Goal: Task Accomplishment & Management: Manage account settings

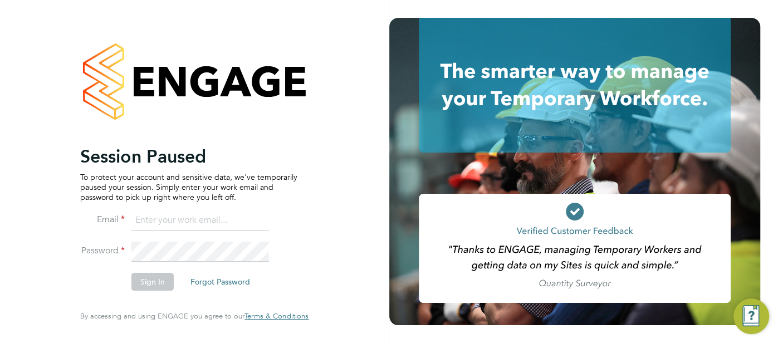
type input "cjs.templabour@uk.g4s.com"
click at [159, 283] on button "Sign In" at bounding box center [153, 282] width 42 height 18
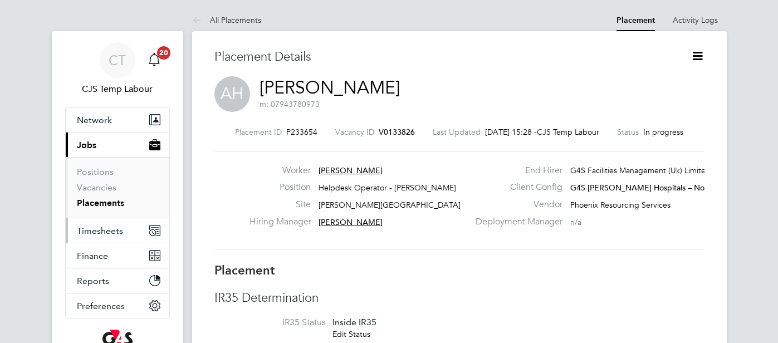
click at [109, 228] on span "Timesheets" at bounding box center [100, 231] width 46 height 11
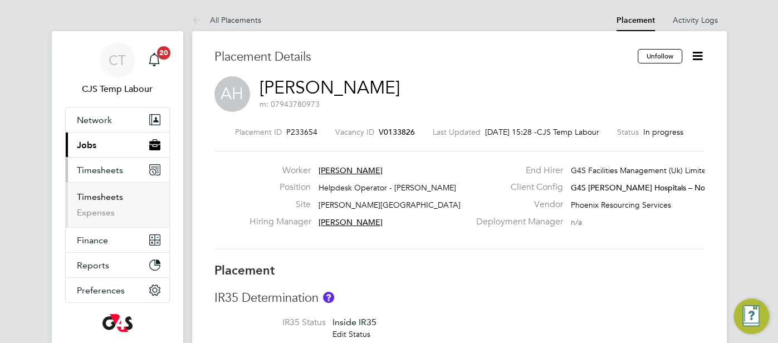
click at [99, 196] on link "Timesheets" at bounding box center [100, 197] width 46 height 11
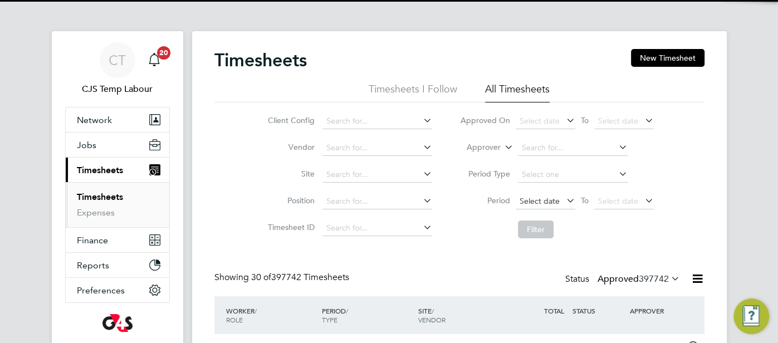
click at [542, 198] on span "Select date" at bounding box center [540, 201] width 40 height 10
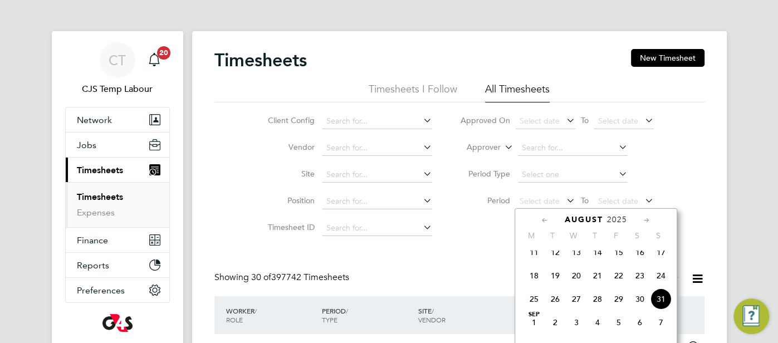
click at [537, 304] on span "25" at bounding box center [534, 299] width 21 height 21
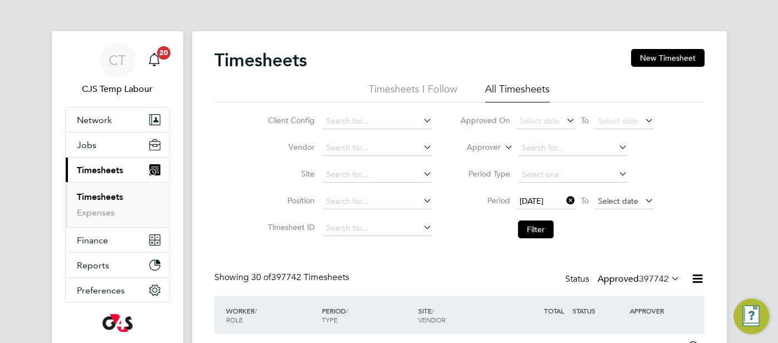
click at [623, 206] on span "Select date" at bounding box center [625, 201] width 60 height 15
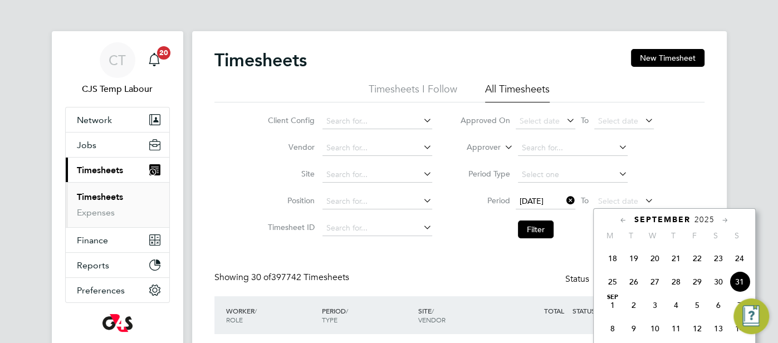
click at [742, 292] on span "31" at bounding box center [739, 281] width 21 height 21
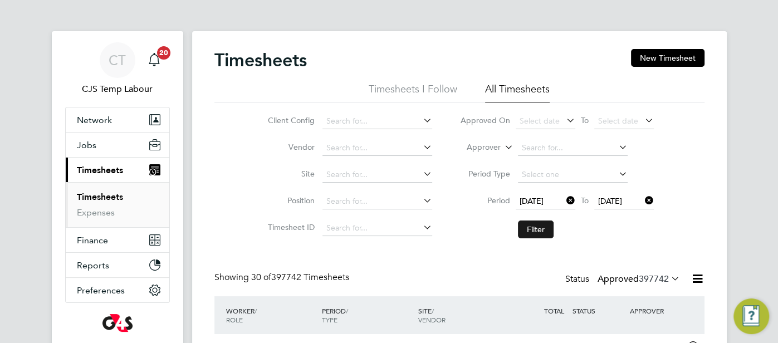
click at [534, 232] on button "Filter" at bounding box center [536, 230] width 36 height 18
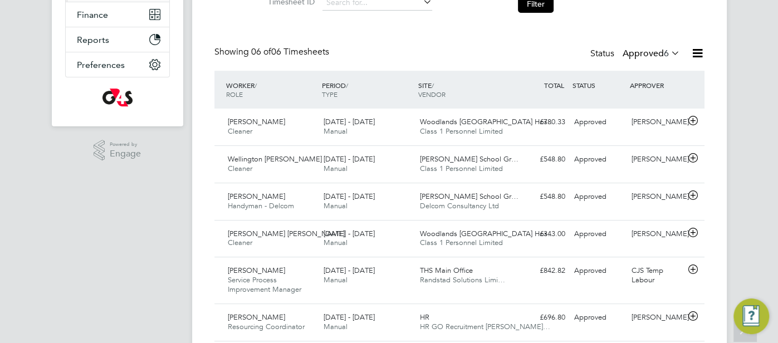
click at [669, 55] on icon at bounding box center [669, 53] width 0 height 16
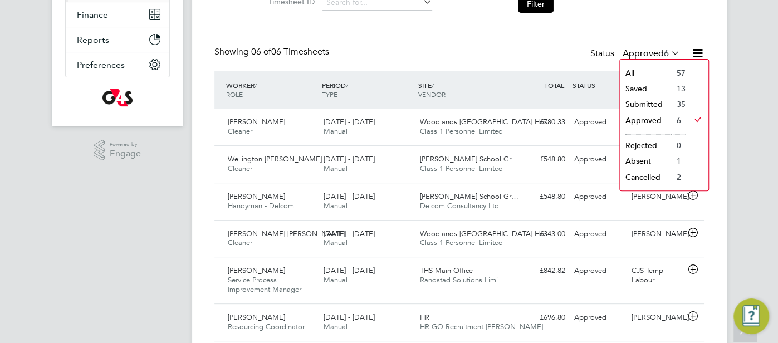
click at [640, 81] on li "Saved" at bounding box center [645, 89] width 51 height 16
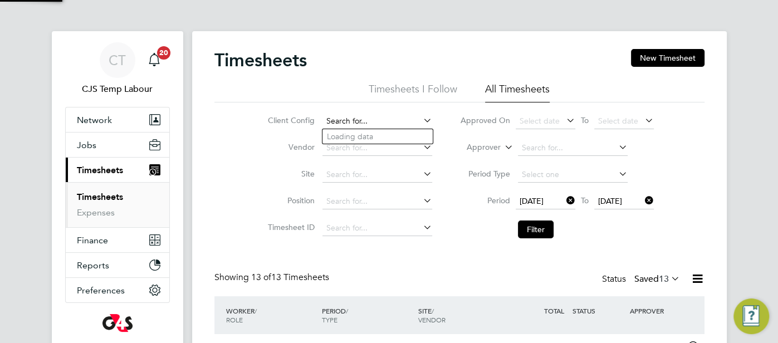
click at [354, 125] on input at bounding box center [378, 122] width 110 height 16
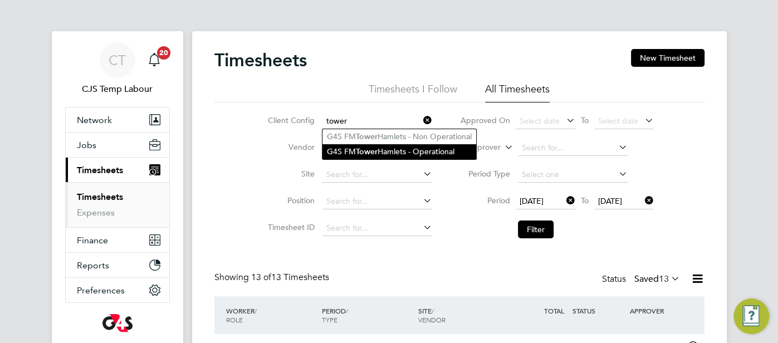
click at [388, 148] on li "G4S FM Tower Hamlets - Operational" at bounding box center [400, 151] width 154 height 15
type input "G4S FM [GEOGRAPHIC_DATA] - Operational"
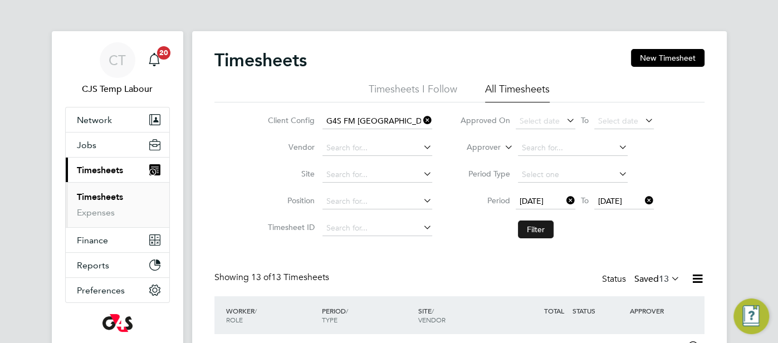
click at [543, 227] on button "Filter" at bounding box center [536, 230] width 36 height 18
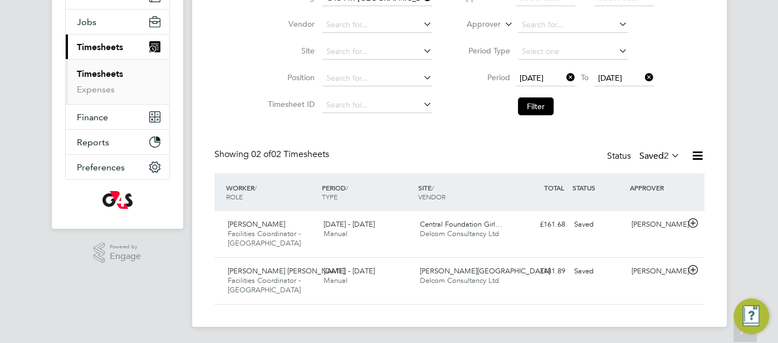
click at [679, 161] on div "Status Saved 2" at bounding box center [644, 157] width 75 height 16
click at [669, 152] on icon at bounding box center [669, 156] width 0 height 16
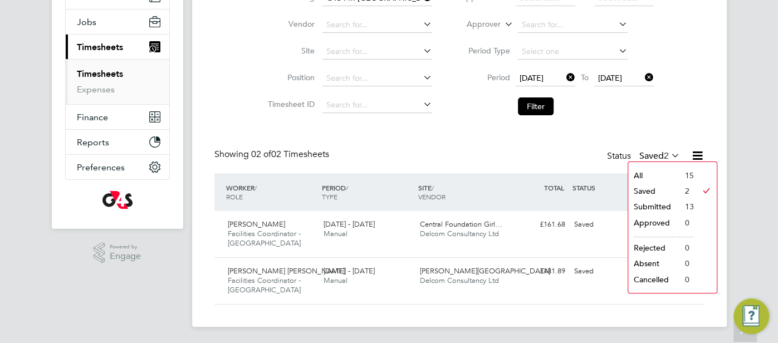
click at [651, 178] on li "All" at bounding box center [654, 176] width 51 height 16
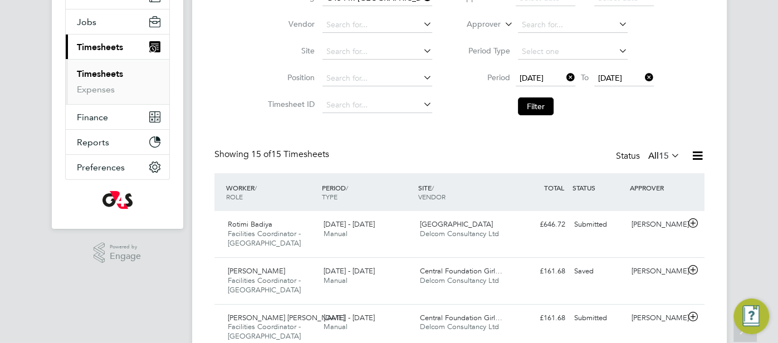
click at [695, 156] on icon at bounding box center [698, 156] width 14 height 14
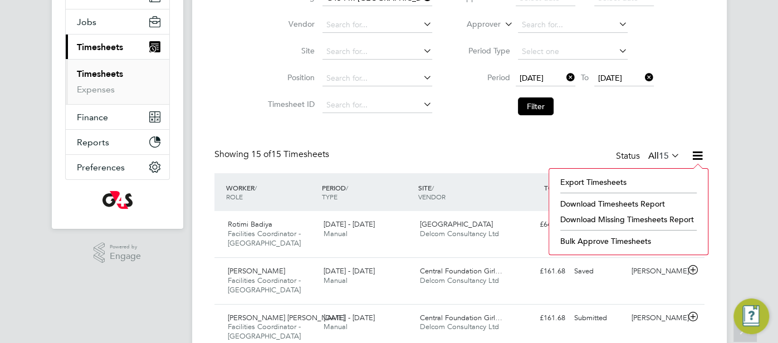
click at [629, 202] on li "Download Timesheets Report" at bounding box center [629, 204] width 148 height 16
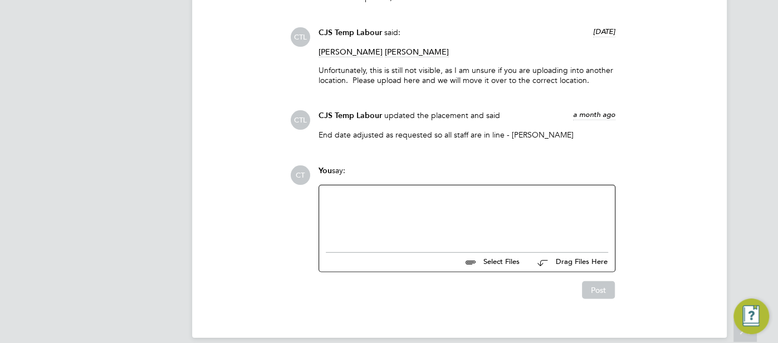
click at [356, 203] on div at bounding box center [467, 216] width 283 height 48
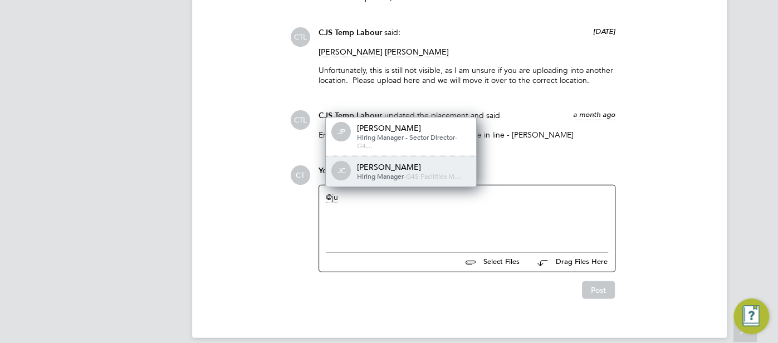
click at [373, 172] on span "Hiring Manager" at bounding box center [380, 176] width 47 height 9
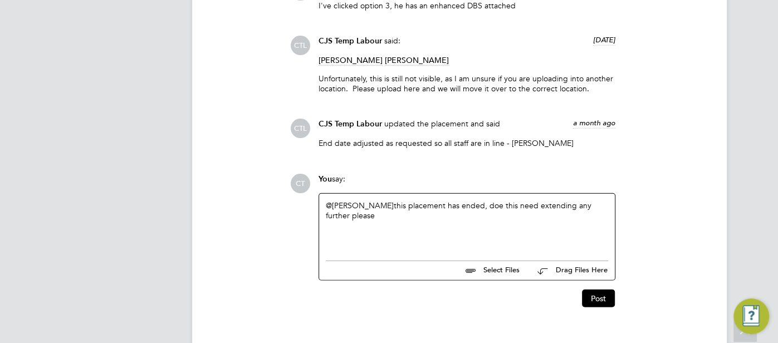
click at [488, 201] on div "@Julie Coleshill ​ this placement has ended, doe this need extending any furthe…" at bounding box center [467, 225] width 283 height 48
drag, startPoint x: 382, startPoint y: 195, endPoint x: 446, endPoint y: 216, distance: 68.0
click at [446, 216] on div "@Julie Coleshill ​ this placement has ended, does this need extending any furth…" at bounding box center [467, 225] width 283 height 48
copy div "this placement has ended, does this need extending any further please"
click at [597, 290] on button "Post" at bounding box center [598, 299] width 33 height 18
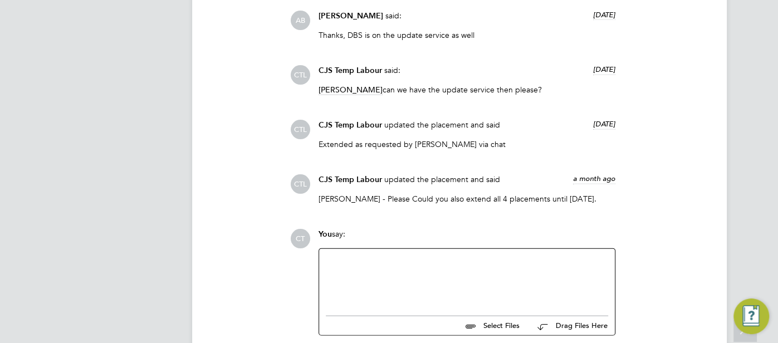
scroll to position [1572, 0]
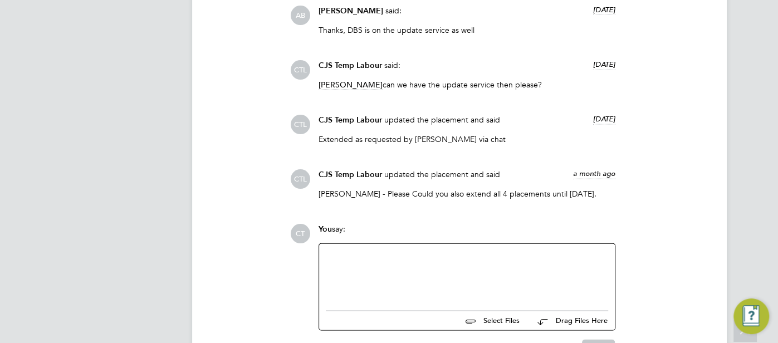
click at [379, 249] on div at bounding box center [467, 274] width 296 height 61
click at [376, 251] on div at bounding box center [467, 275] width 283 height 48
click at [369, 261] on div at bounding box center [467, 275] width 283 height 48
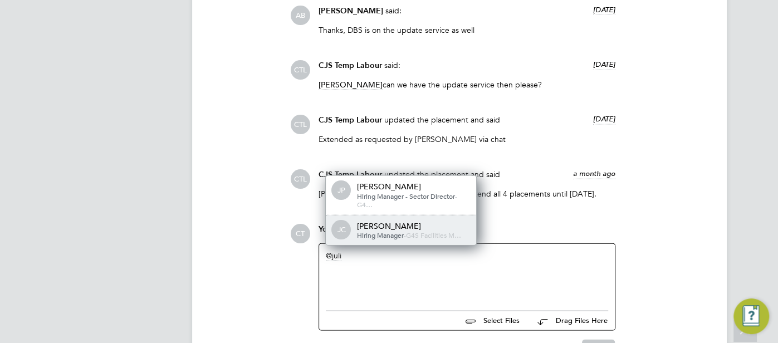
click at [372, 236] on span "Hiring Manager" at bounding box center [380, 235] width 47 height 9
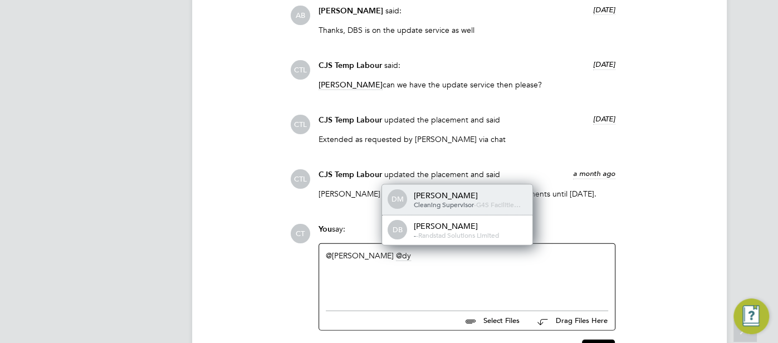
click at [464, 199] on div "[PERSON_NAME]" at bounding box center [468, 196] width 111 height 10
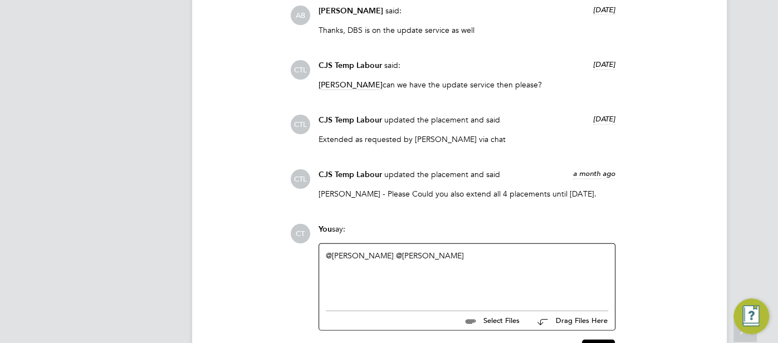
paste div
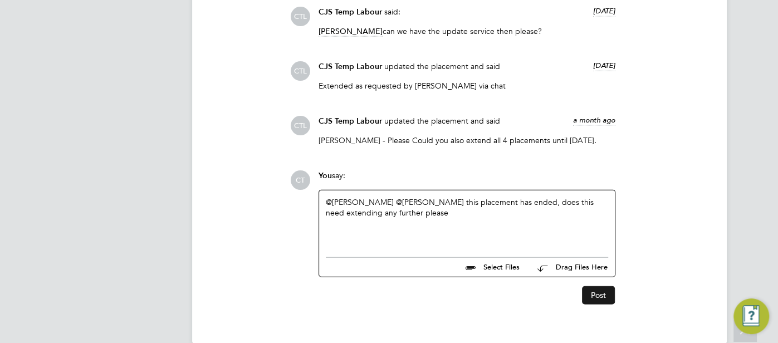
click at [606, 300] on button "Post" at bounding box center [598, 295] width 33 height 18
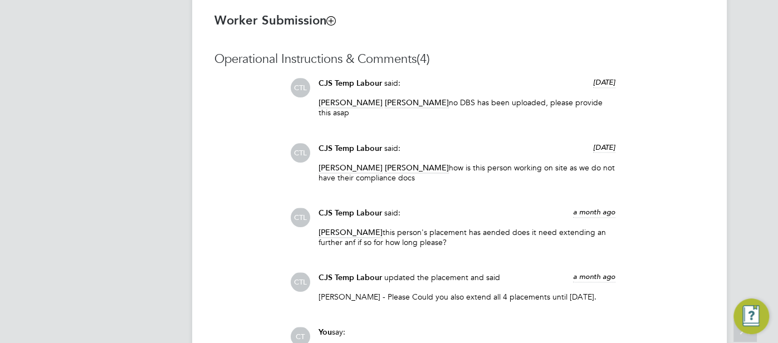
scroll to position [997, 0]
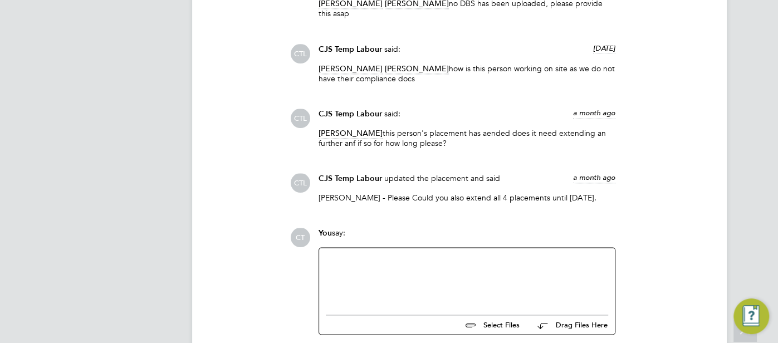
click at [400, 255] on div at bounding box center [467, 279] width 283 height 48
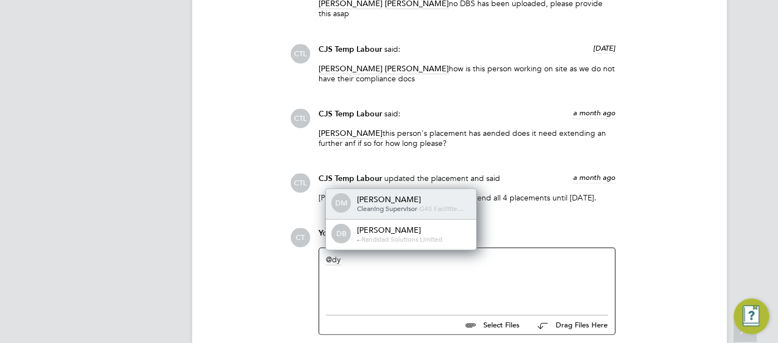
click at [377, 194] on div "[PERSON_NAME]" at bounding box center [412, 199] width 111 height 10
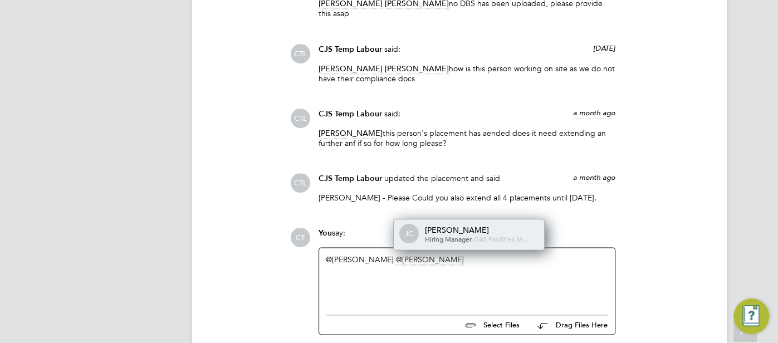
click at [451, 235] on span "Hiring Manager" at bounding box center [448, 239] width 47 height 9
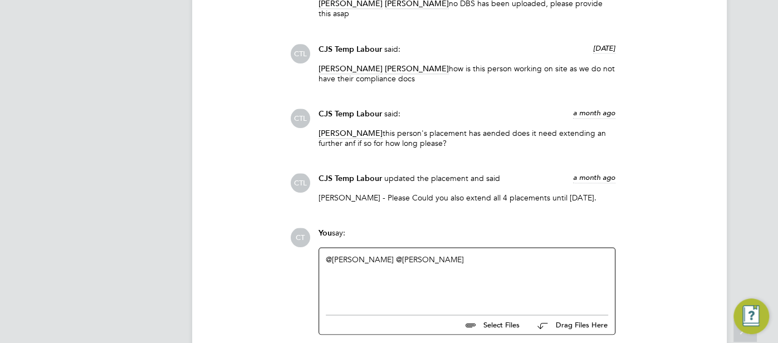
paste div
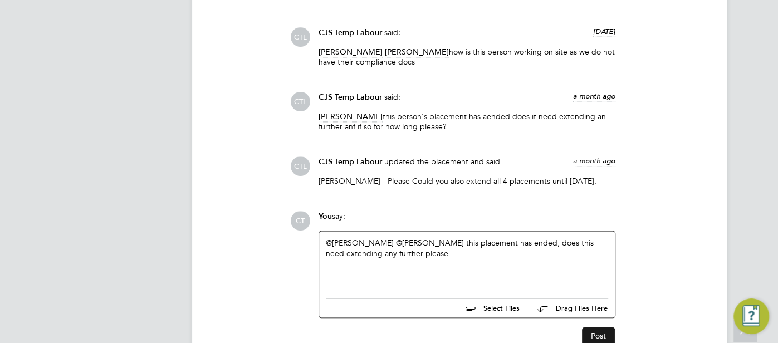
click at [595, 329] on button "Post" at bounding box center [598, 336] width 33 height 18
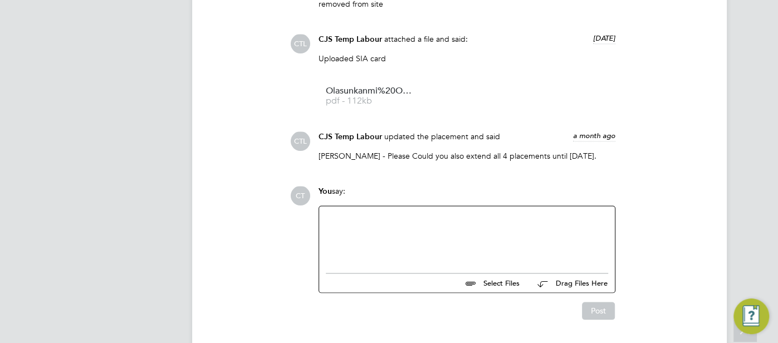
click at [406, 218] on div at bounding box center [467, 237] width 283 height 48
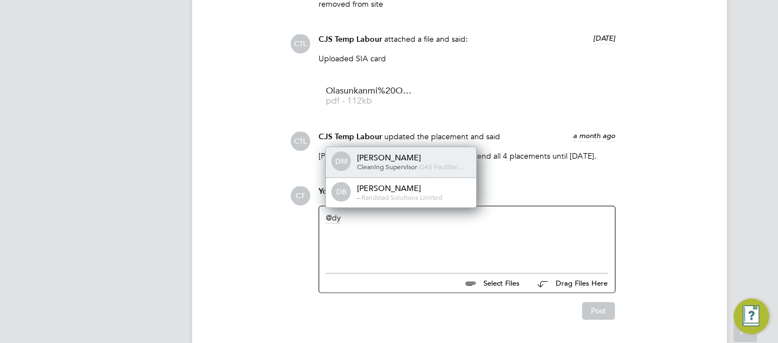
click at [420, 162] on span "-" at bounding box center [418, 166] width 2 height 9
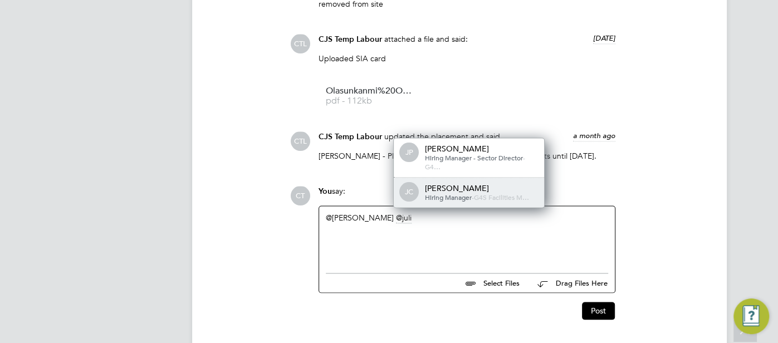
click at [425, 178] on div "JC Julie Coleshill Hiring Manager - G4S Facilities M…" at bounding box center [469, 193] width 150 height 30
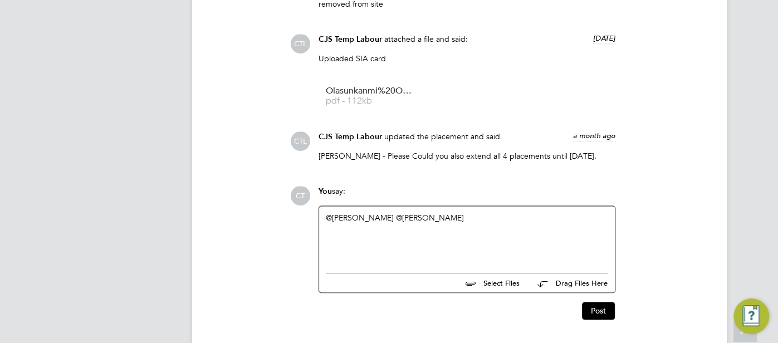
paste div
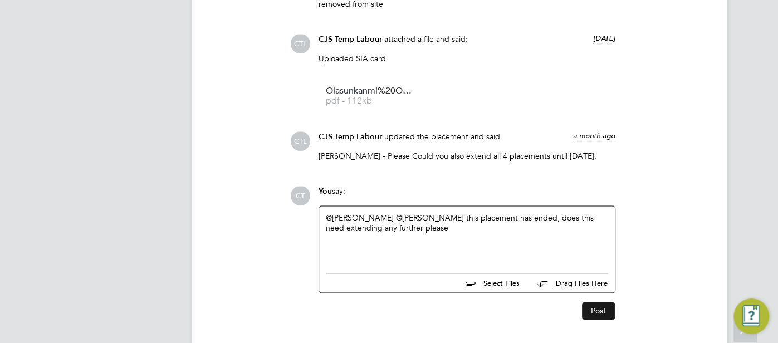
click at [597, 302] on button "Post" at bounding box center [598, 311] width 33 height 18
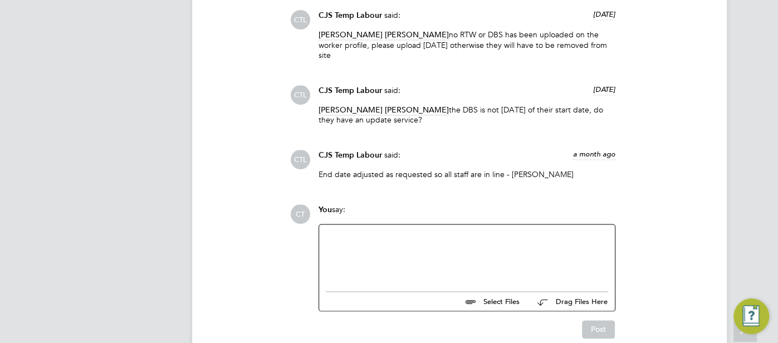
scroll to position [1029, 0]
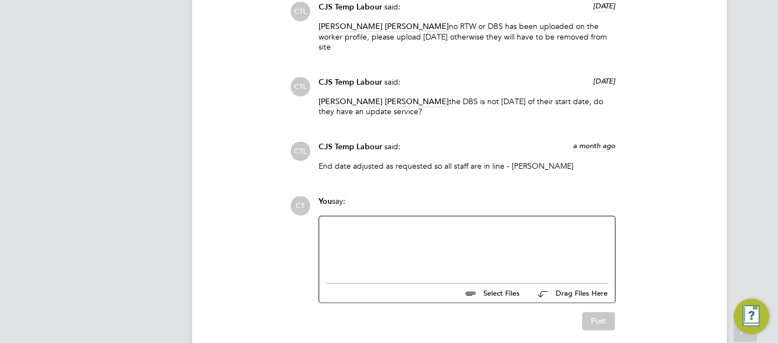
click at [410, 227] on div at bounding box center [467, 247] width 283 height 48
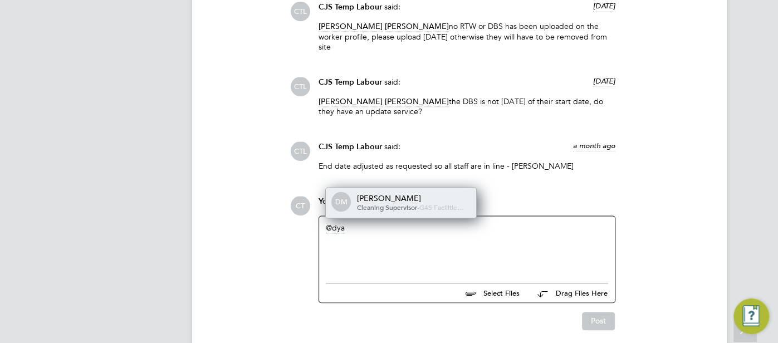
click at [387, 204] on div "DM Dyanne Matthew Cleaning Supervisor - G4S Facilitie…" at bounding box center [401, 203] width 150 height 30
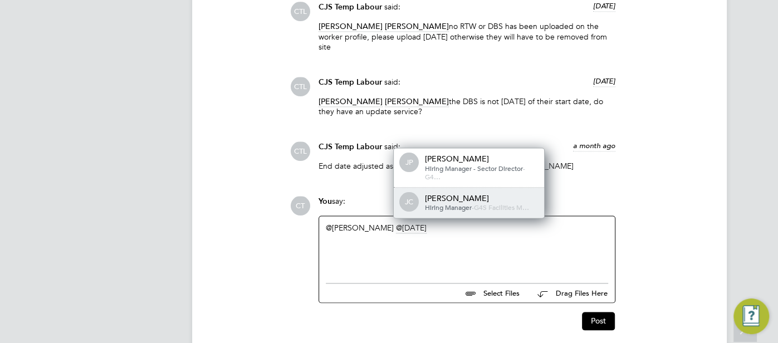
click at [442, 193] on div "[PERSON_NAME]" at bounding box center [480, 198] width 111 height 10
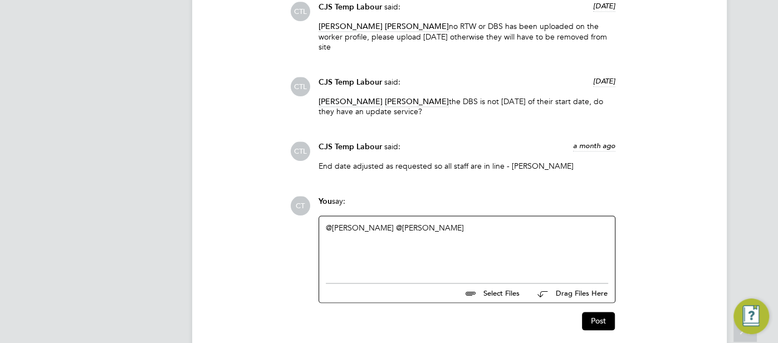
paste div
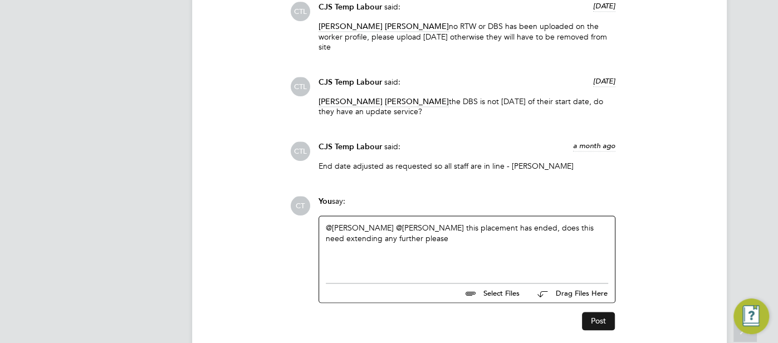
click at [598, 313] on button "Post" at bounding box center [598, 321] width 33 height 18
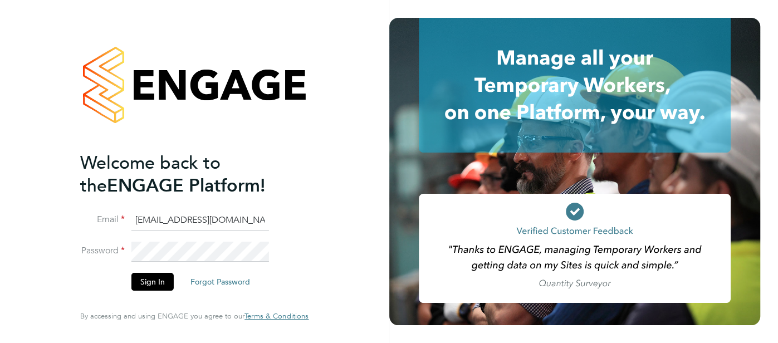
click at [253, 228] on input "[EMAIL_ADDRESS][DOMAIN_NAME]" at bounding box center [201, 221] width 138 height 20
click at [244, 225] on input "cjs.ess@uk.g4sm" at bounding box center [201, 221] width 138 height 20
type input "[EMAIL_ADDRESS][DOMAIN_NAME]"
click at [148, 286] on button "Sign In" at bounding box center [153, 282] width 42 height 18
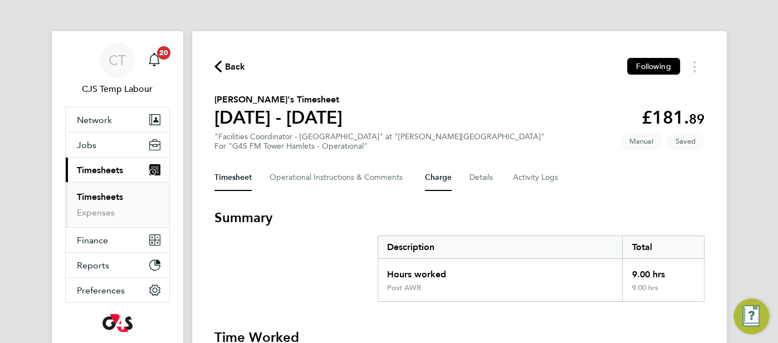
scroll to position [6, 0]
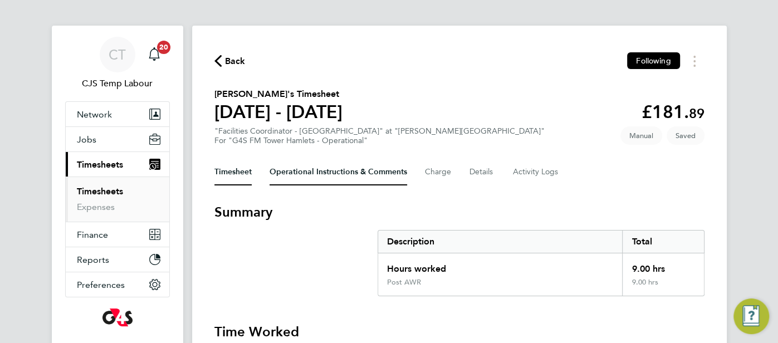
click at [294, 176] on Comments-tab "Operational Instructions & Comments" at bounding box center [339, 172] width 138 height 27
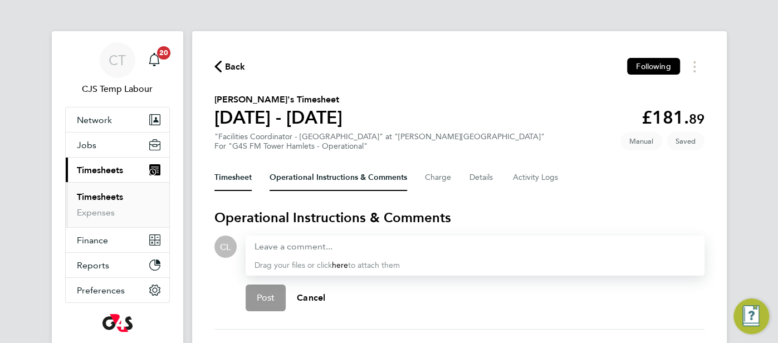
click at [236, 179] on button "Timesheet" at bounding box center [233, 177] width 37 height 27
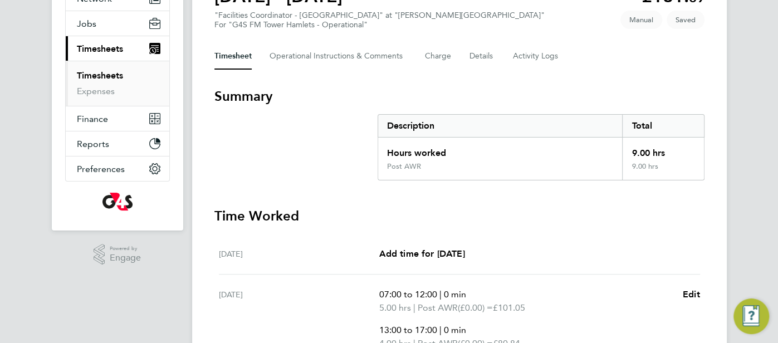
scroll to position [80, 0]
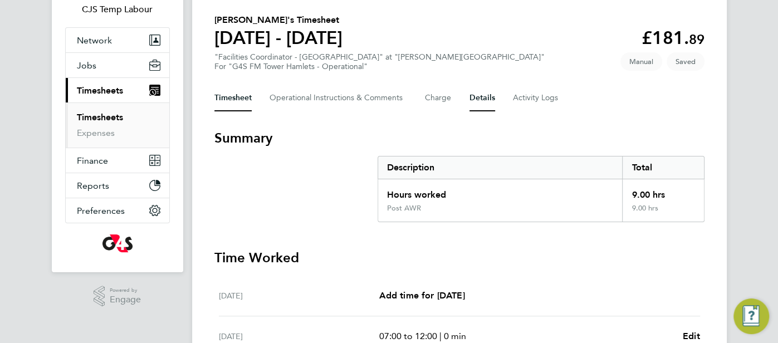
click at [489, 98] on button "Details" at bounding box center [483, 98] width 26 height 27
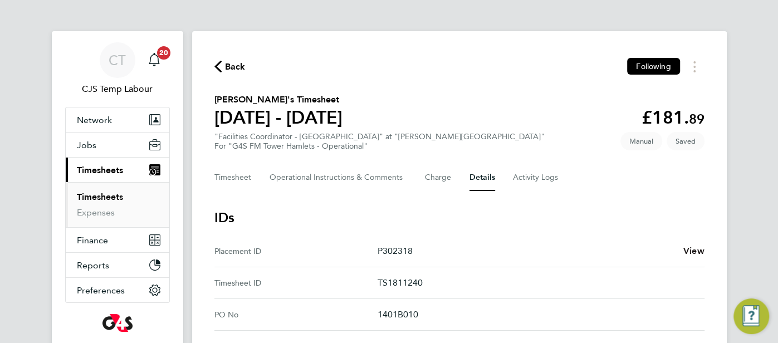
click at [693, 246] on span "View" at bounding box center [694, 251] width 21 height 11
click at [306, 181] on Comments-tab "Operational Instructions & Comments" at bounding box center [339, 177] width 138 height 27
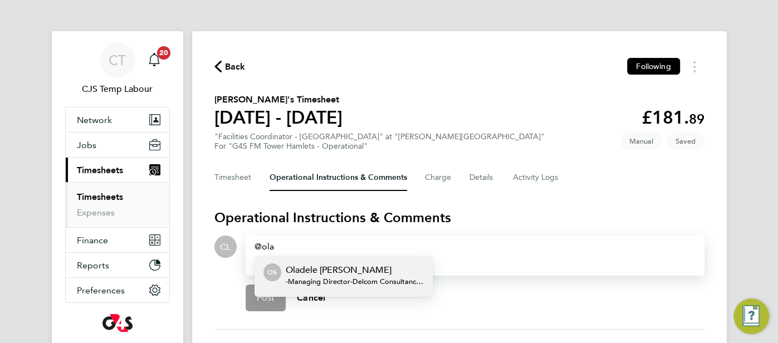
click at [368, 273] on p "Oladele [PERSON_NAME]" at bounding box center [355, 270] width 138 height 13
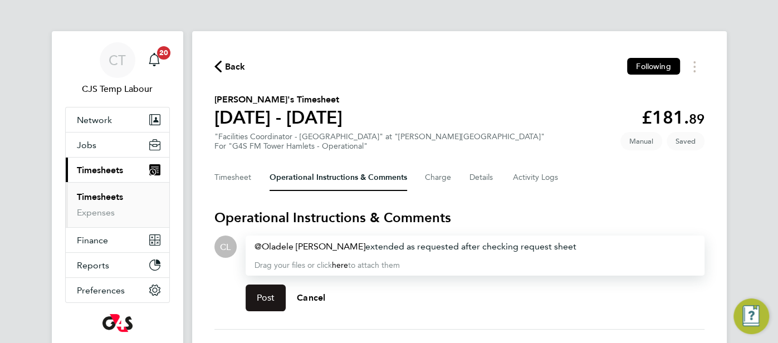
click at [265, 308] on button "Post" at bounding box center [266, 298] width 41 height 27
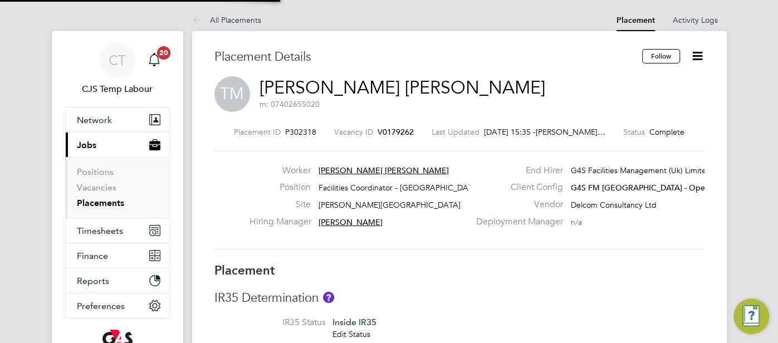
type input "[PERSON_NAME]"
type input "[DATE]"
type input "07:00"
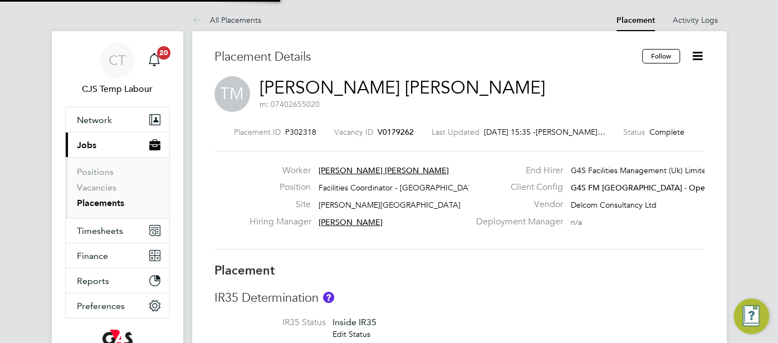
type input "17:00"
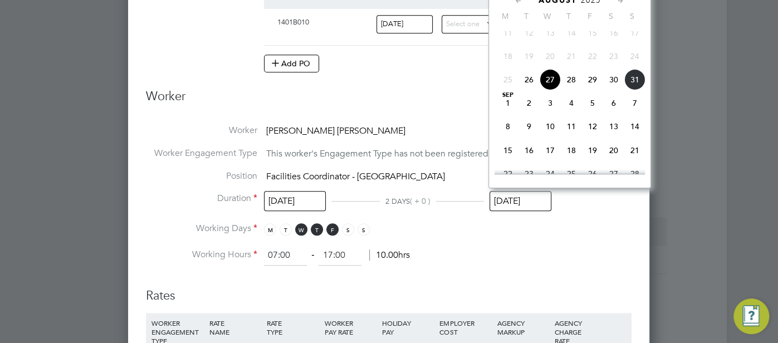
click at [521, 196] on input "27 Aug 2025" at bounding box center [521, 201] width 62 height 21
click at [593, 90] on span "29" at bounding box center [592, 79] width 21 height 21
type input "29 Aug 2025"
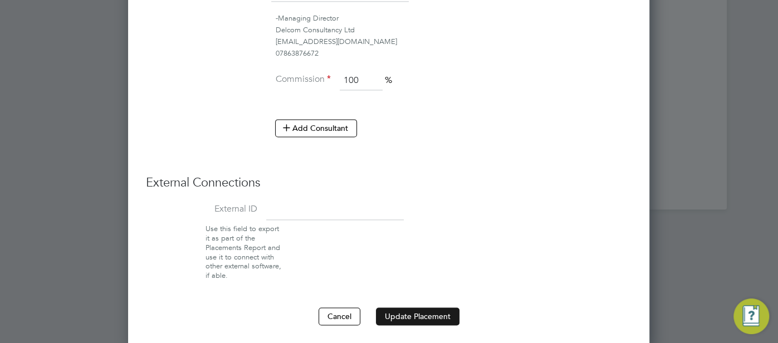
click at [398, 316] on button "Update Placement" at bounding box center [418, 317] width 84 height 18
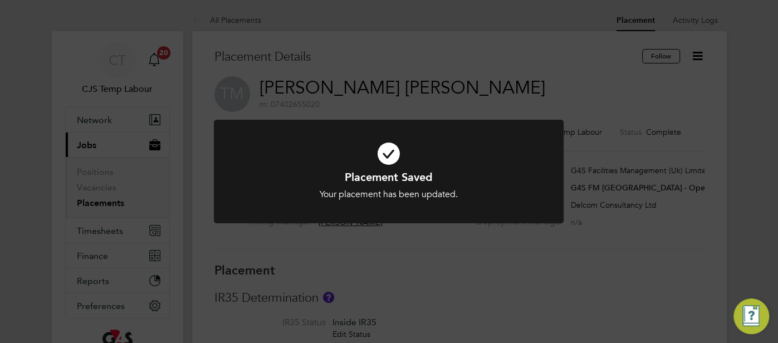
click at [391, 158] on icon at bounding box center [389, 153] width 290 height 43
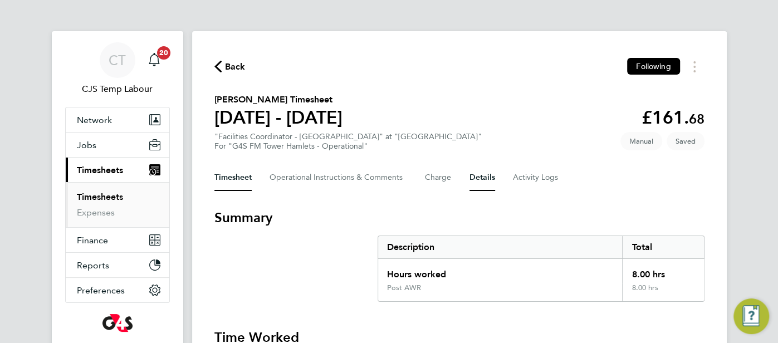
click at [483, 185] on button "Details" at bounding box center [483, 177] width 26 height 27
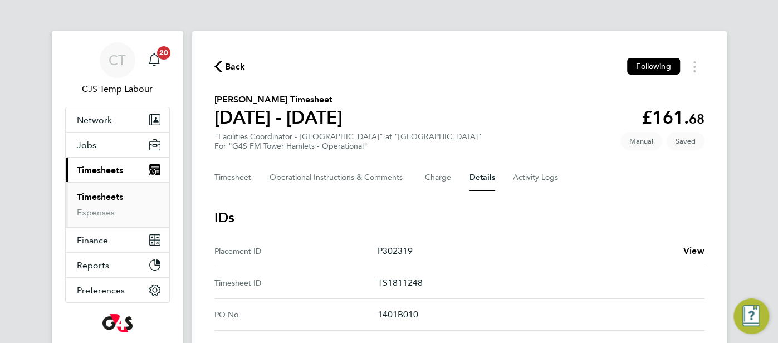
click at [682, 248] on div "P302319 View" at bounding box center [541, 251] width 327 height 13
click at [693, 251] on span "View" at bounding box center [694, 251] width 21 height 11
click at [304, 184] on Comments-tab "Operational Instructions & Comments" at bounding box center [339, 177] width 138 height 27
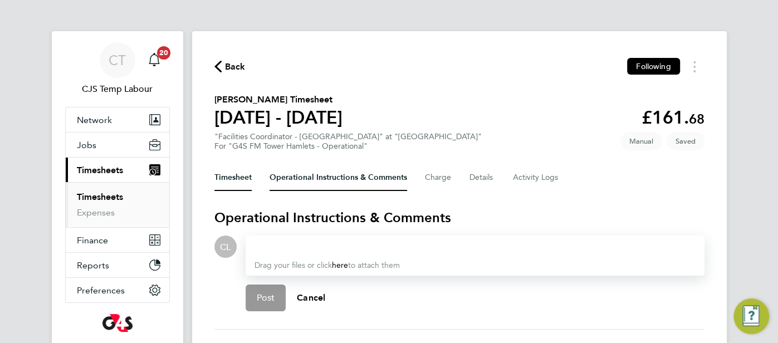
click at [228, 187] on button "Timesheet" at bounding box center [233, 177] width 37 height 27
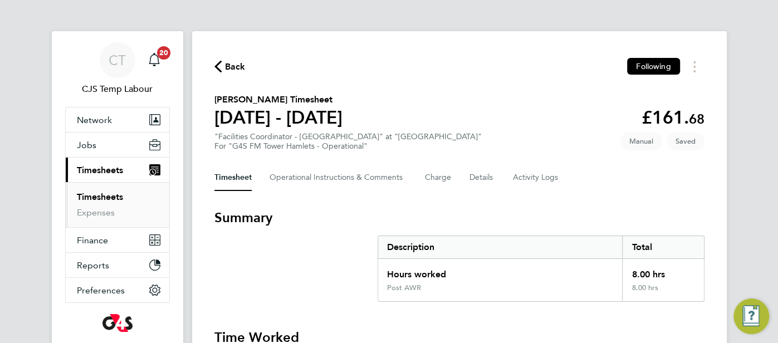
click at [101, 196] on link "Timesheets" at bounding box center [100, 197] width 46 height 11
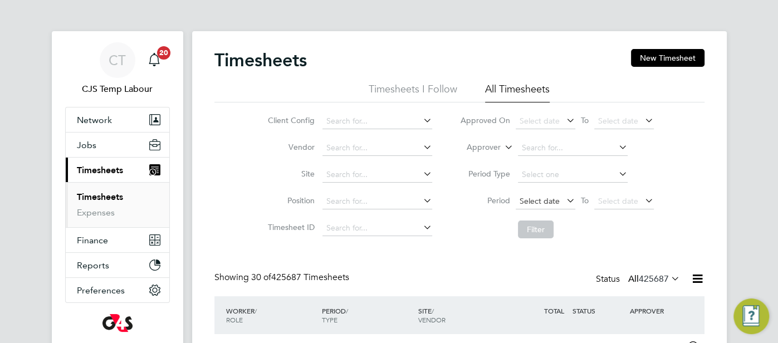
click at [539, 196] on span "Select date" at bounding box center [540, 201] width 40 height 10
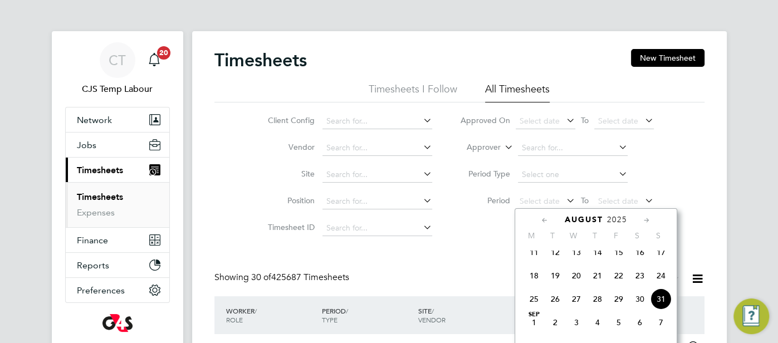
click at [533, 302] on span "25" at bounding box center [534, 299] width 21 height 21
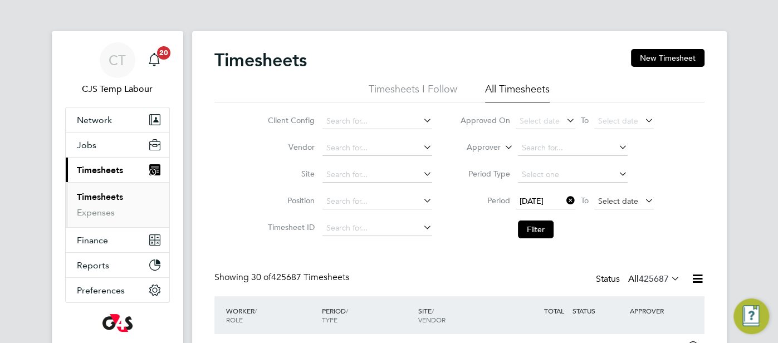
click at [608, 197] on span "Select date" at bounding box center [618, 201] width 40 height 10
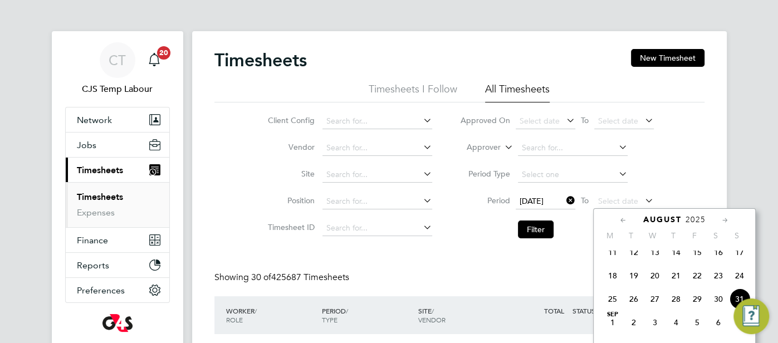
click at [734, 308] on img "Engage Resource Center" at bounding box center [752, 317] width 36 height 36
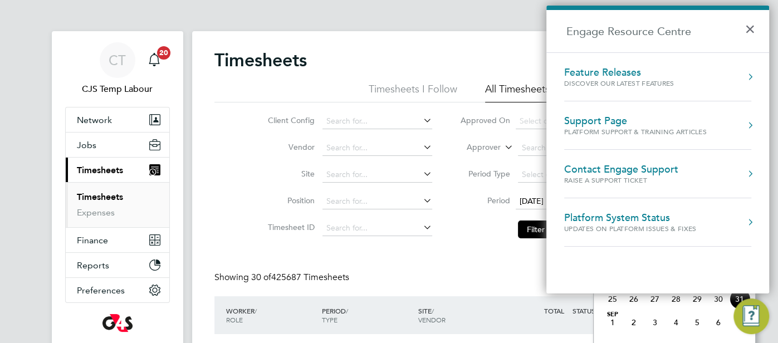
drag, startPoint x: 551, startPoint y: 313, endPoint x: 561, endPoint y: 309, distance: 10.2
click at [552, 313] on span "TOTAL" at bounding box center [554, 310] width 20 height 9
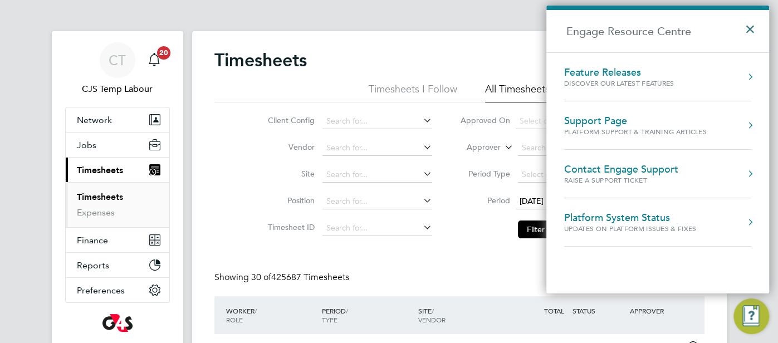
click at [751, 26] on button "×" at bounding box center [753, 25] width 16 height 25
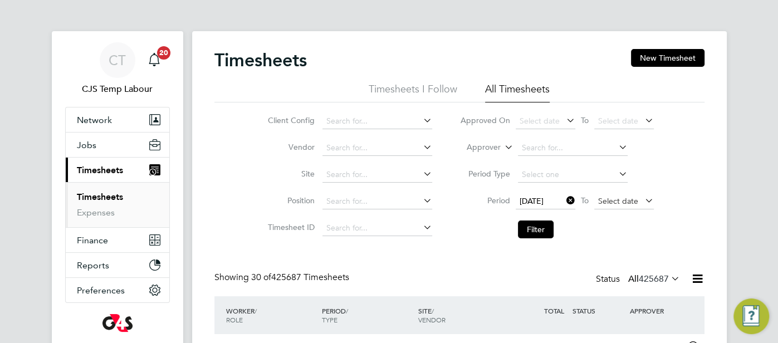
click at [616, 203] on span "Select date" at bounding box center [618, 201] width 40 height 10
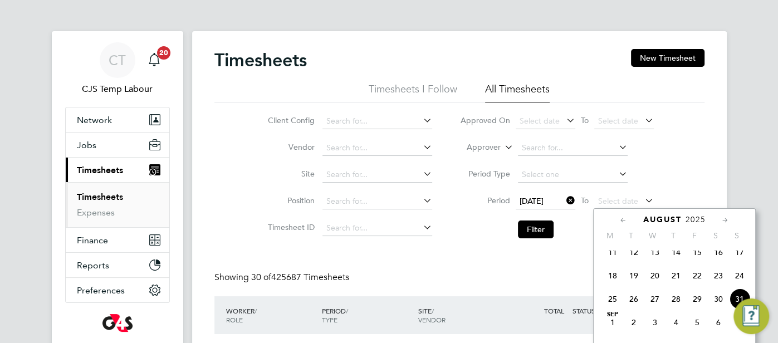
click at [736, 301] on img "Engage Resource Center" at bounding box center [752, 317] width 36 height 36
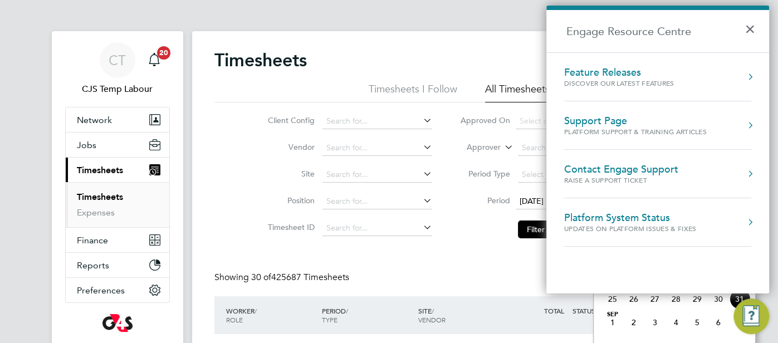
click at [734, 306] on img "Engage Resource Center" at bounding box center [752, 317] width 36 height 36
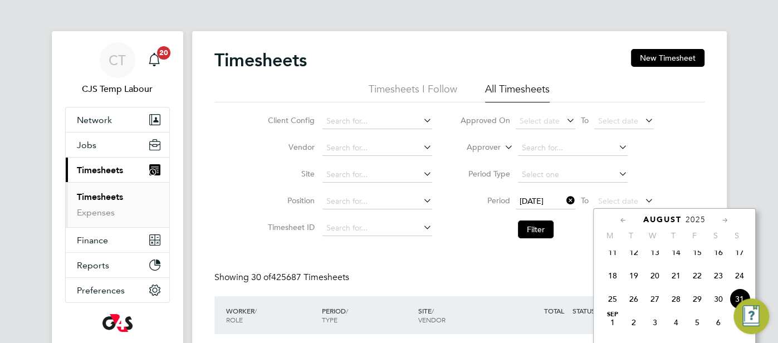
click at [735, 305] on img "Engage Resource Center" at bounding box center [752, 317] width 36 height 36
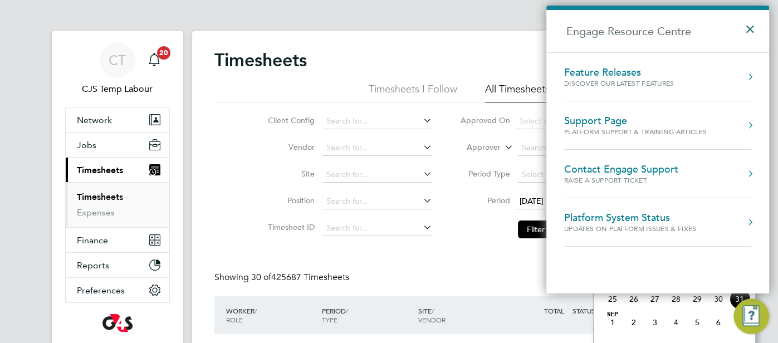
click at [753, 23] on button "×" at bounding box center [753, 25] width 16 height 25
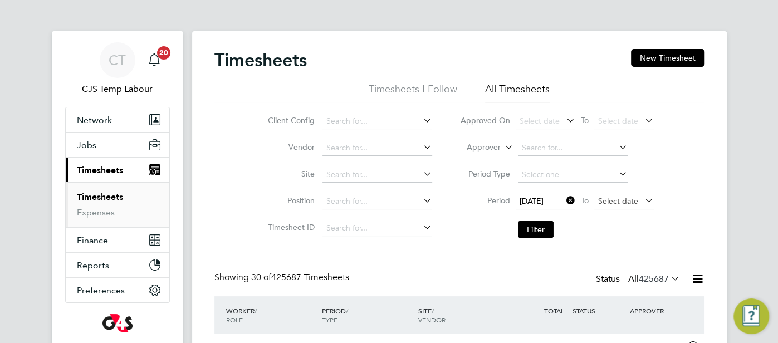
click at [624, 196] on span "Select date" at bounding box center [618, 201] width 40 height 10
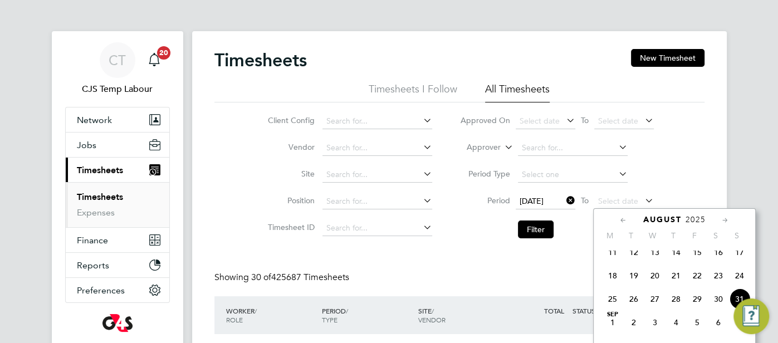
click at [766, 313] on img "Engage Resource Center" at bounding box center [752, 317] width 36 height 36
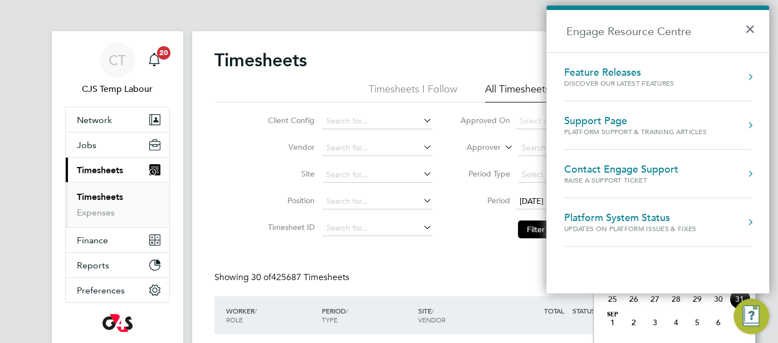
click at [534, 299] on div "WORKER / ROLE WORKER / PERIOD PERIOD / TYPE SITE / VENDOR TOTAL TOTAL / STATUS …" at bounding box center [460, 315] width 490 height 38
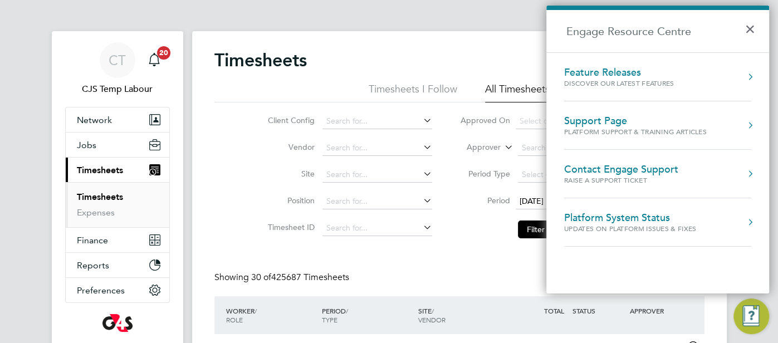
click at [757, 25] on button "×" at bounding box center [753, 25] width 16 height 25
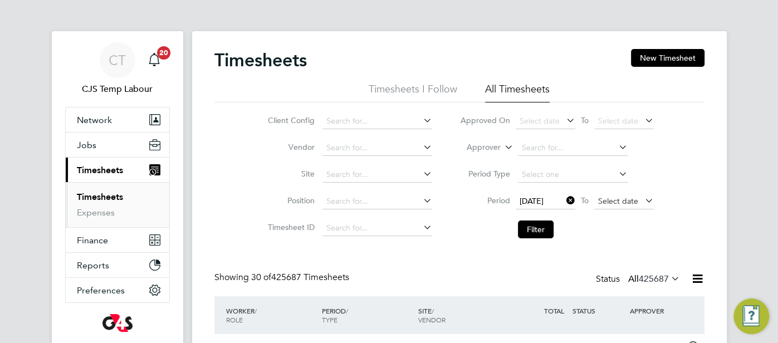
click at [620, 203] on span "Select date" at bounding box center [618, 201] width 40 height 10
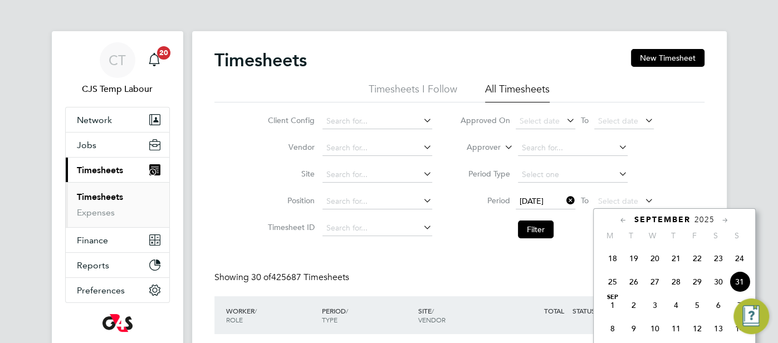
click at [736, 288] on span "31" at bounding box center [739, 281] width 21 height 21
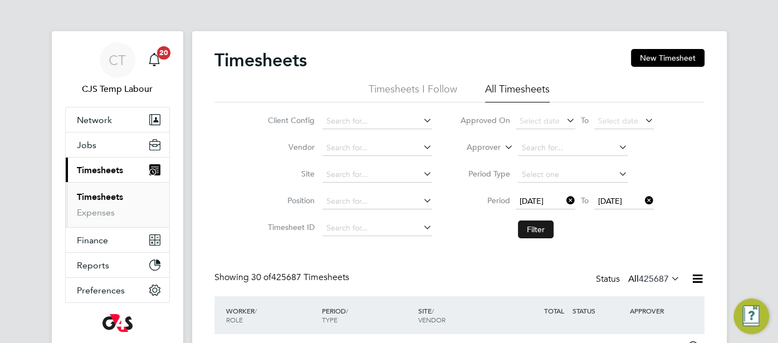
click at [534, 231] on button "Filter" at bounding box center [536, 230] width 36 height 18
click at [344, 117] on input at bounding box center [378, 122] width 110 height 16
click at [392, 151] on li "G4S FM [GEOGRAPHIC_DATA] - Operational" at bounding box center [400, 151] width 154 height 15
type input "G4S FM [GEOGRAPHIC_DATA] - Operational"
click at [537, 232] on button "Filter" at bounding box center [536, 230] width 36 height 18
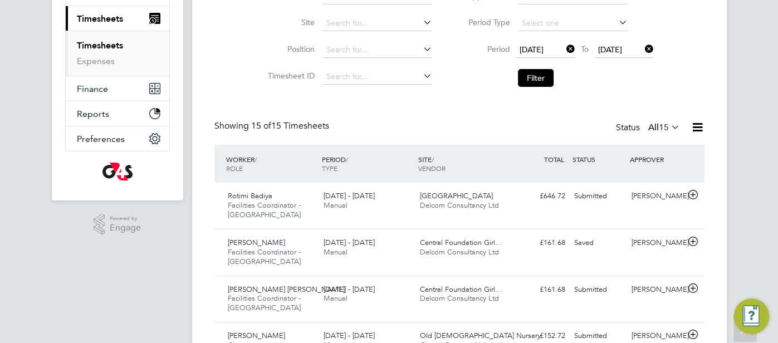
click at [703, 128] on icon at bounding box center [698, 127] width 14 height 14
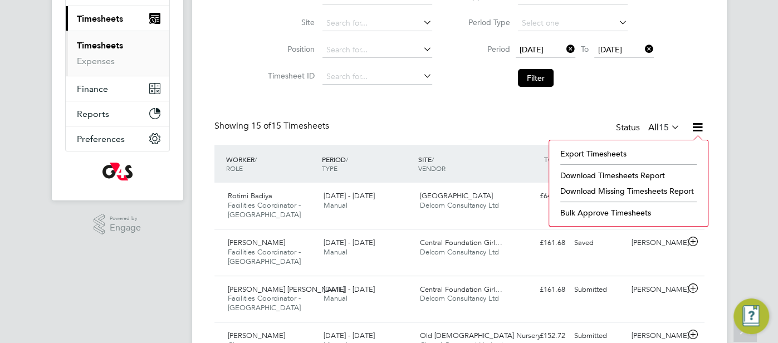
click at [619, 176] on li "Download Timesheets Report" at bounding box center [629, 176] width 148 height 16
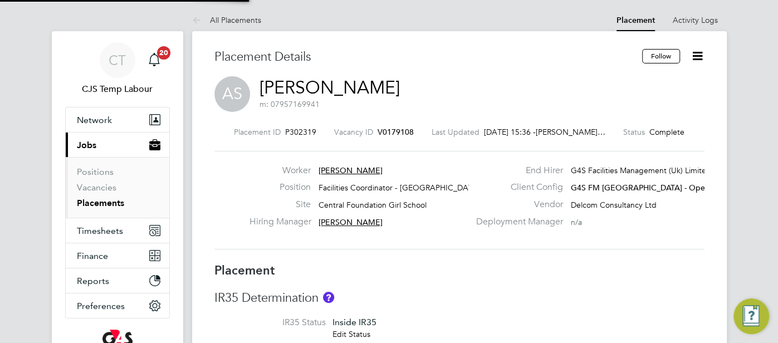
type input "[PERSON_NAME]"
type input "[DATE]"
type input "07:00"
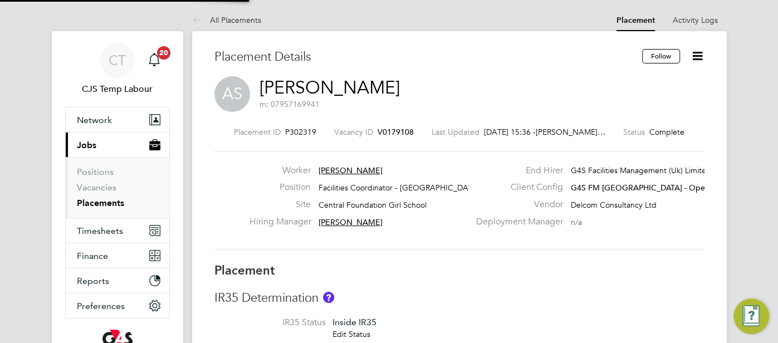
type input "16:00"
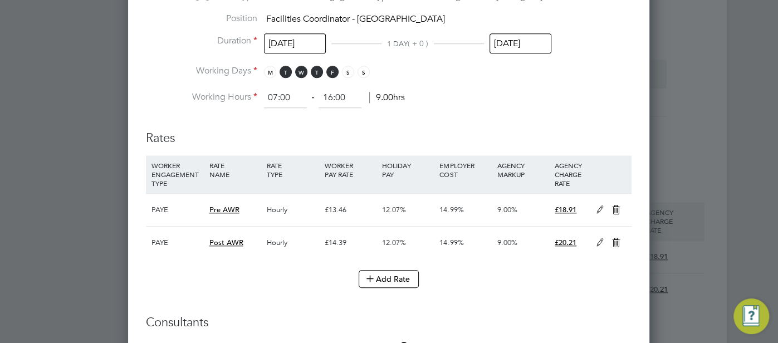
click at [513, 40] on input "[DATE]" at bounding box center [521, 43] width 62 height 21
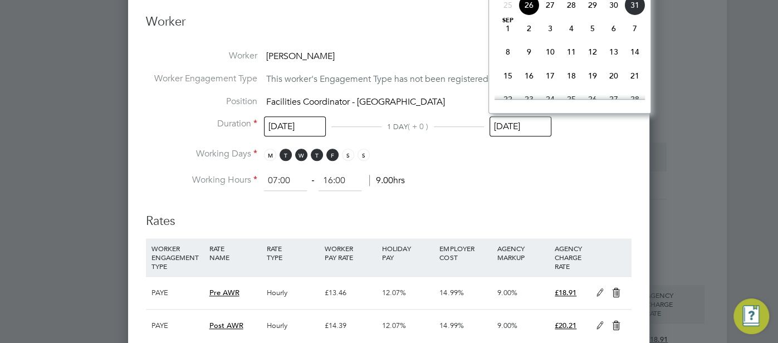
click at [552, 14] on span "27" at bounding box center [550, 4] width 21 height 21
type input "[DATE]"
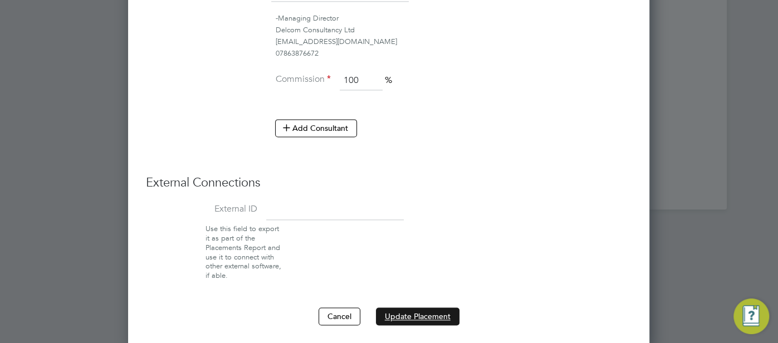
click at [429, 310] on button "Update Placement" at bounding box center [418, 317] width 84 height 18
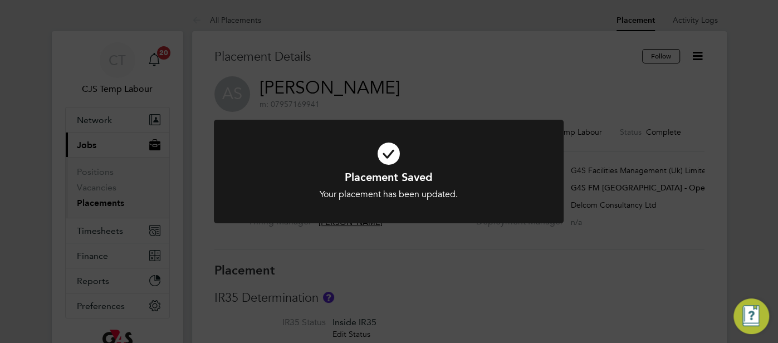
click at [384, 154] on icon at bounding box center [389, 153] width 290 height 43
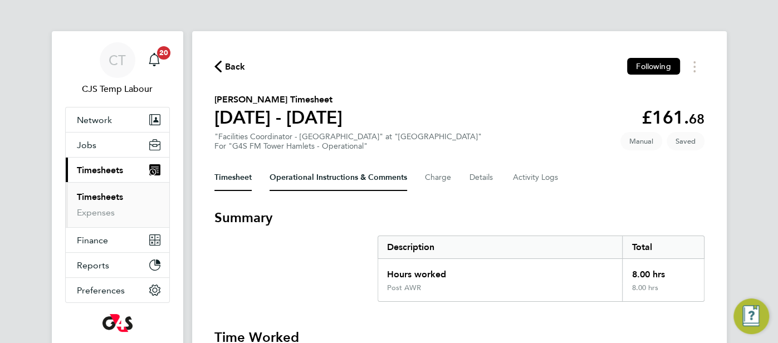
click at [333, 183] on Comments-tab "Operational Instructions & Comments" at bounding box center [339, 177] width 138 height 27
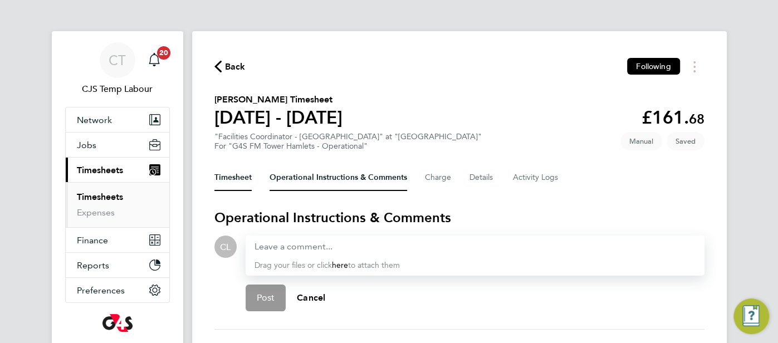
click at [229, 176] on button "Timesheet" at bounding box center [233, 177] width 37 height 27
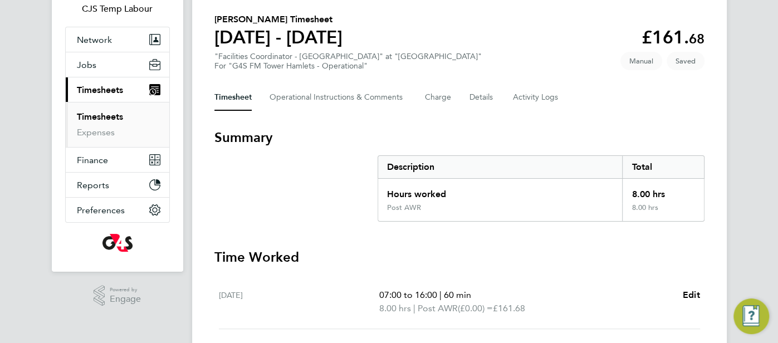
scroll to position [164, 0]
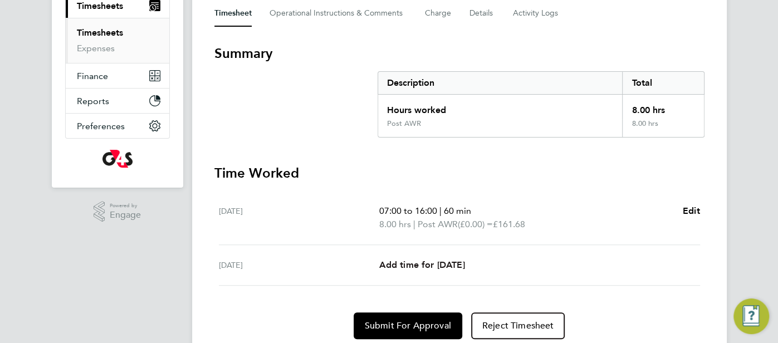
click at [444, 263] on span "Add time for [DATE]" at bounding box center [422, 265] width 86 height 11
select select "60"
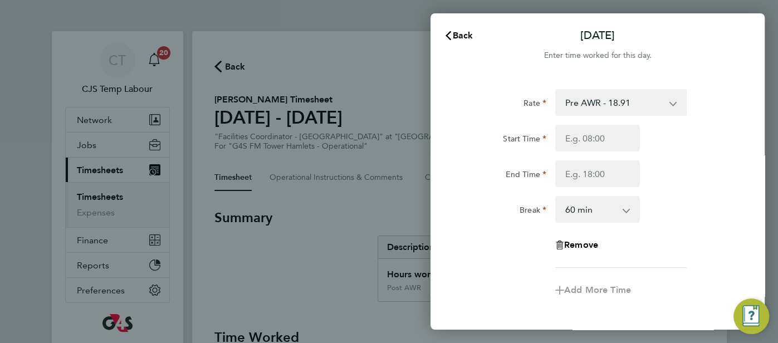
click at [673, 102] on app-icon-cross-button at bounding box center [679, 102] width 13 height 25
click at [663, 101] on select "Pre AWR - 18.91 Post AWR - 20.21" at bounding box center [615, 102] width 116 height 25
select select "60"
click at [620, 140] on input "Start Time" at bounding box center [598, 138] width 85 height 27
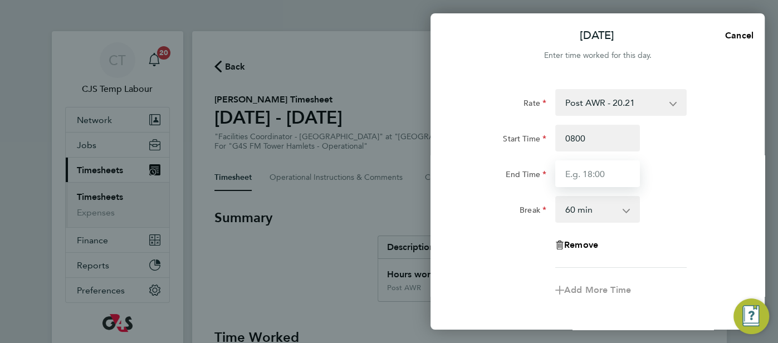
type input "08:00"
click at [592, 168] on input "End Time" at bounding box center [598, 173] width 85 height 27
type input "17:00"
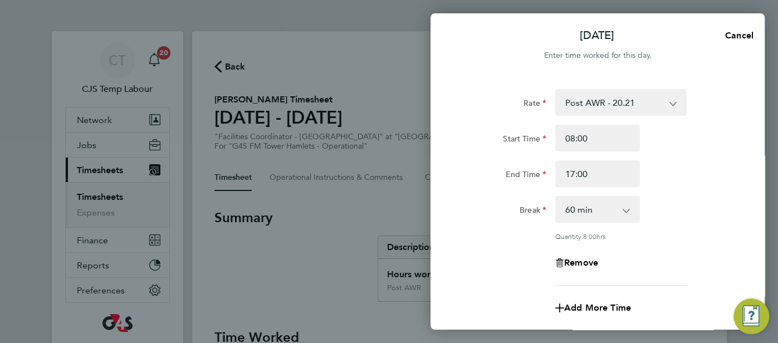
click at [680, 177] on div "End Time 17:00" at bounding box center [597, 173] width 281 height 27
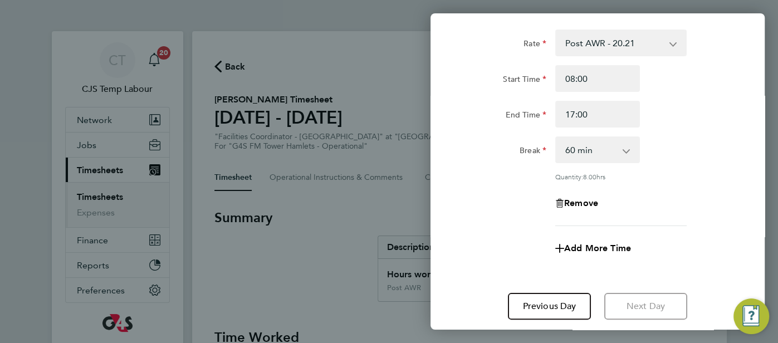
scroll to position [132, 0]
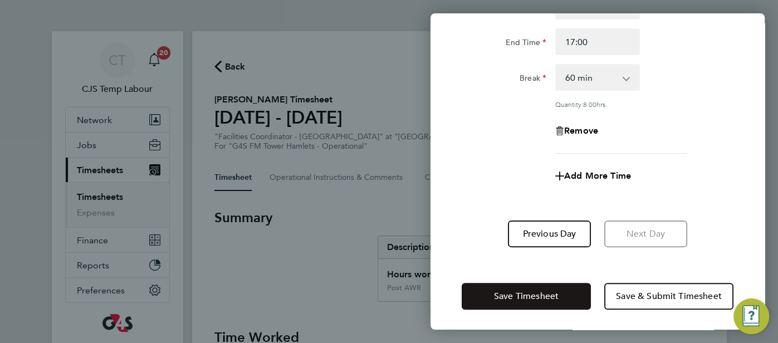
click at [524, 299] on span "Save Timesheet" at bounding box center [526, 296] width 65 height 11
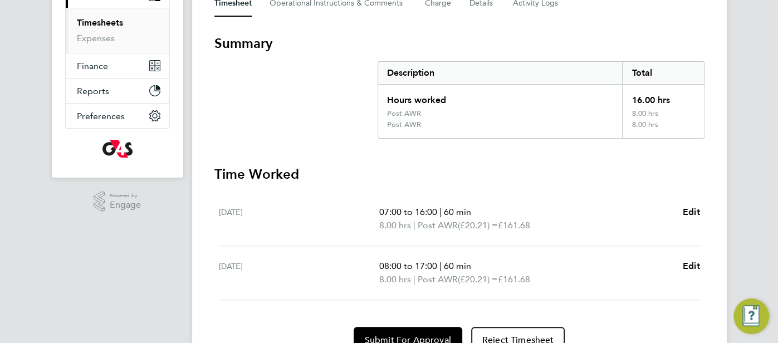
scroll to position [182, 0]
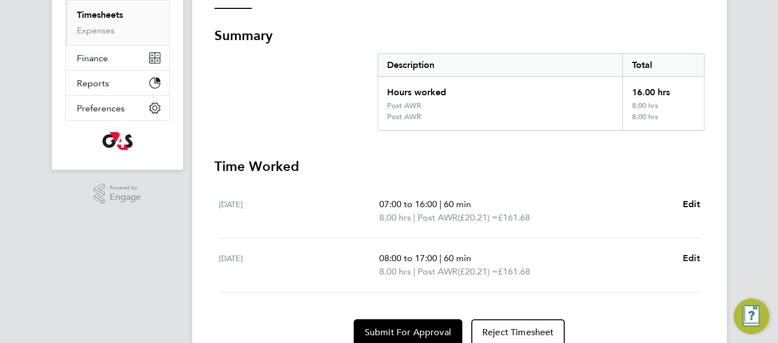
click at [684, 258] on span "Edit" at bounding box center [691, 258] width 17 height 11
select select "60"
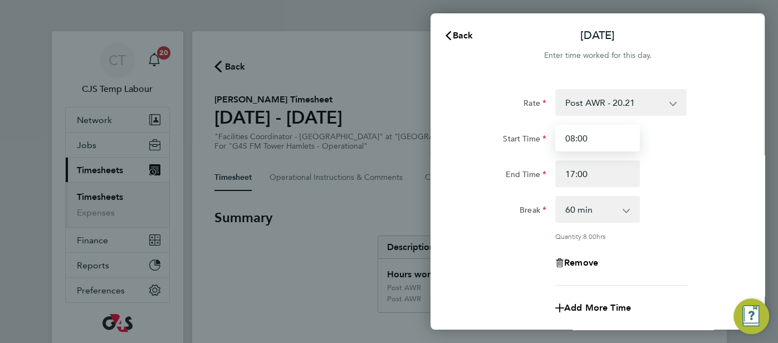
click at [577, 143] on input "08:00" at bounding box center [598, 138] width 85 height 27
click at [572, 140] on input "08:00" at bounding box center [598, 138] width 85 height 27
type input "07:00"
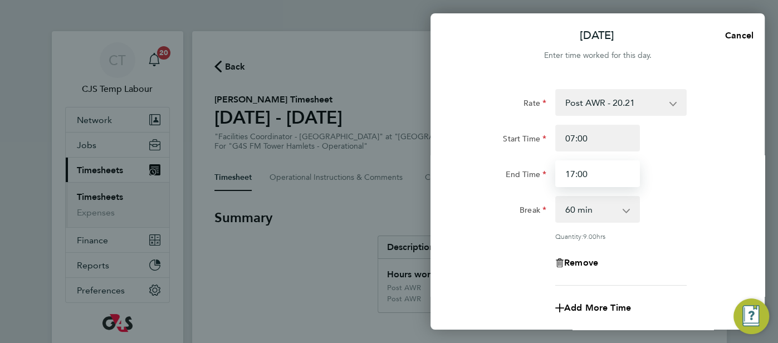
drag, startPoint x: 573, startPoint y: 174, endPoint x: 567, endPoint y: 173, distance: 6.4
click at [567, 173] on input "17:00" at bounding box center [598, 173] width 85 height 27
type input "16:00"
click at [642, 210] on div "0 min 15 min 30 min 45 min 60 min 75 min 90 min" at bounding box center [598, 209] width 94 height 27
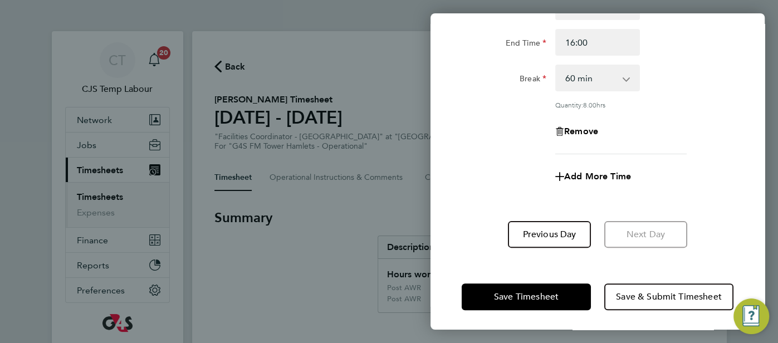
scroll to position [132, 0]
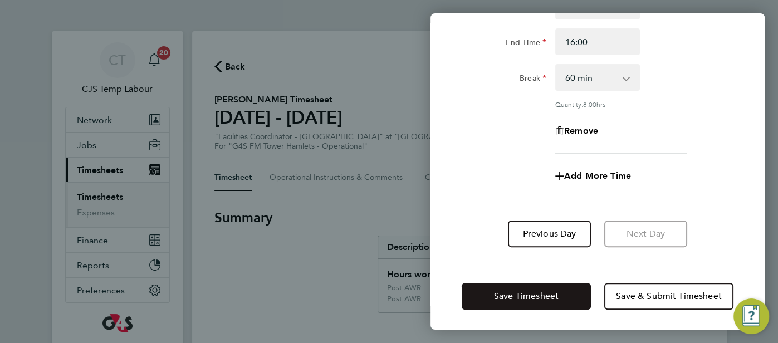
click at [530, 291] on span "Save Timesheet" at bounding box center [526, 296] width 65 height 11
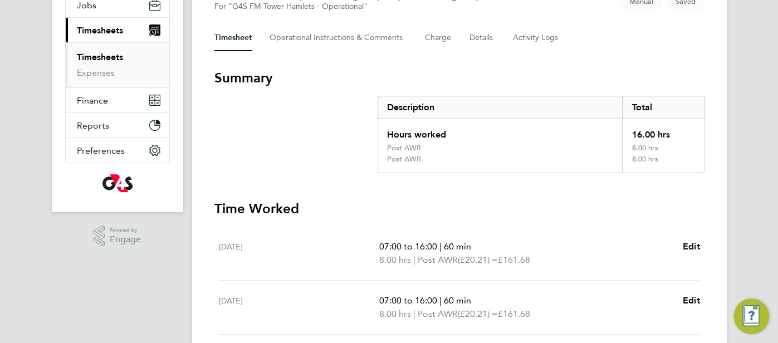
scroll to position [227, 0]
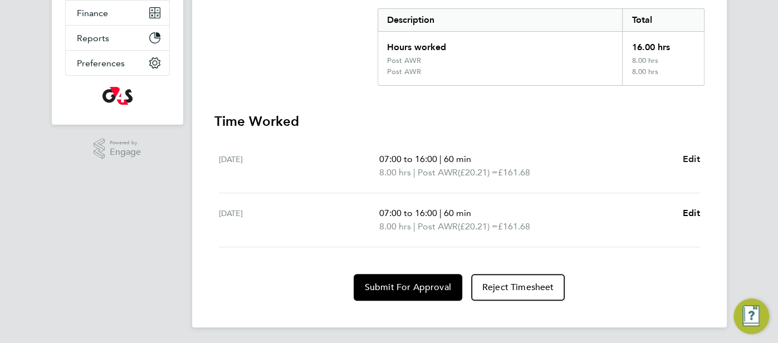
click at [696, 162] on span "Edit" at bounding box center [691, 159] width 17 height 11
select select "60"
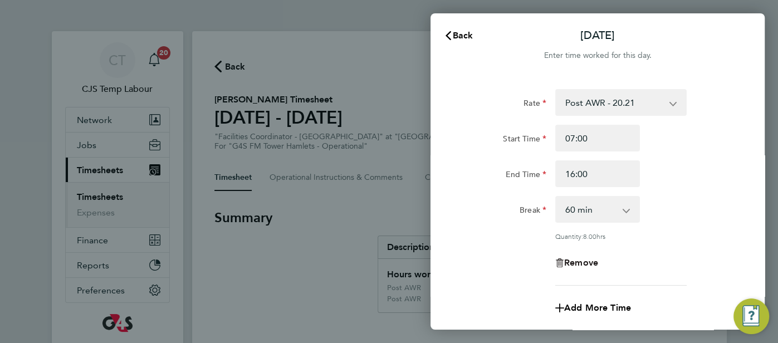
click at [598, 264] on span "Remove" at bounding box center [581, 262] width 34 height 11
select select "null"
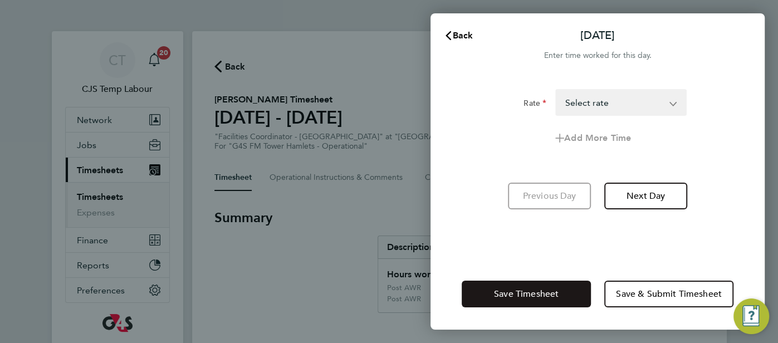
click at [538, 294] on span "Save Timesheet" at bounding box center [526, 294] width 65 height 11
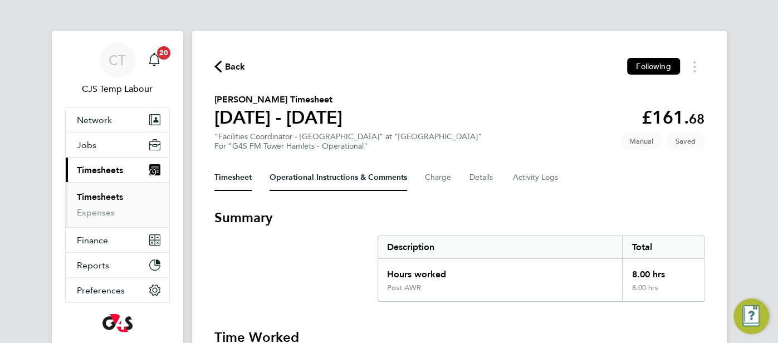
click at [321, 175] on Comments-tab "Operational Instructions & Comments" at bounding box center [339, 177] width 138 height 27
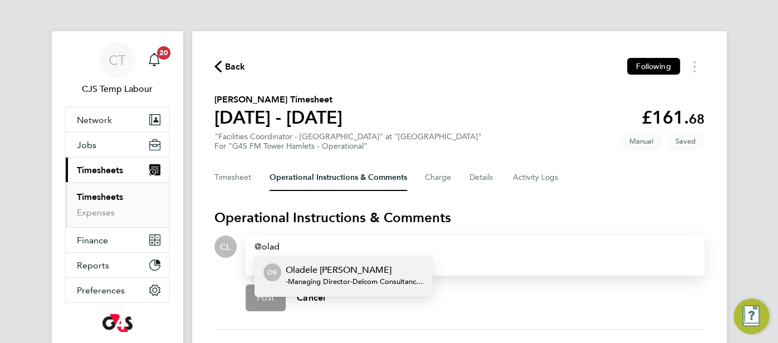
click at [391, 275] on p "Oladele [PERSON_NAME]" at bounding box center [355, 270] width 138 height 13
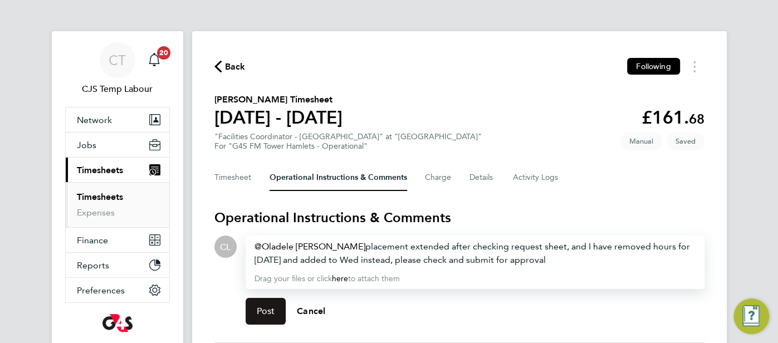
click at [265, 320] on button "Post" at bounding box center [266, 311] width 41 height 27
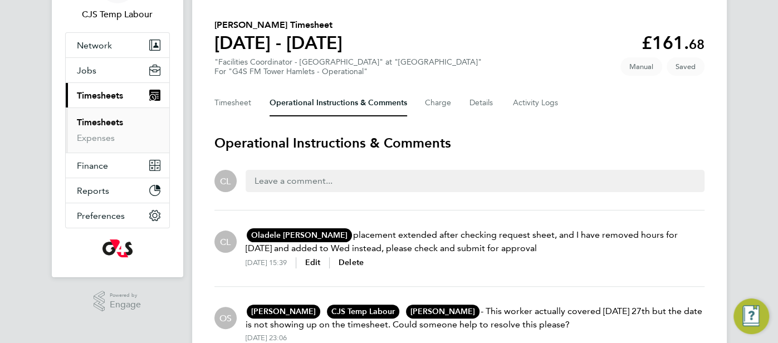
scroll to position [75, 0]
click at [219, 108] on button "Timesheet" at bounding box center [233, 102] width 37 height 27
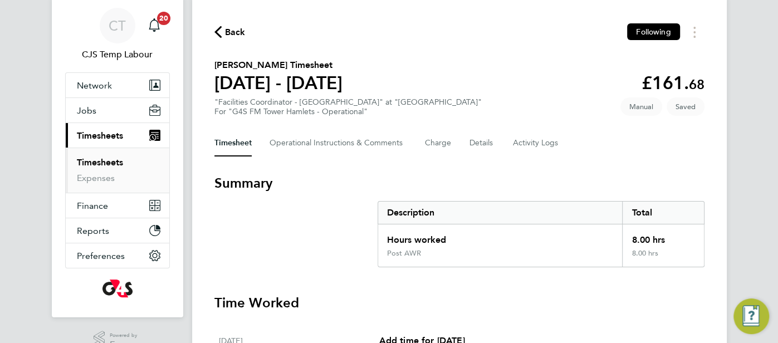
scroll to position [27, 0]
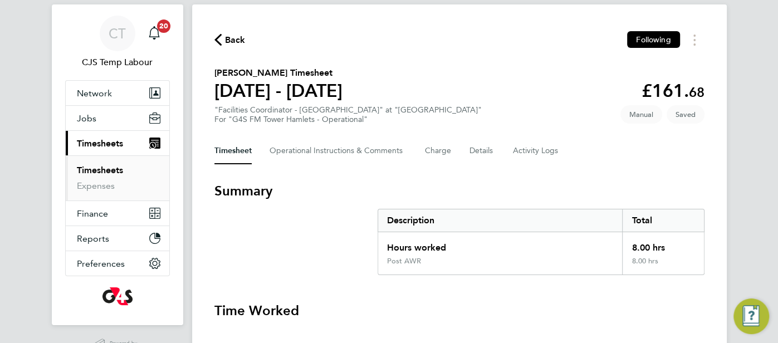
click at [215, 37] on icon "button" at bounding box center [218, 40] width 7 height 12
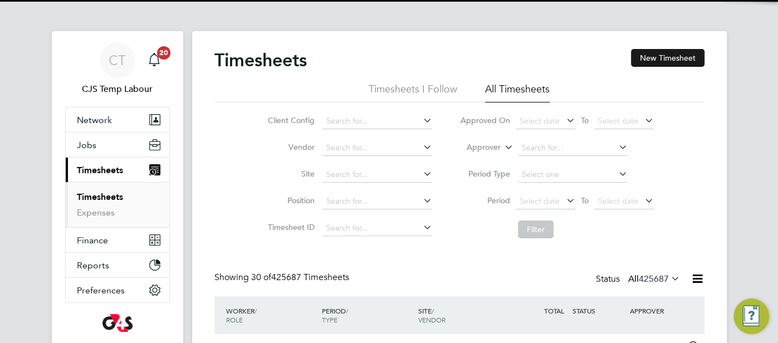
click at [654, 65] on button "New Timesheet" at bounding box center [668, 58] width 74 height 18
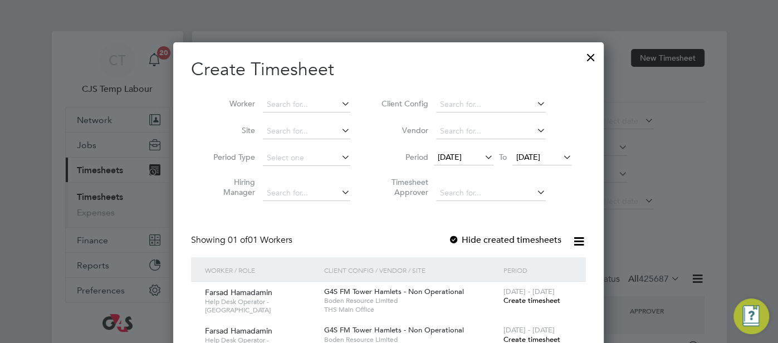
click at [594, 59] on div at bounding box center [591, 55] width 20 height 20
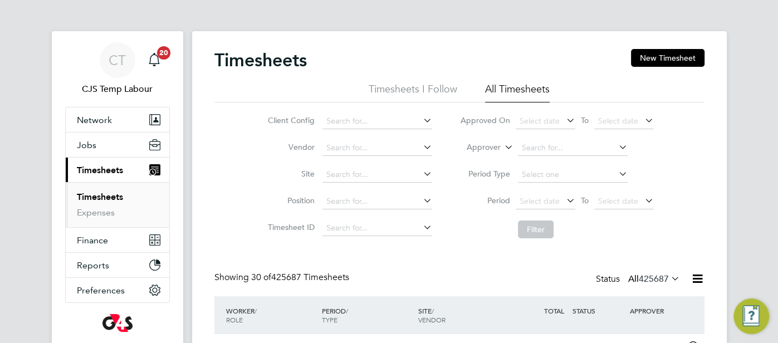
click at [503, 149] on icon at bounding box center [503, 144] width 0 height 10
drag, startPoint x: 491, startPoint y: 160, endPoint x: 528, endPoint y: 157, distance: 37.5
click at [493, 159] on li "Worker" at bounding box center [474, 160] width 55 height 14
click at [539, 145] on input at bounding box center [573, 148] width 110 height 16
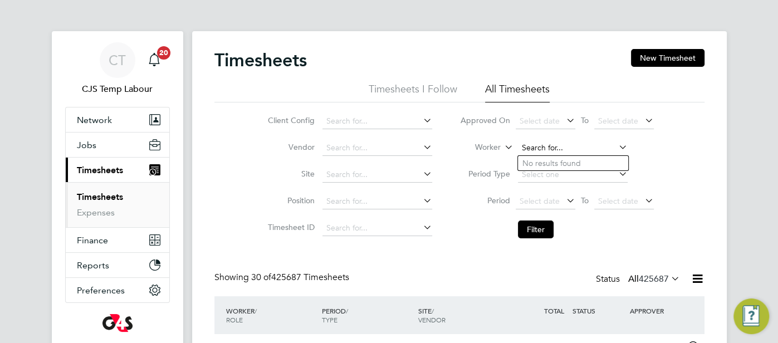
paste input "[PERSON_NAME]"
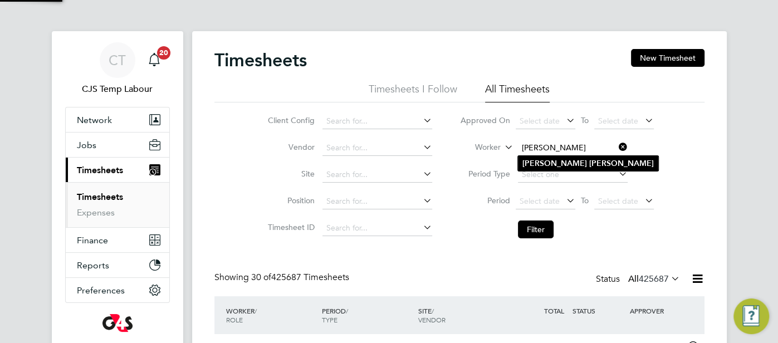
type input "[PERSON_NAME]"
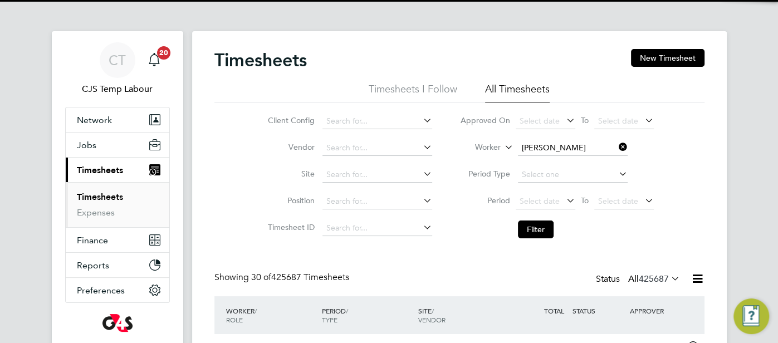
click at [590, 159] on b "[PERSON_NAME]" at bounding box center [622, 163] width 65 height 9
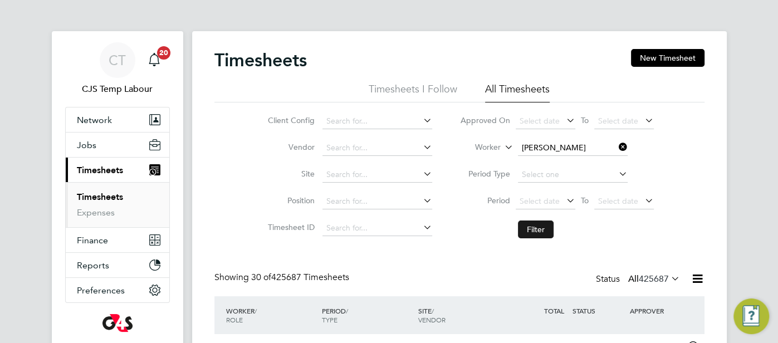
click at [542, 225] on button "Filter" at bounding box center [536, 230] width 36 height 18
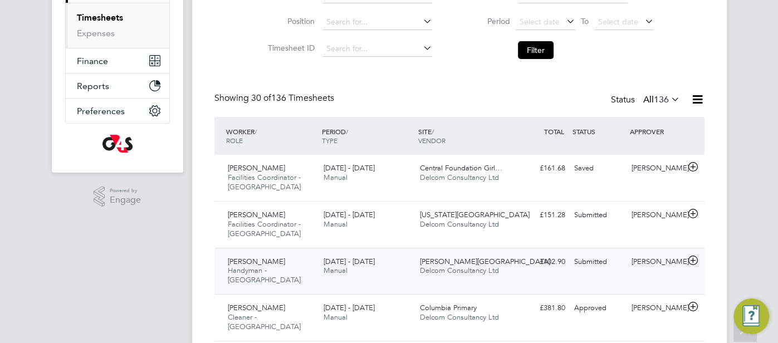
click at [586, 259] on div "Submitted" at bounding box center [599, 262] width 58 height 18
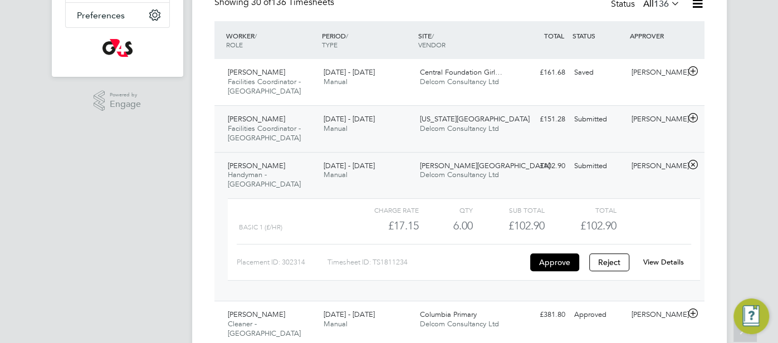
click at [602, 123] on div "Submitted" at bounding box center [599, 119] width 58 height 18
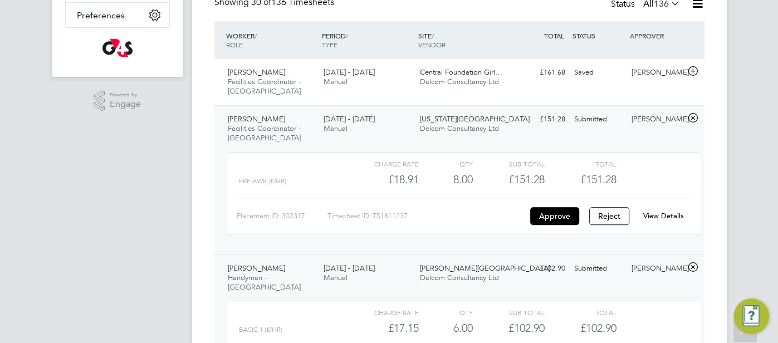
click at [656, 211] on link "View Details" at bounding box center [664, 215] width 41 height 9
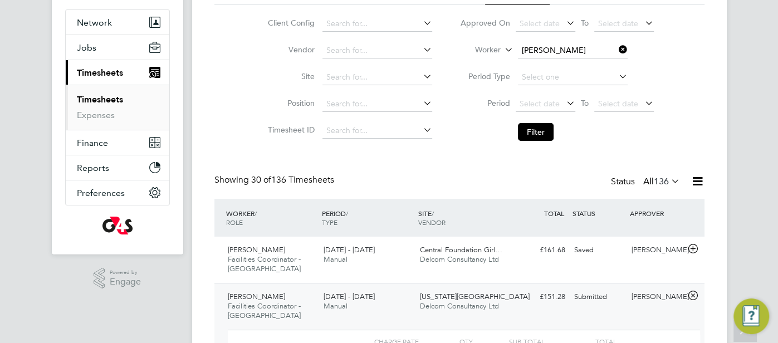
click at [617, 50] on icon at bounding box center [617, 50] width 0 height 16
click at [551, 53] on input at bounding box center [573, 51] width 110 height 16
paste input "[PERSON_NAME]"
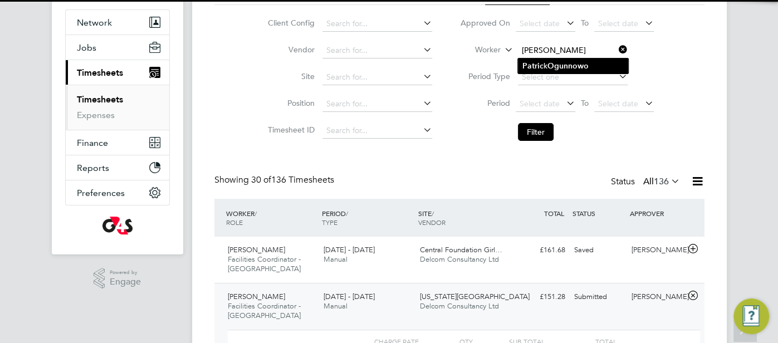
click at [554, 65] on b "Ogunnowo" at bounding box center [568, 65] width 41 height 9
type input "[PERSON_NAME]"
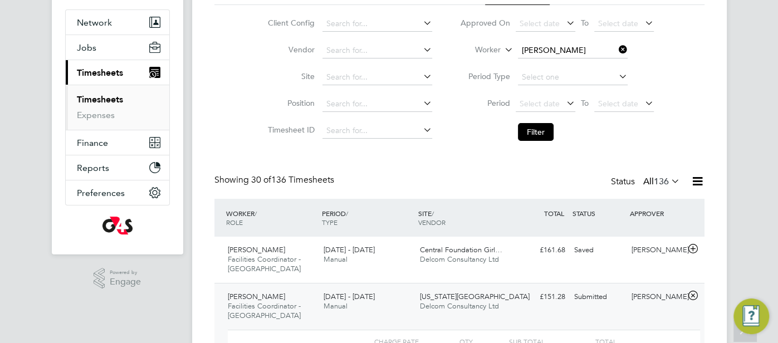
click at [537, 128] on button "Filter" at bounding box center [536, 132] width 36 height 18
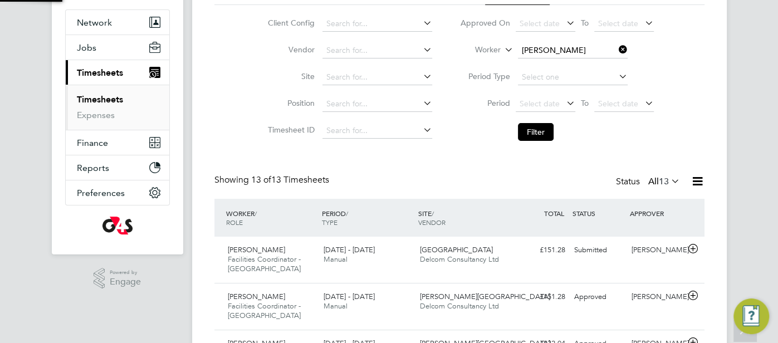
scroll to position [6, 6]
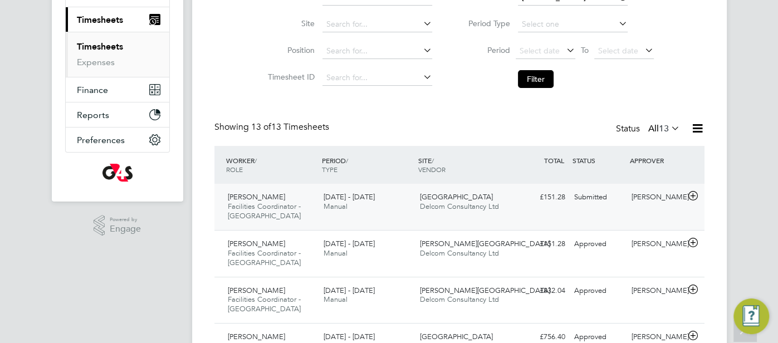
click at [576, 201] on div "Submitted" at bounding box center [599, 197] width 58 height 18
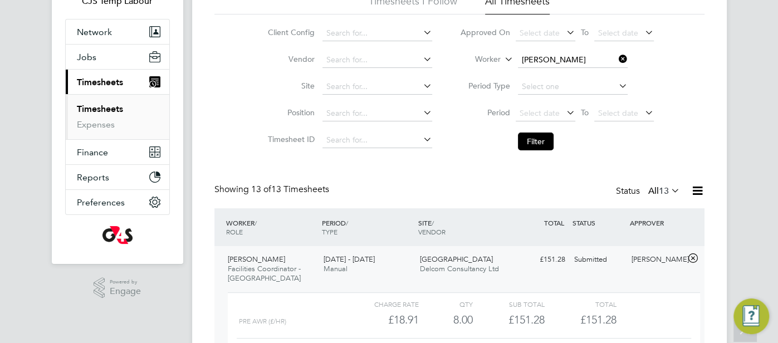
click at [698, 193] on icon at bounding box center [698, 191] width 14 height 14
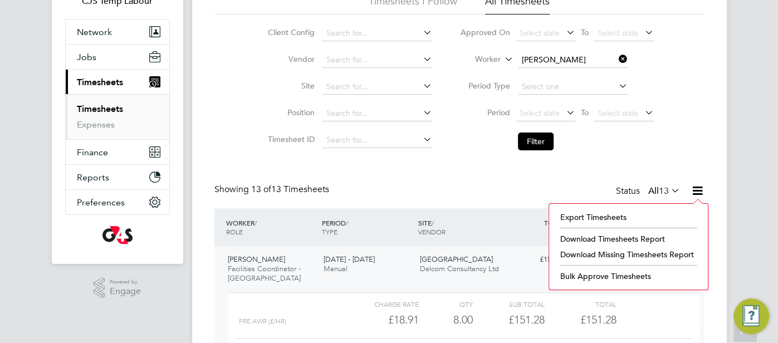
click at [627, 184] on div "Status All 13" at bounding box center [649, 192] width 66 height 16
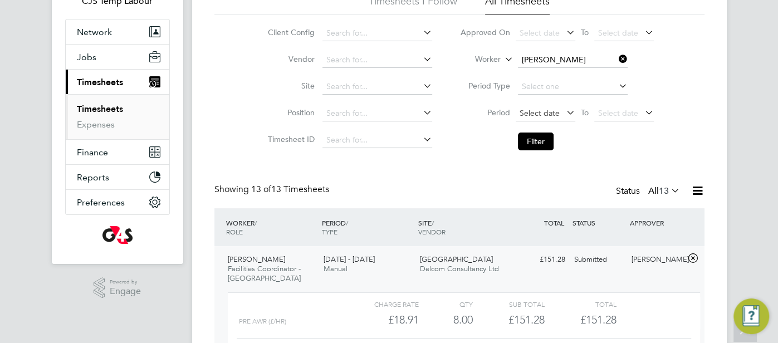
click at [543, 112] on span "Select date" at bounding box center [540, 113] width 40 height 10
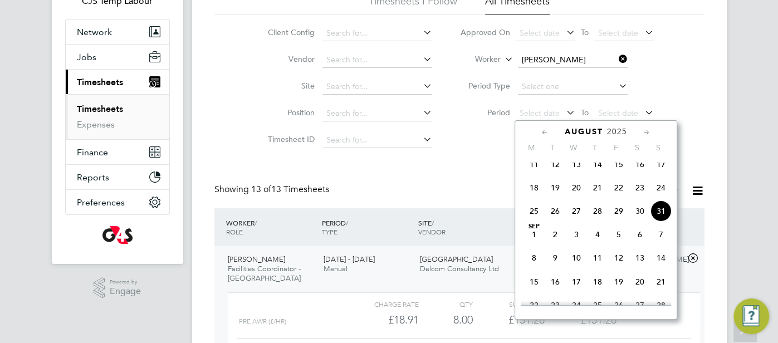
click at [538, 219] on span "25" at bounding box center [534, 211] width 21 height 21
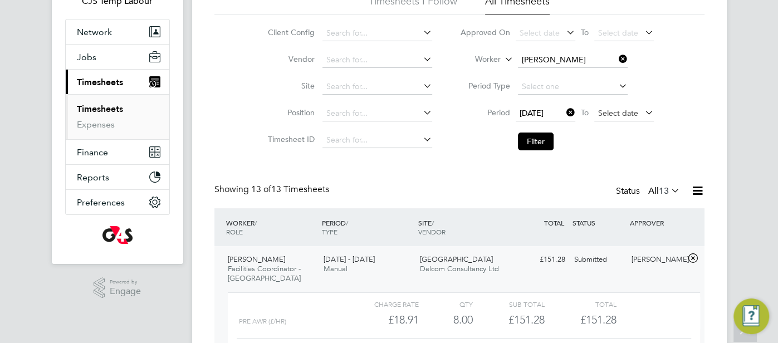
drag, startPoint x: 608, startPoint y: 109, endPoint x: 614, endPoint y: 119, distance: 10.7
click at [611, 112] on span "Select date" at bounding box center [618, 113] width 40 height 10
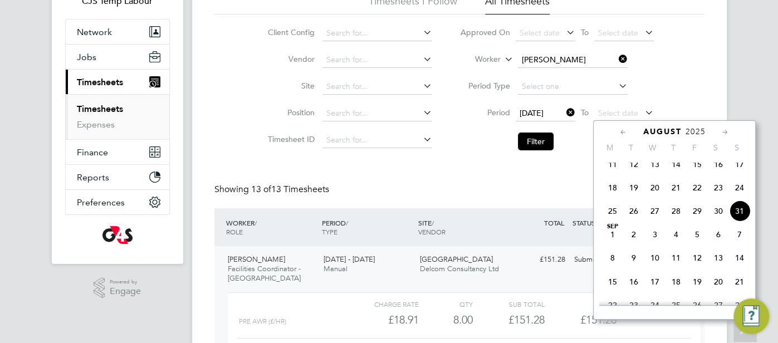
click at [740, 219] on span "31" at bounding box center [739, 211] width 21 height 21
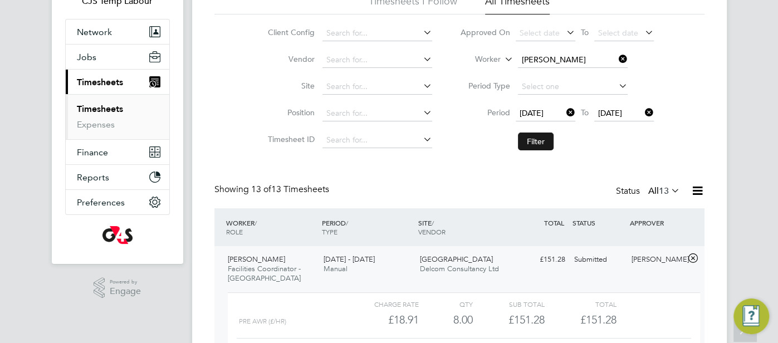
click at [538, 138] on button "Filter" at bounding box center [536, 142] width 36 height 18
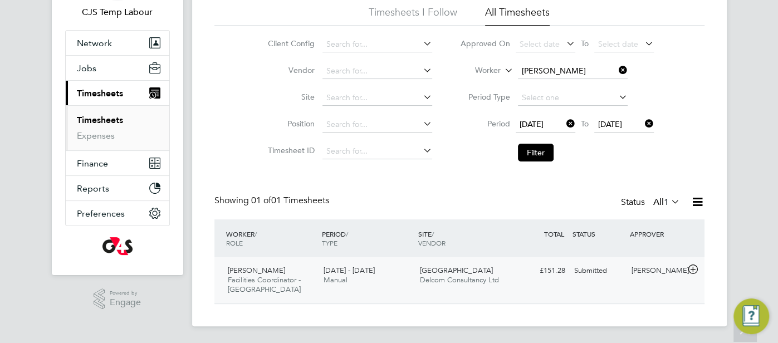
click at [616, 274] on div "Submitted" at bounding box center [599, 271] width 58 height 18
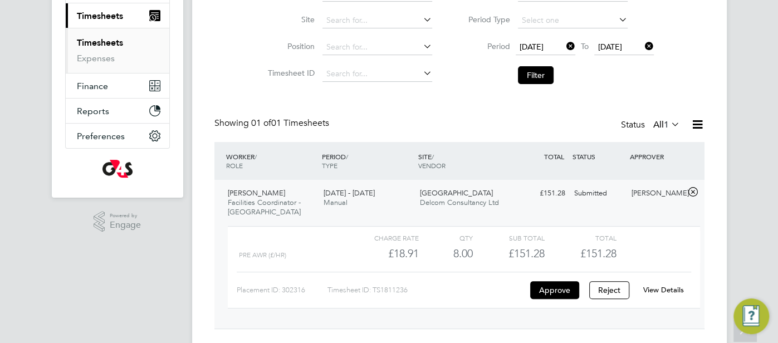
scroll to position [169, 0]
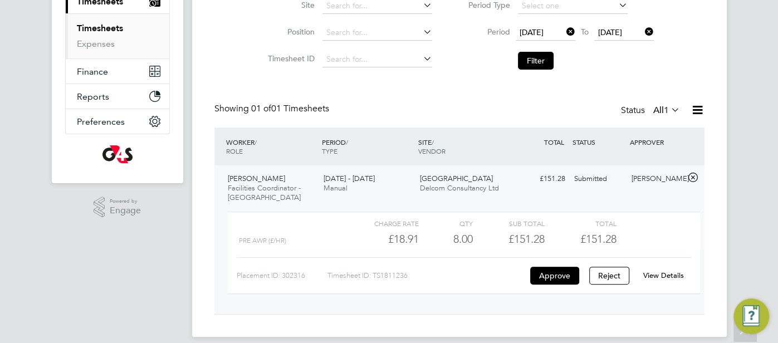
click at [661, 274] on link "View Details" at bounding box center [664, 275] width 41 height 9
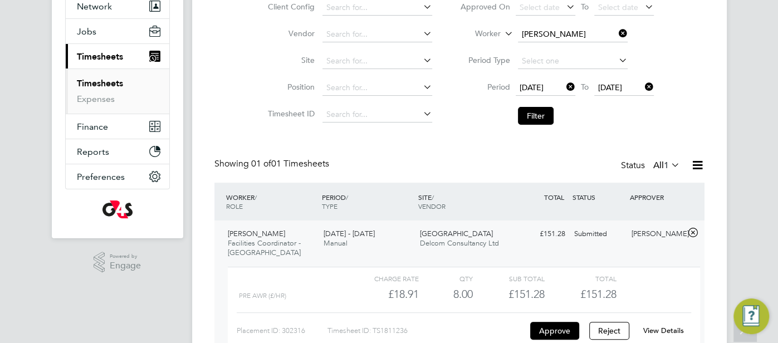
scroll to position [36, 0]
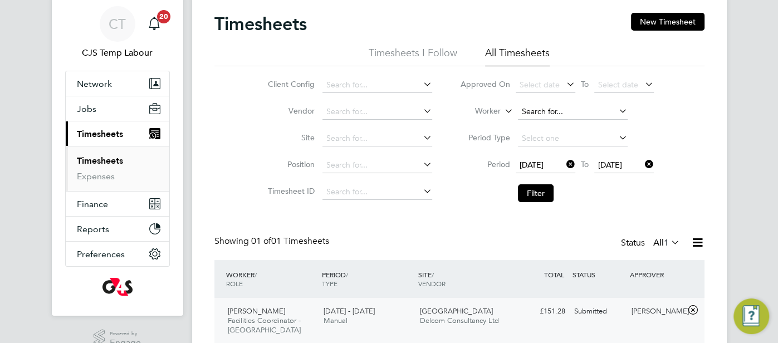
click at [569, 106] on input at bounding box center [573, 112] width 110 height 16
paste input "Soremekun Akeem & MUSTAPHA TAOFEEK"
click at [544, 112] on input "Soremekun Akeem & MUSTAPHA TAOFEEK" at bounding box center [573, 112] width 110 height 16
drag, startPoint x: 539, startPoint y: 110, endPoint x: 645, endPoint y: 113, distance: 105.9
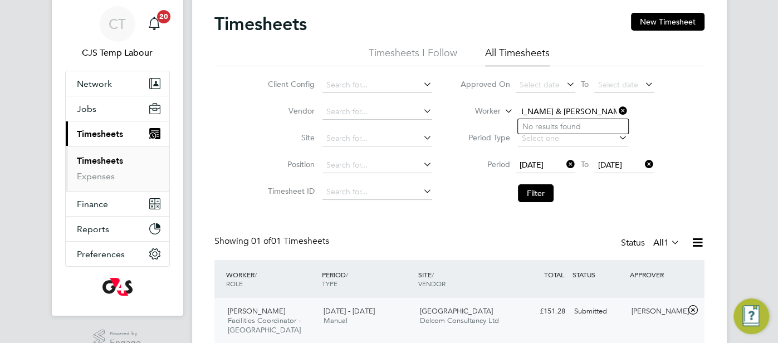
click at [645, 113] on li "Worker Soremekun Akeem & MUSTAPHA TAOFEEK" at bounding box center [557, 112] width 222 height 27
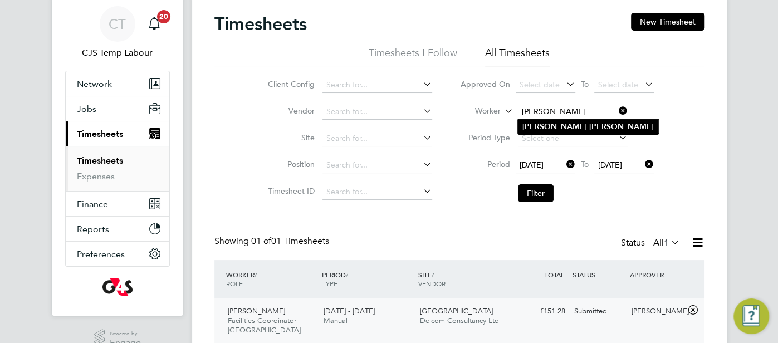
click at [590, 130] on b "Soremekun" at bounding box center [622, 126] width 65 height 9
type input "[PERSON_NAME]"
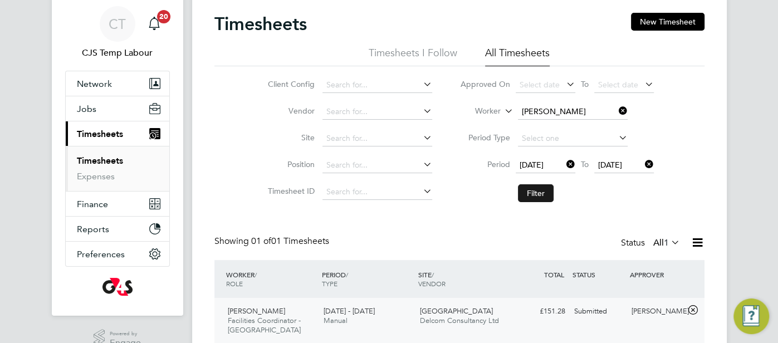
click at [542, 197] on button "Filter" at bounding box center [536, 193] width 36 height 18
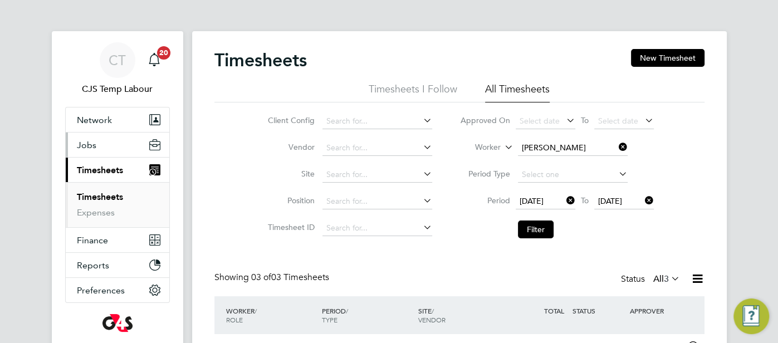
drag, startPoint x: 91, startPoint y: 138, endPoint x: 92, endPoint y: 144, distance: 6.2
click at [92, 140] on button "Jobs" at bounding box center [118, 145] width 104 height 25
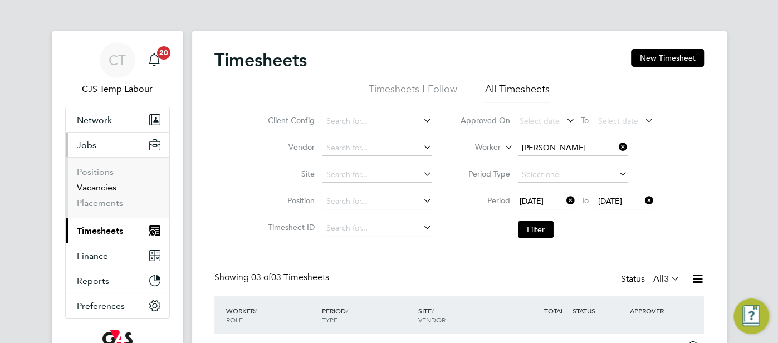
click at [91, 184] on link "Vacancies" at bounding box center [97, 187] width 40 height 11
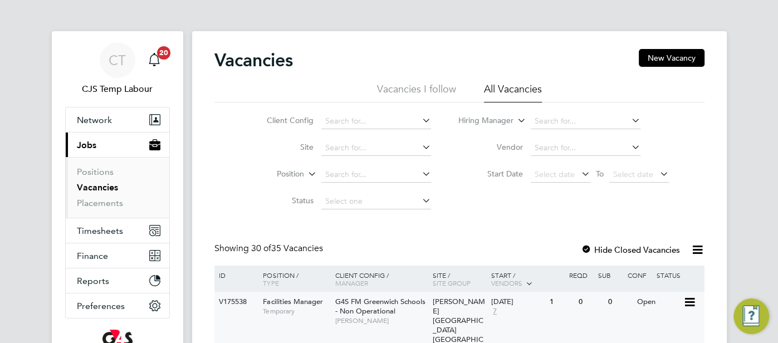
click at [454, 318] on span "Thomas Tallis School Greenwich Schools" at bounding box center [459, 325] width 52 height 56
click at [92, 201] on link "Placements" at bounding box center [100, 203] width 46 height 11
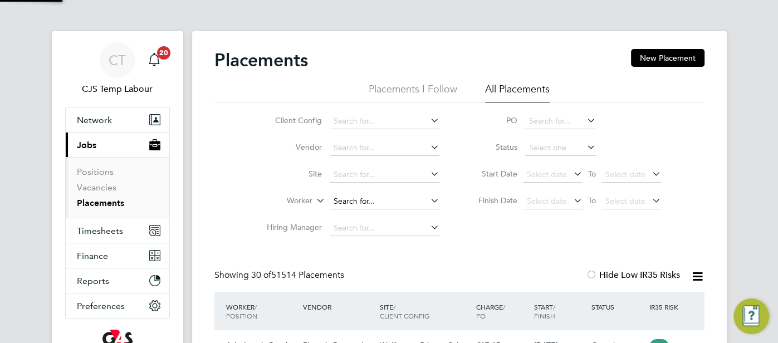
click at [359, 207] on input at bounding box center [385, 202] width 110 height 16
paste input "Soremekun Akeem"
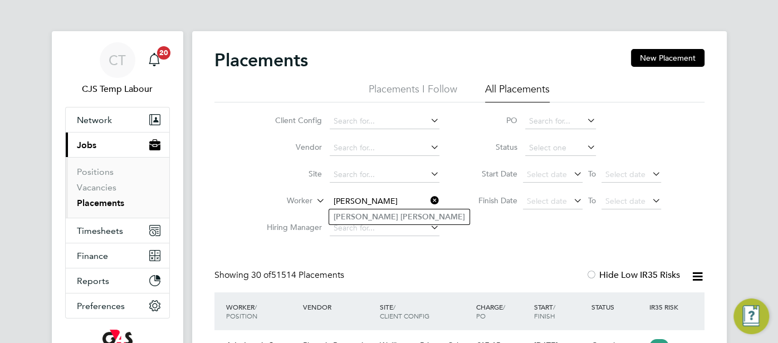
click at [401, 218] on b "Soremekun" at bounding box center [433, 216] width 65 height 9
type input "[PERSON_NAME]"
click at [429, 197] on icon at bounding box center [429, 201] width 0 height 16
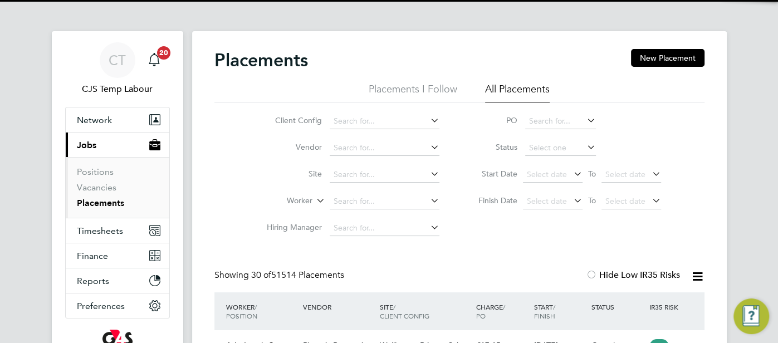
scroll to position [52, 96]
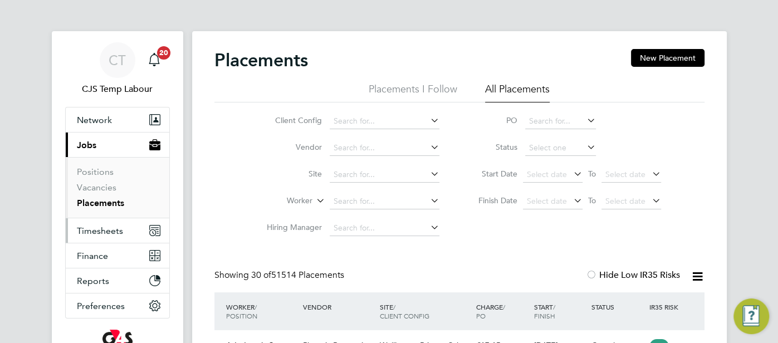
click at [98, 233] on span "Timesheets" at bounding box center [100, 231] width 46 height 11
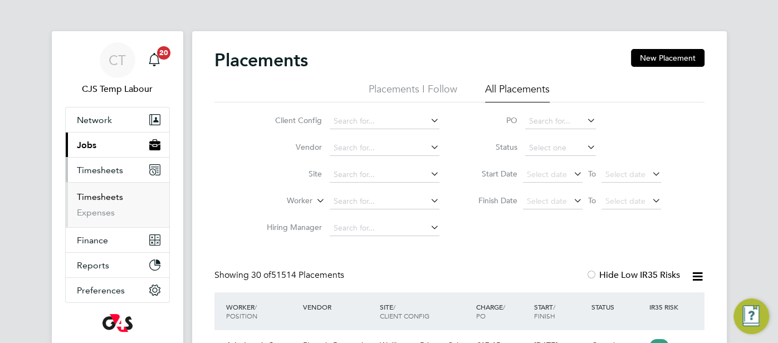
click at [104, 197] on link "Timesheets" at bounding box center [100, 197] width 46 height 11
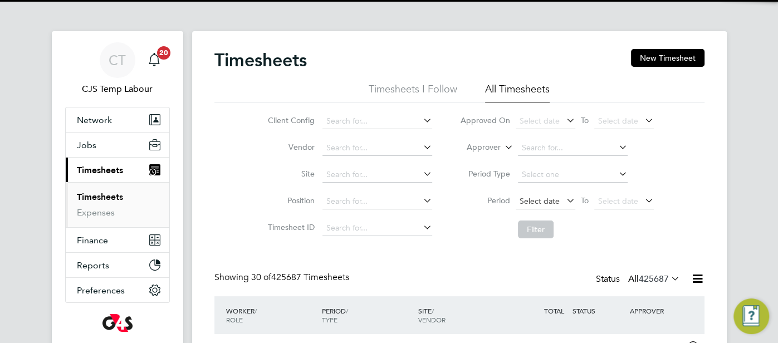
click at [545, 201] on span "Select date" at bounding box center [540, 201] width 40 height 10
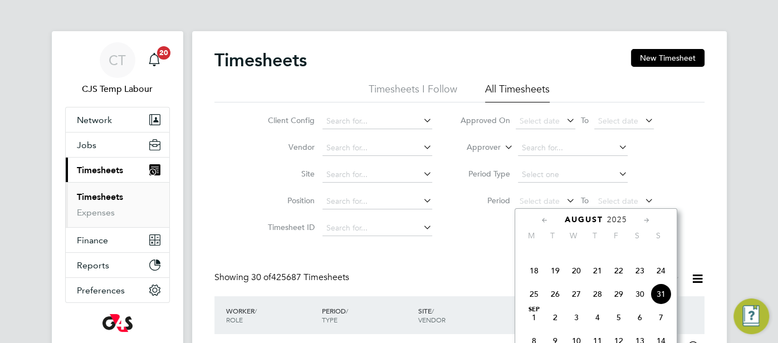
click at [529, 300] on span "25" at bounding box center [534, 294] width 21 height 21
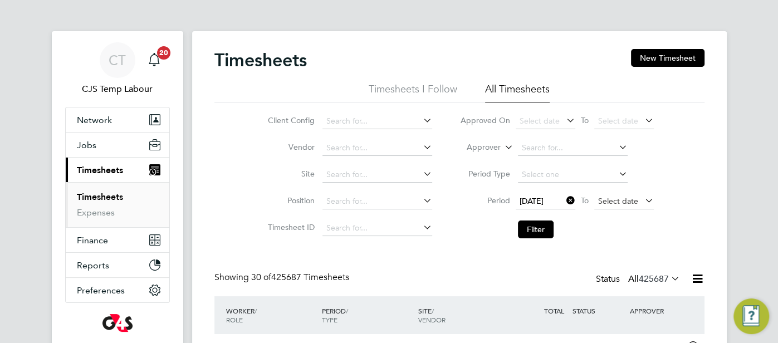
click at [605, 205] on span "Select date" at bounding box center [618, 201] width 40 height 10
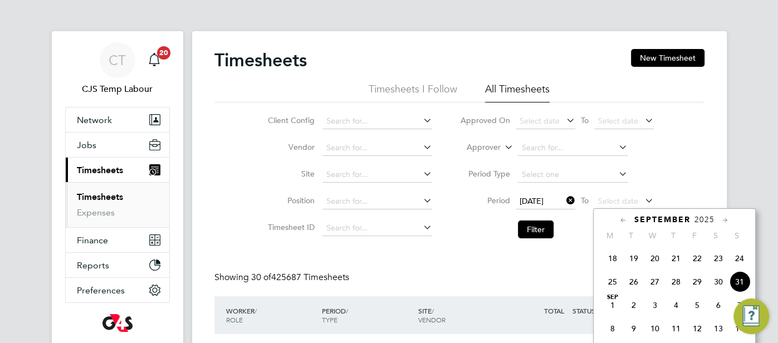
click at [738, 292] on span "31" at bounding box center [739, 281] width 21 height 21
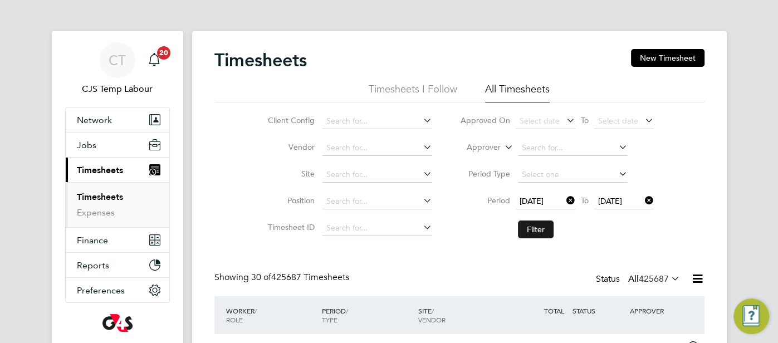
click at [538, 230] on button "Filter" at bounding box center [536, 230] width 36 height 18
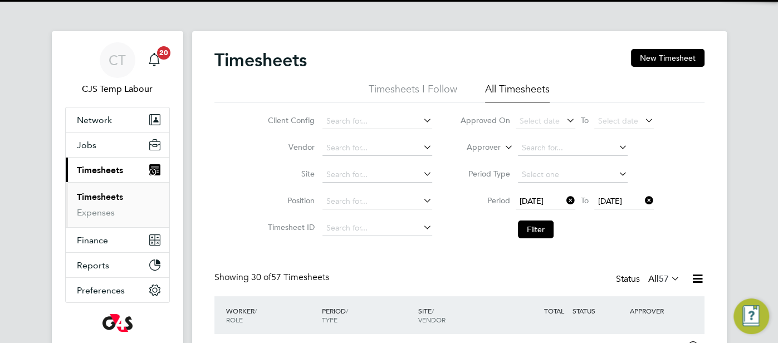
click at [339, 111] on li "Client Config" at bounding box center [349, 121] width 196 height 27
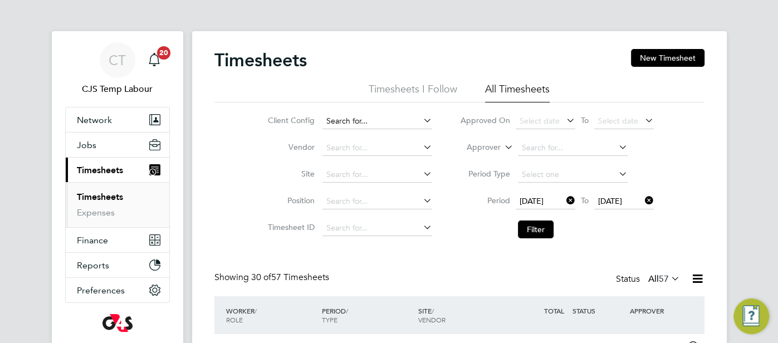
click at [338, 123] on input at bounding box center [378, 122] width 110 height 16
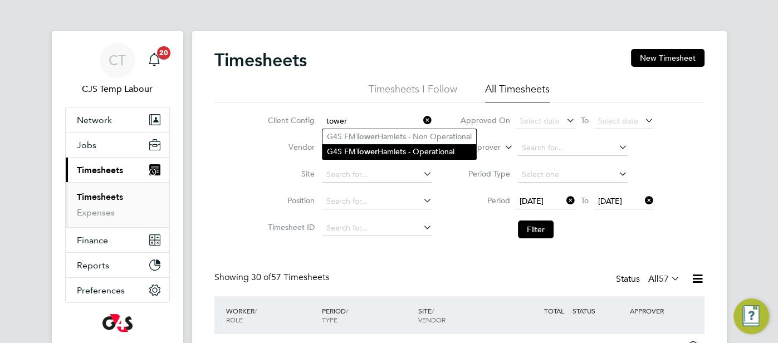
click at [374, 149] on b "Tower" at bounding box center [367, 151] width 22 height 9
type input "G4S FM [GEOGRAPHIC_DATA] - Operational"
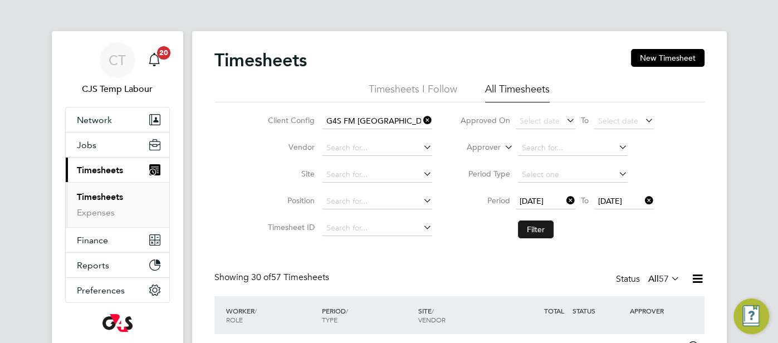
click at [535, 228] on button "Filter" at bounding box center [536, 230] width 36 height 18
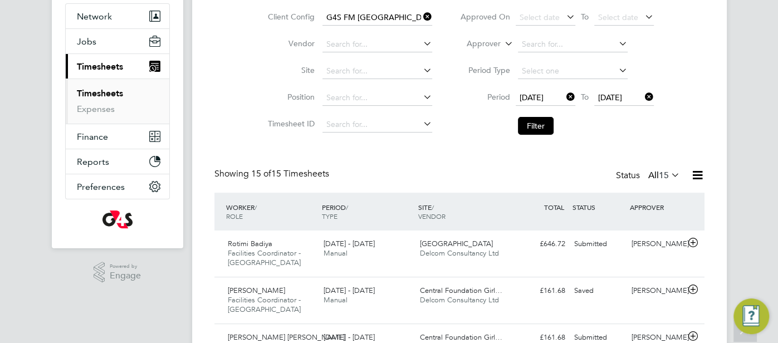
click at [696, 178] on icon at bounding box center [698, 175] width 14 height 14
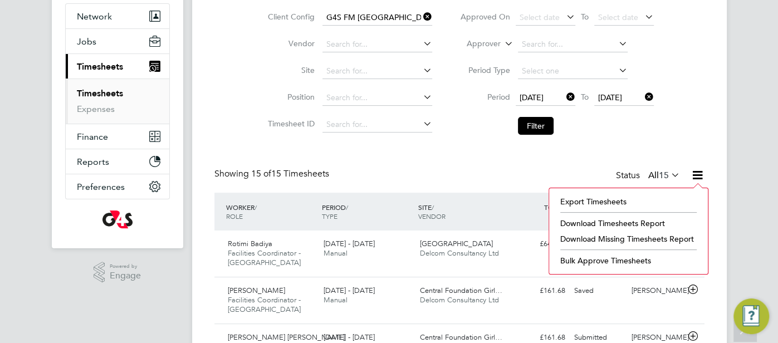
click at [645, 234] on li "Download Missing Timesheets Report" at bounding box center [629, 239] width 148 height 16
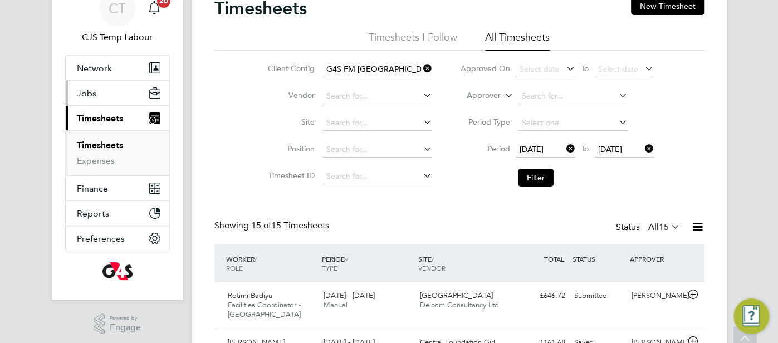
scroll to position [7, 0]
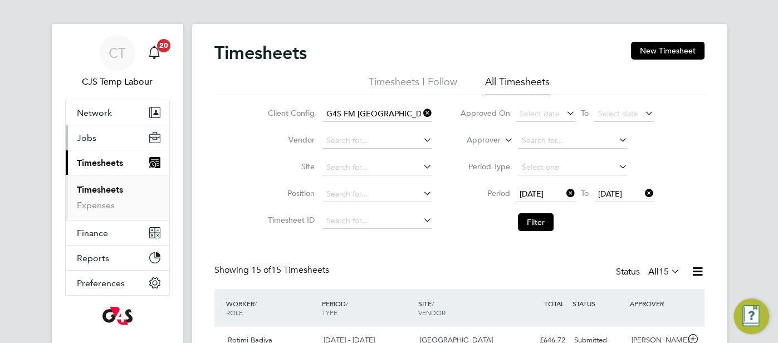
click at [117, 141] on button "Jobs" at bounding box center [118, 137] width 104 height 25
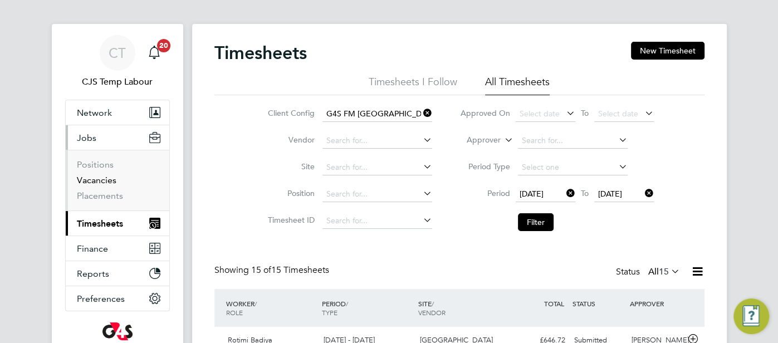
click at [109, 183] on link "Vacancies" at bounding box center [97, 180] width 40 height 11
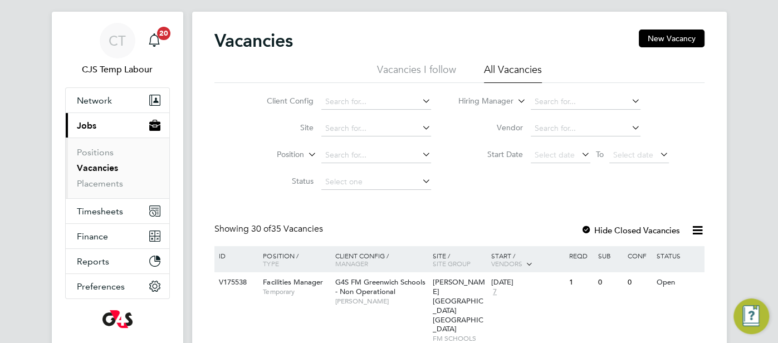
scroll to position [133, 0]
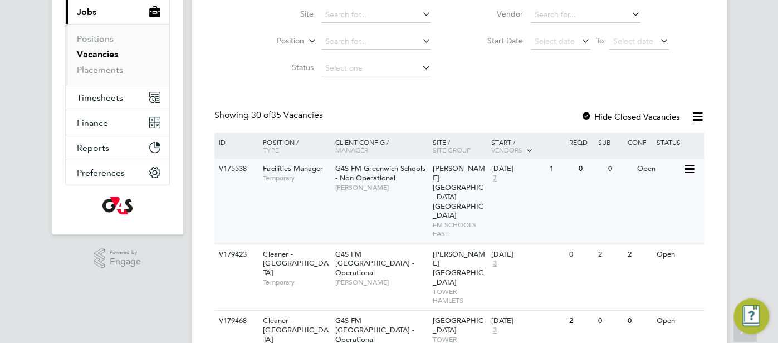
click at [447, 177] on span "Thomas Tallis School Greenwich Schools" at bounding box center [459, 192] width 52 height 56
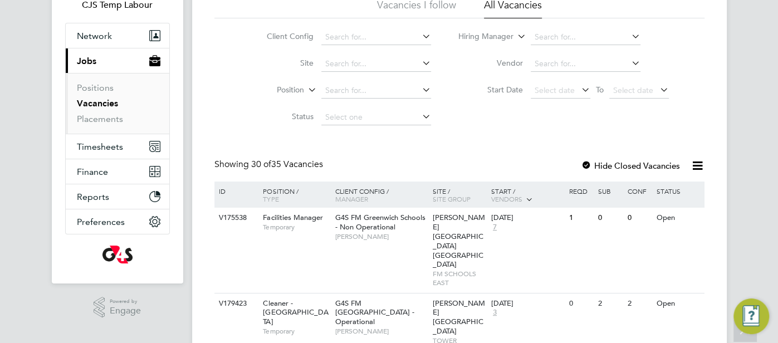
scroll to position [0, 0]
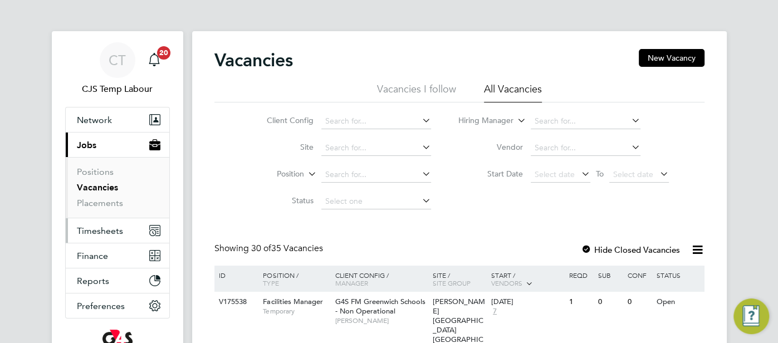
click at [92, 226] on span "Timesheets" at bounding box center [100, 231] width 46 height 11
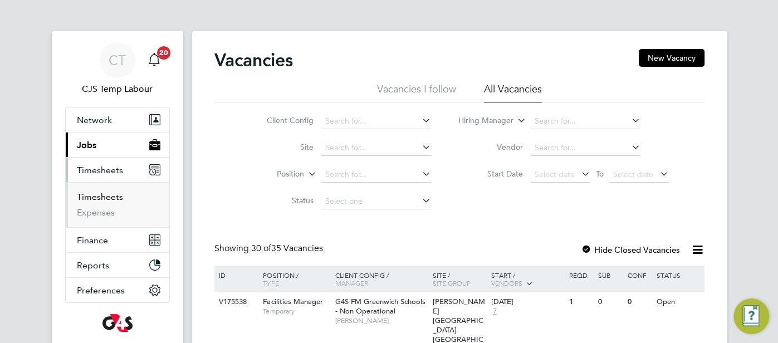
click at [96, 196] on link "Timesheets" at bounding box center [100, 197] width 46 height 11
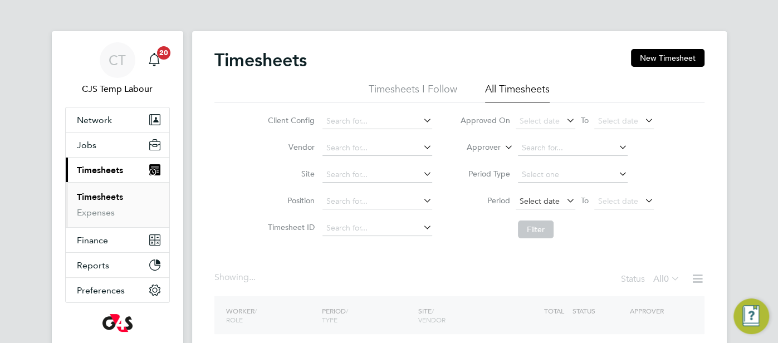
click at [552, 202] on span "Select date" at bounding box center [540, 201] width 40 height 10
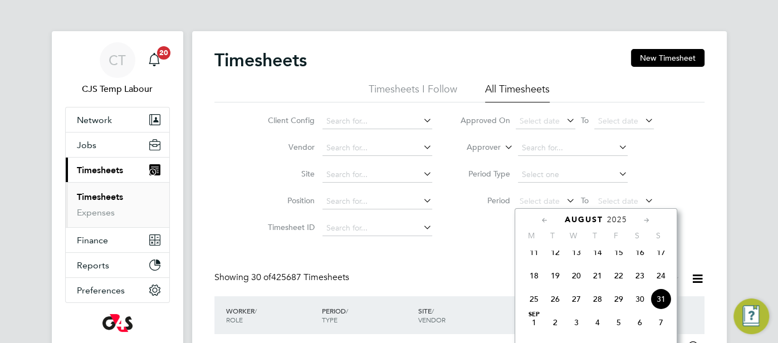
scroll to position [6, 6]
click at [535, 308] on span "25" at bounding box center [534, 299] width 21 height 21
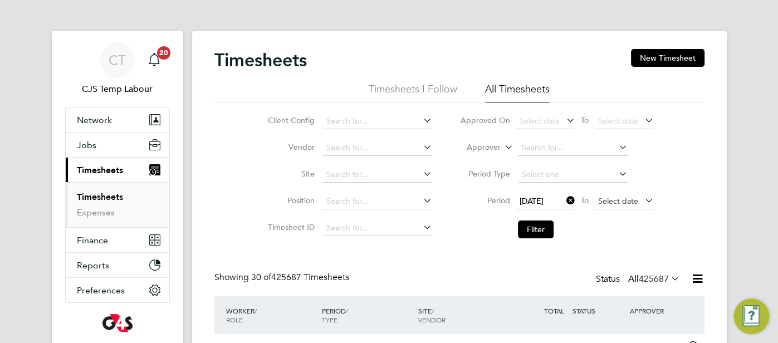
click at [601, 199] on span "Select date" at bounding box center [618, 201] width 40 height 10
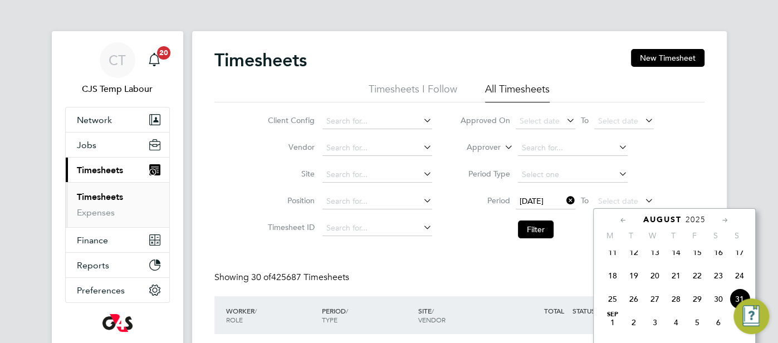
click at [734, 300] on img "Engage Resource Center" at bounding box center [752, 317] width 36 height 36
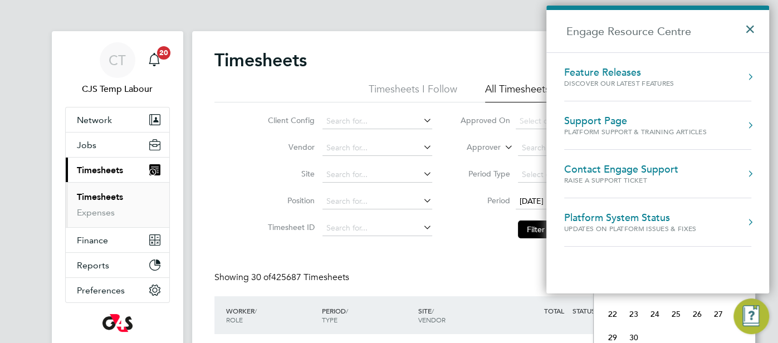
click at [749, 24] on button "×" at bounding box center [753, 25] width 16 height 25
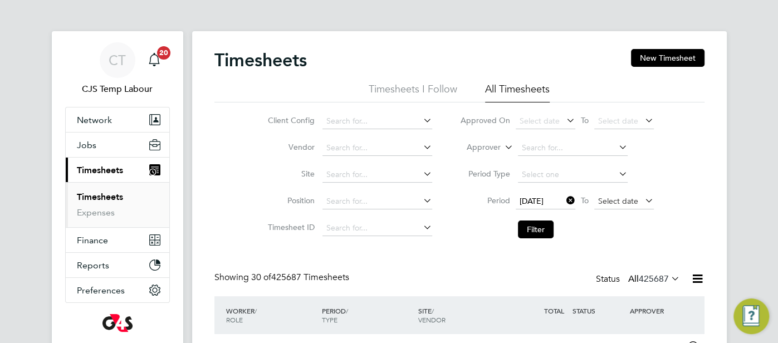
click at [624, 205] on span "Select date" at bounding box center [618, 201] width 40 height 10
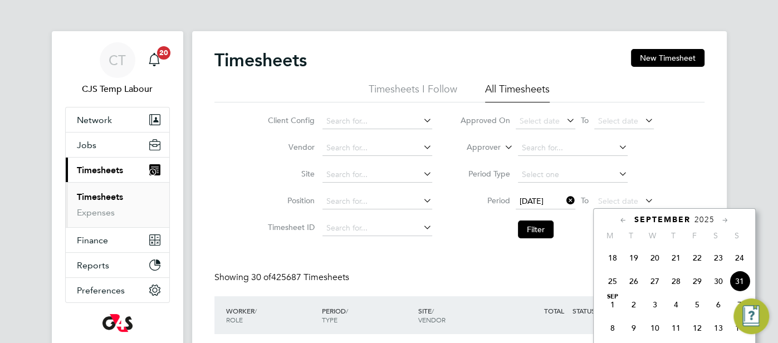
click at [746, 288] on span "31" at bounding box center [739, 281] width 21 height 21
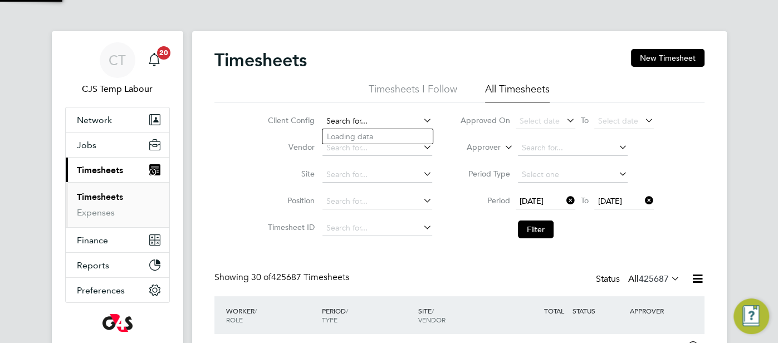
click at [356, 121] on input at bounding box center [378, 122] width 110 height 16
click at [395, 155] on li "G4S FM Gre enwich Schools - Operational" at bounding box center [408, 151] width 171 height 15
type input "G4S FM Greenwich Schools - Operational"
click at [534, 231] on button "Filter" at bounding box center [536, 230] width 36 height 18
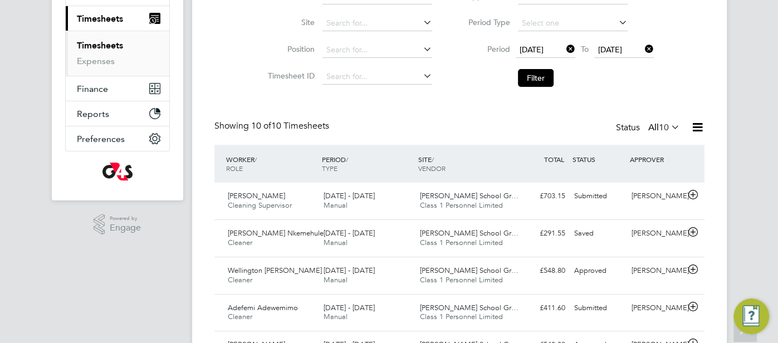
click at [698, 128] on icon at bounding box center [698, 127] width 14 height 14
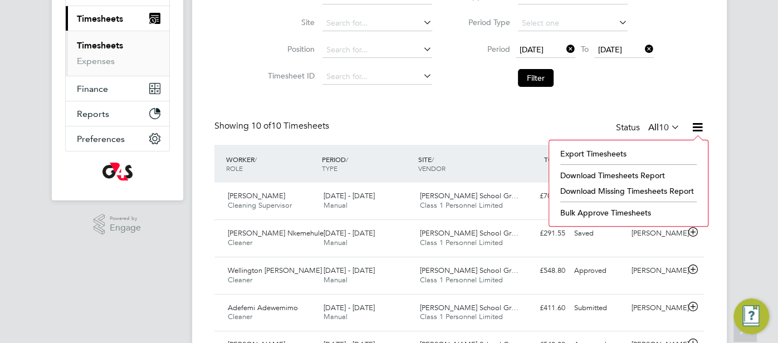
click at [642, 177] on li "Download Timesheets Report" at bounding box center [629, 176] width 148 height 16
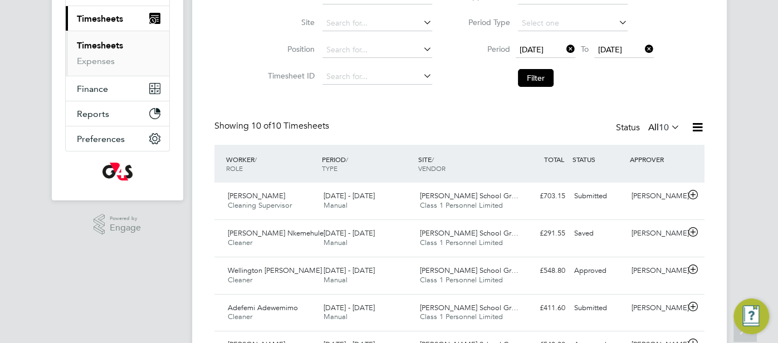
click at [700, 127] on icon at bounding box center [698, 127] width 14 height 14
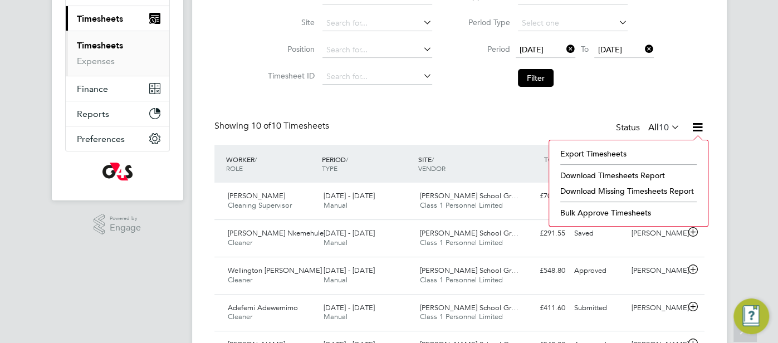
click at [659, 186] on li "Download Missing Timesheets Report" at bounding box center [629, 191] width 148 height 16
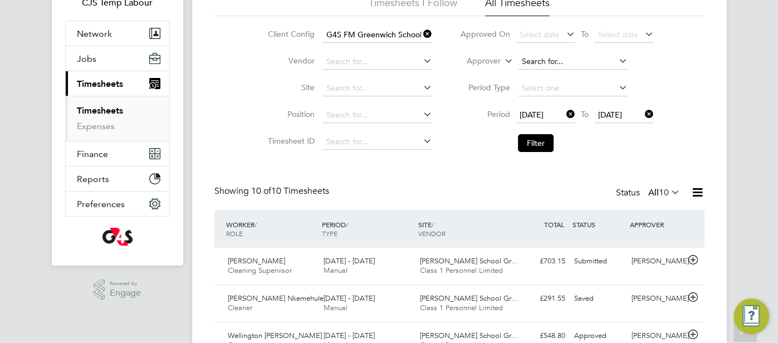
scroll to position [4, 0]
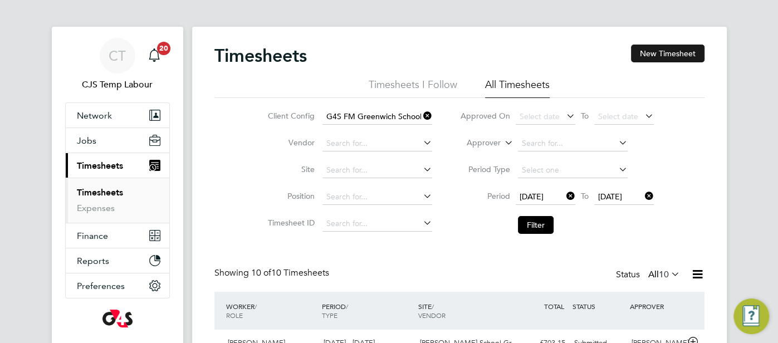
click at [645, 46] on button "New Timesheet" at bounding box center [668, 54] width 74 height 18
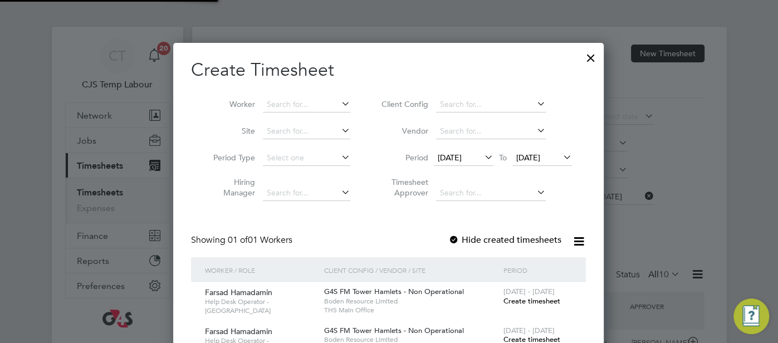
scroll to position [339, 431]
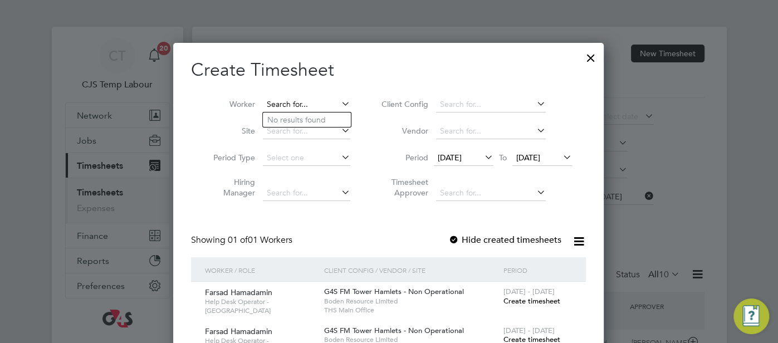
click at [283, 105] on input at bounding box center [306, 105] width 87 height 16
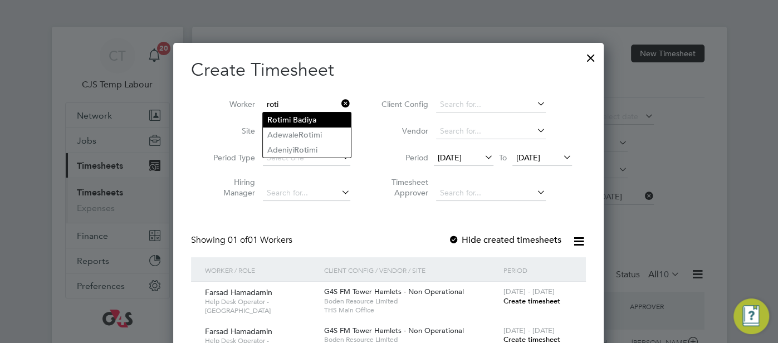
click at [315, 120] on li "Roti mi Badiya" at bounding box center [307, 120] width 88 height 15
type input "Rotimi Badiya"
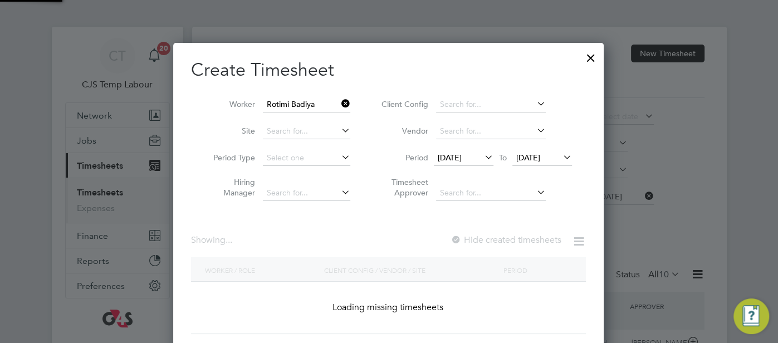
scroll to position [313, 431]
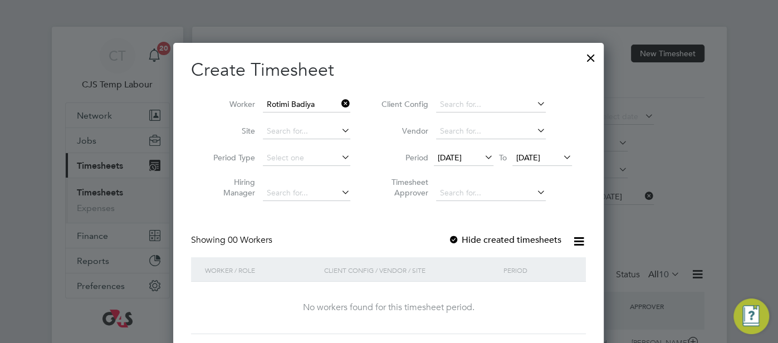
click at [545, 161] on span "24 Aug 2025" at bounding box center [543, 158] width 60 height 15
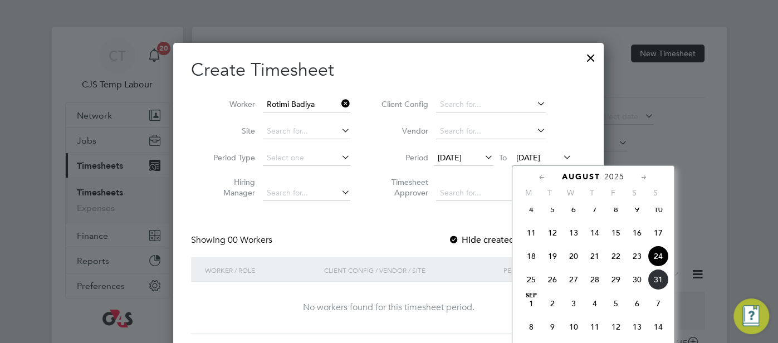
click at [656, 289] on span "31" at bounding box center [658, 279] width 21 height 21
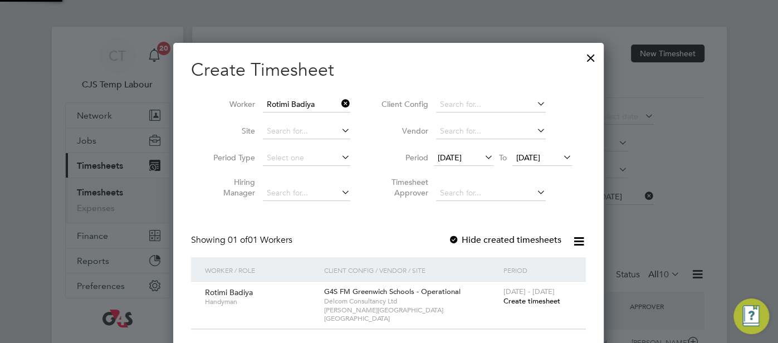
scroll to position [300, 431]
click at [543, 298] on span "Create timesheet" at bounding box center [531, 300] width 57 height 9
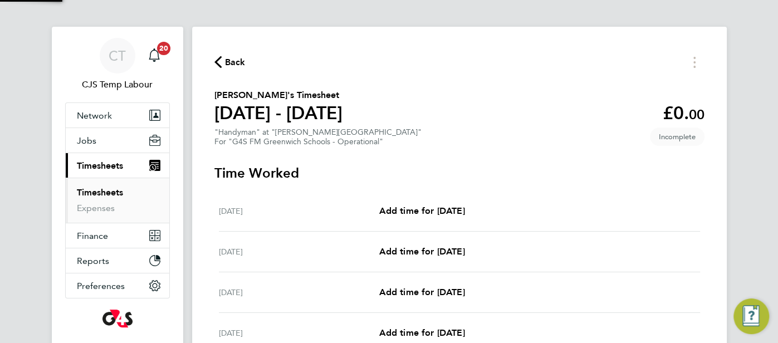
scroll to position [4, 0]
click at [688, 63] on button "Timesheets Menu" at bounding box center [695, 61] width 20 height 17
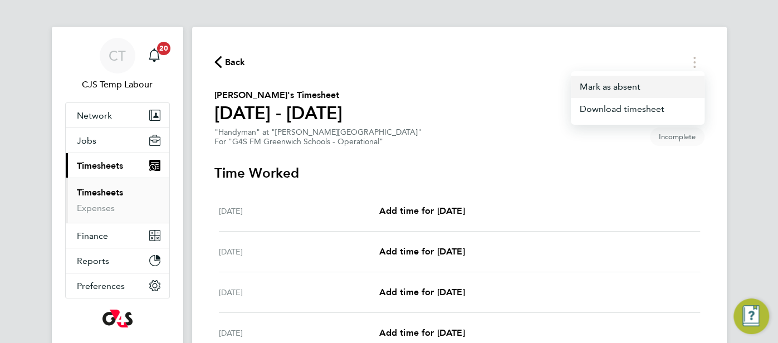
click at [624, 90] on button "Mark as absent" at bounding box center [638, 87] width 134 height 22
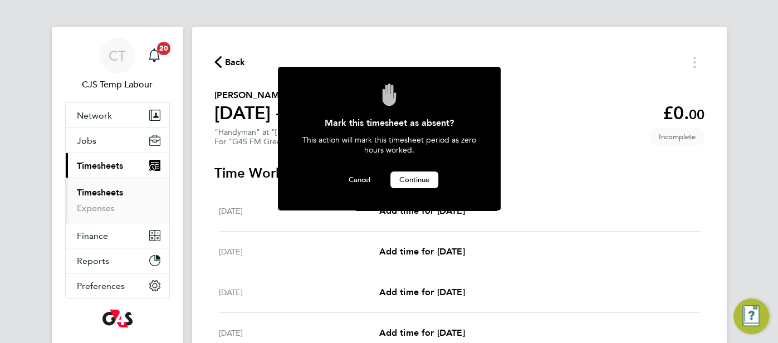
click at [417, 179] on span "Continue" at bounding box center [415, 179] width 30 height 9
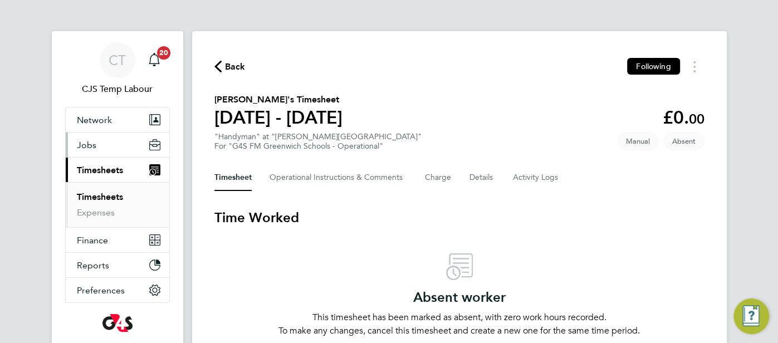
drag, startPoint x: 92, startPoint y: 140, endPoint x: 94, endPoint y: 149, distance: 8.7
click at [92, 141] on span "Jobs" at bounding box center [87, 145] width 20 height 11
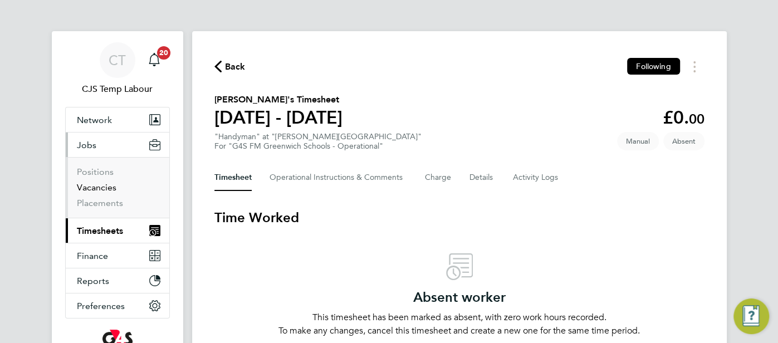
click at [103, 191] on link "Vacancies" at bounding box center [97, 187] width 40 height 11
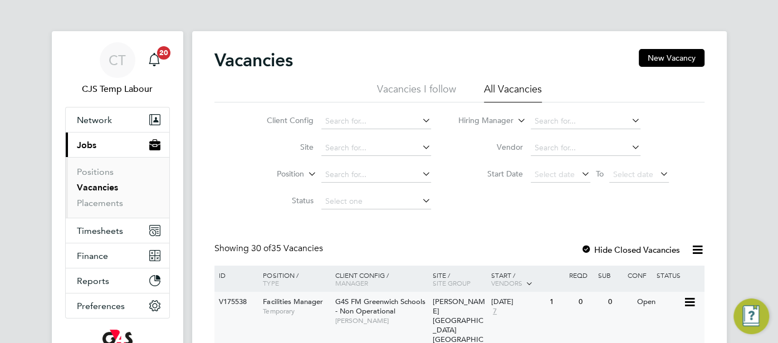
click at [517, 305] on div "02 Sep 2025" at bounding box center [517, 302] width 53 height 9
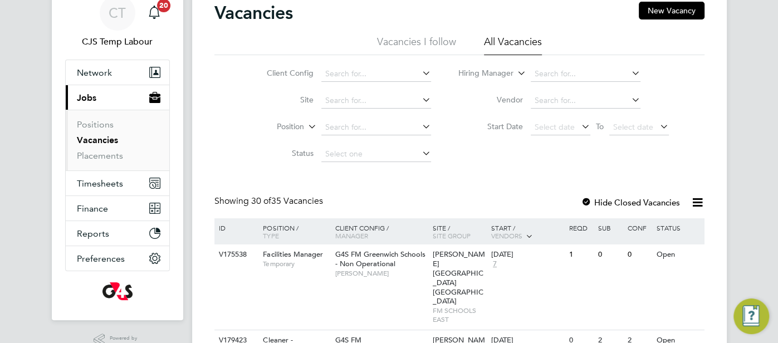
scroll to position [53, 0]
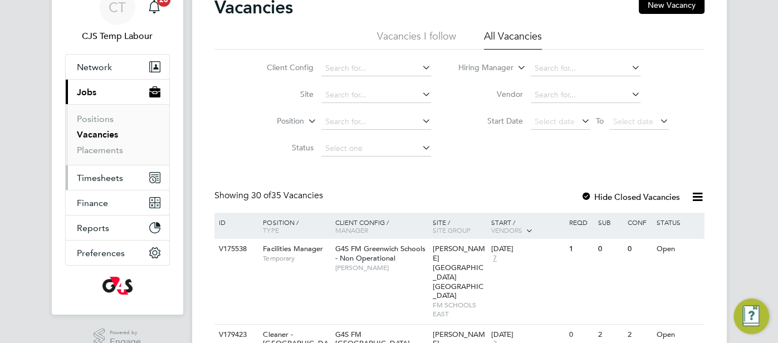
click at [109, 173] on span "Timesheets" at bounding box center [100, 178] width 46 height 11
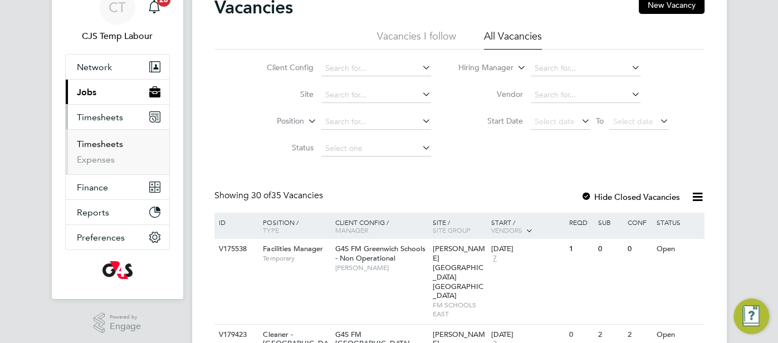
click at [107, 144] on link "Timesheets" at bounding box center [100, 144] width 46 height 11
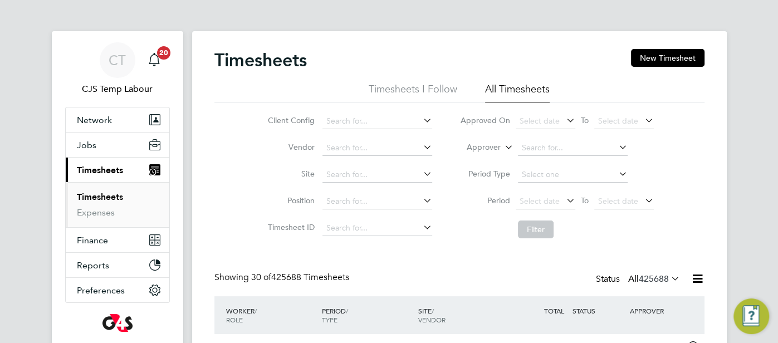
scroll to position [28, 96]
click at [503, 148] on icon at bounding box center [503, 144] width 0 height 10
click at [481, 164] on li "Worker" at bounding box center [474, 160] width 55 height 14
click at [541, 148] on input at bounding box center [573, 148] width 110 height 16
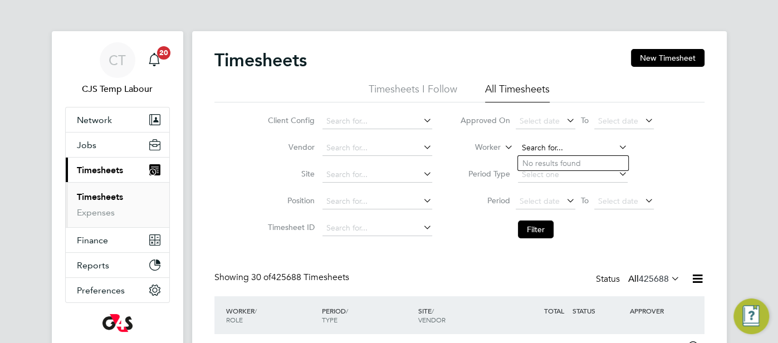
paste input "Ifeoma Nkemehule"
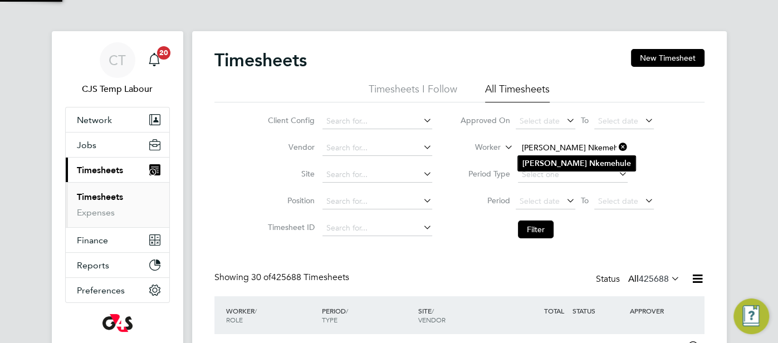
type input "Ifeoma Nkemehule"
click at [590, 160] on b "Nkemehule" at bounding box center [611, 163] width 42 height 9
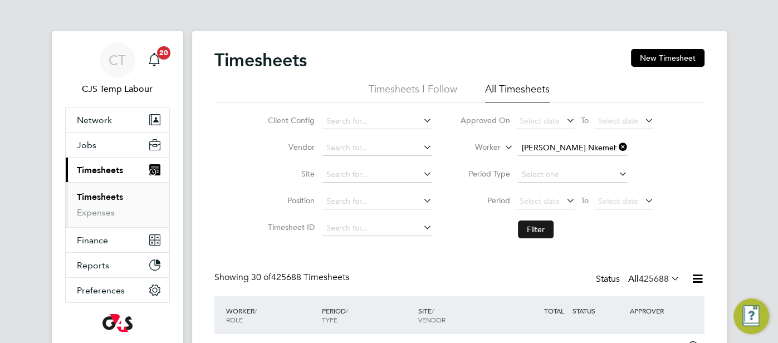
click at [534, 227] on button "Filter" at bounding box center [536, 230] width 36 height 18
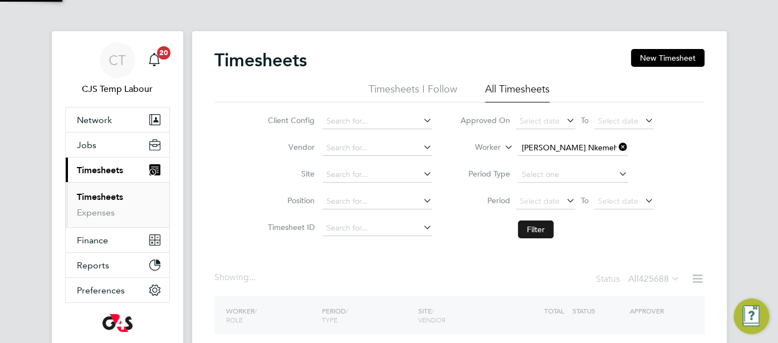
click at [529, 226] on button "Filter" at bounding box center [536, 230] width 36 height 18
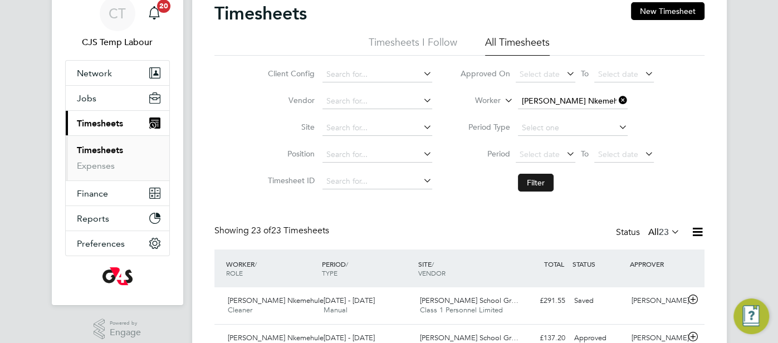
click at [545, 188] on button "Filter" at bounding box center [536, 183] width 36 height 18
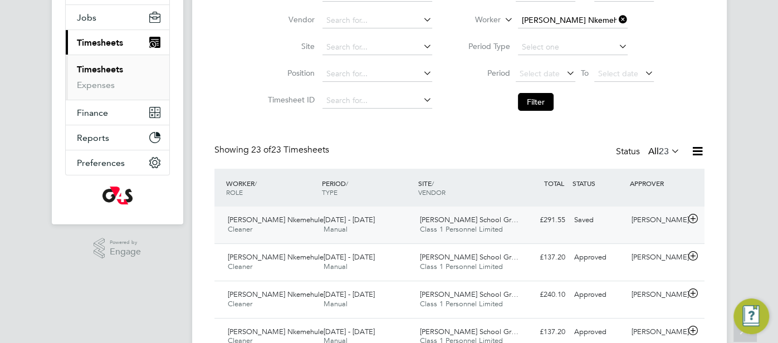
click at [602, 215] on div "Saved" at bounding box center [599, 220] width 58 height 18
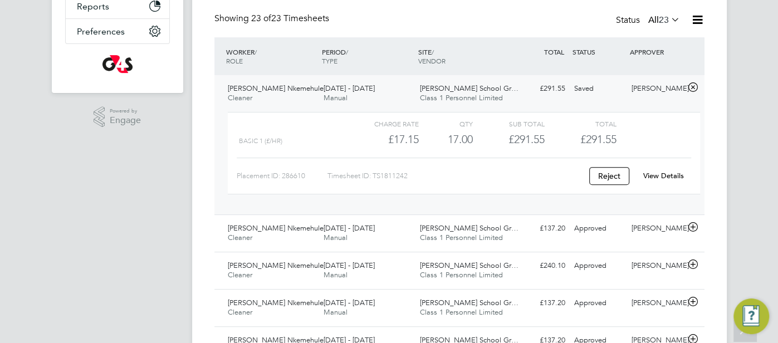
click at [664, 177] on link "View Details" at bounding box center [664, 175] width 41 height 9
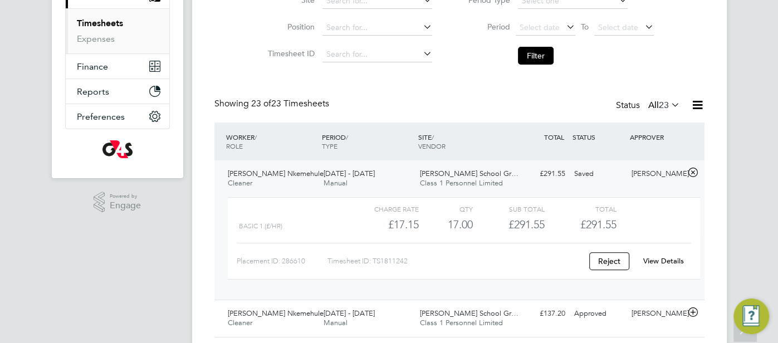
scroll to position [56, 0]
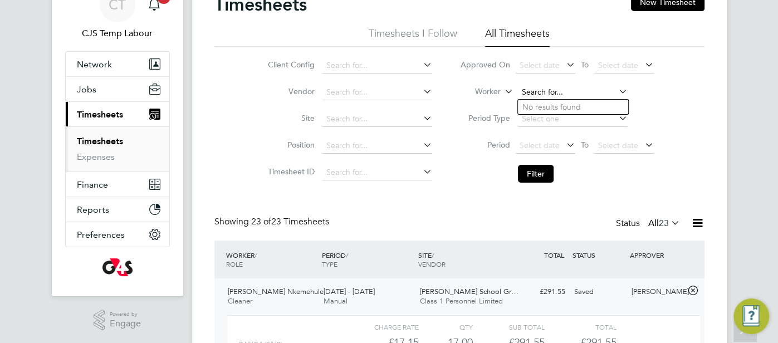
click at [545, 91] on input at bounding box center [573, 93] width 110 height 16
paste input "Micheal Olufowokan"
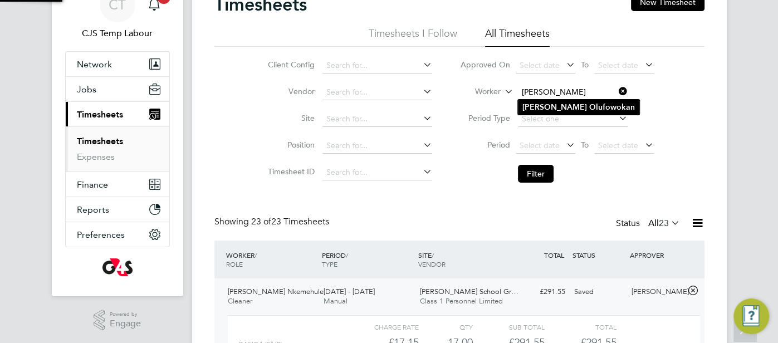
type input "Micheal Olufowokan"
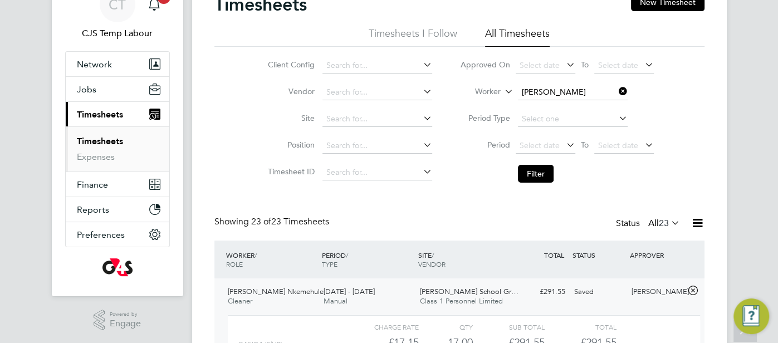
click at [590, 103] on b "Olufowokan" at bounding box center [613, 107] width 46 height 9
click at [539, 167] on button "Filter" at bounding box center [536, 174] width 36 height 18
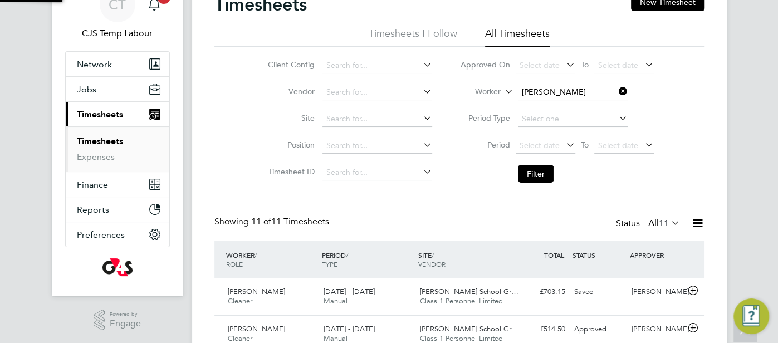
scroll to position [28, 96]
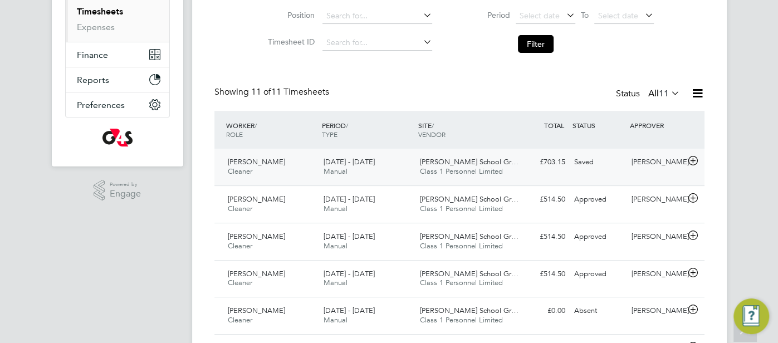
click at [614, 167] on div "Saved" at bounding box center [599, 162] width 58 height 18
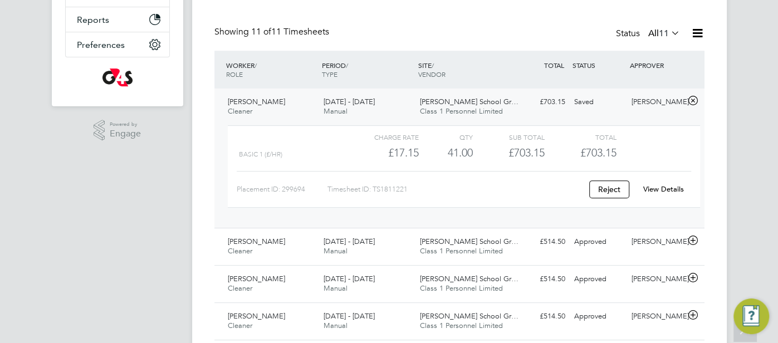
click at [653, 184] on link "View Details" at bounding box center [664, 188] width 41 height 9
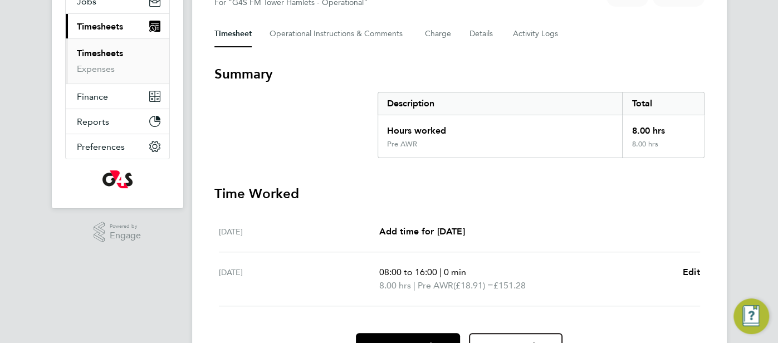
scroll to position [159, 0]
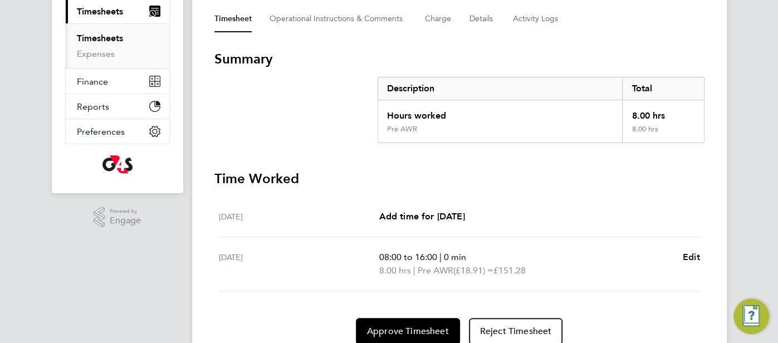
click at [688, 253] on span "Edit" at bounding box center [691, 257] width 17 height 11
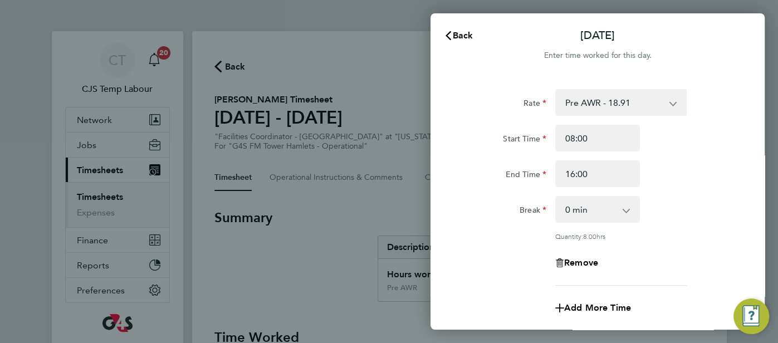
click at [670, 104] on select "Pre AWR - 18.91 Post AWR - 20.21" at bounding box center [615, 102] width 116 height 25
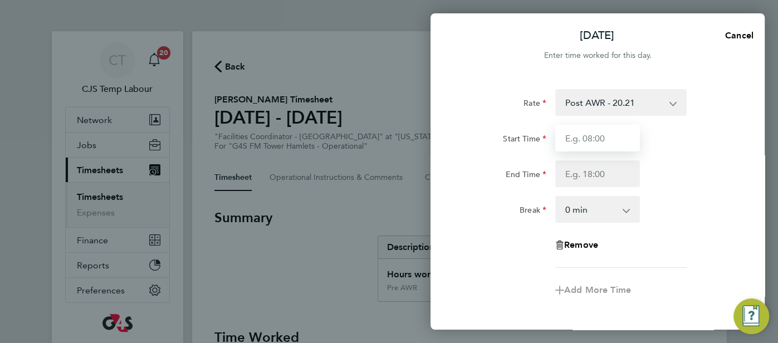
click at [593, 139] on input "Start Time" at bounding box center [598, 138] width 85 height 27
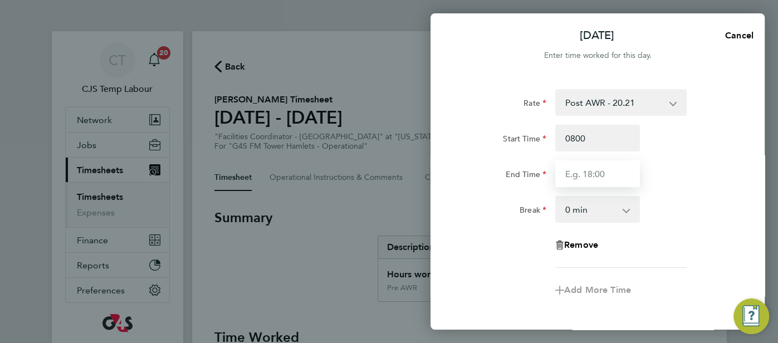
type input "08:00"
click at [580, 166] on input "End Time" at bounding box center [598, 173] width 85 height 27
type input "16:00"
click at [659, 183] on div "End Time 16:00" at bounding box center [597, 173] width 281 height 27
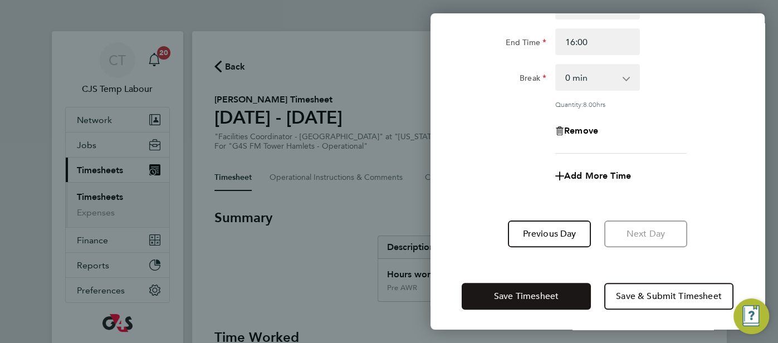
scroll to position [132, 0]
click at [547, 296] on span "Save Timesheet" at bounding box center [526, 296] width 65 height 11
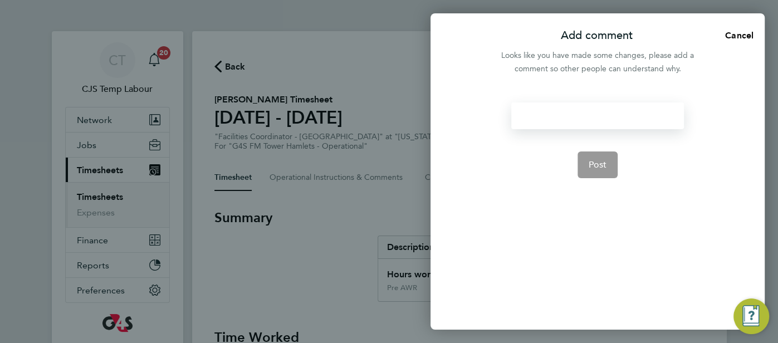
click at [567, 111] on div at bounding box center [598, 116] width 172 height 27
click at [564, 116] on div at bounding box center [598, 116] width 172 height 27
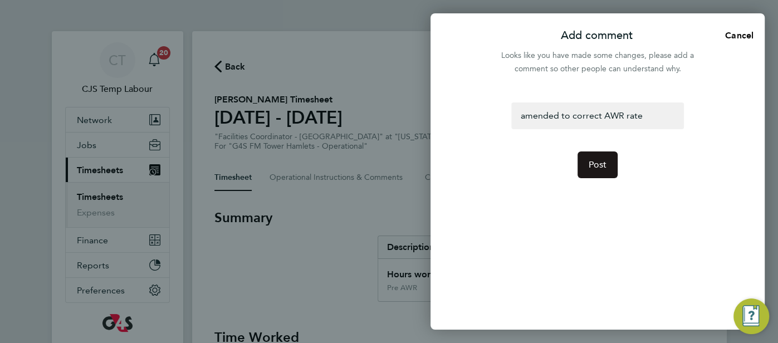
click at [601, 164] on span "Post" at bounding box center [598, 164] width 18 height 11
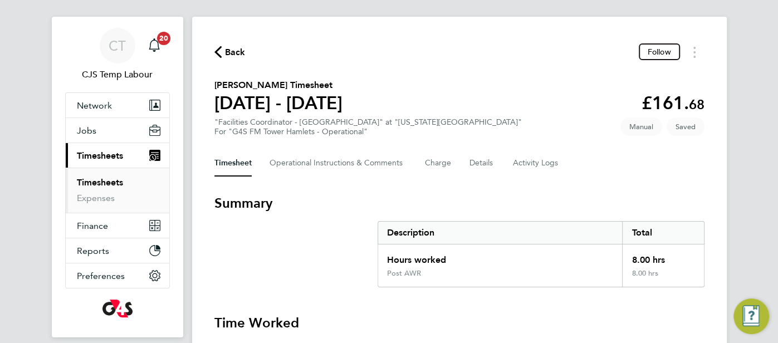
scroll to position [13, 0]
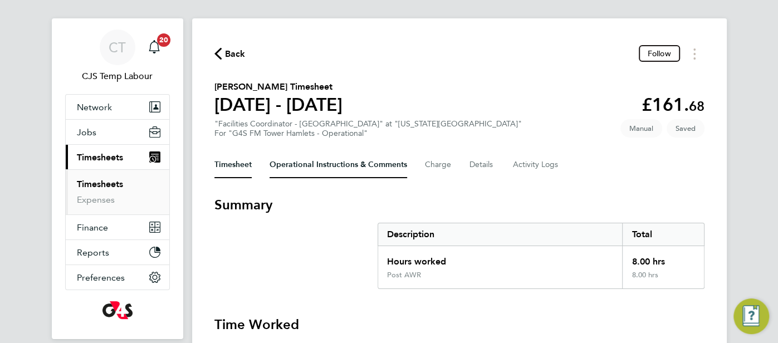
click at [343, 171] on Comments-tab "Operational Instructions & Comments" at bounding box center [339, 165] width 138 height 27
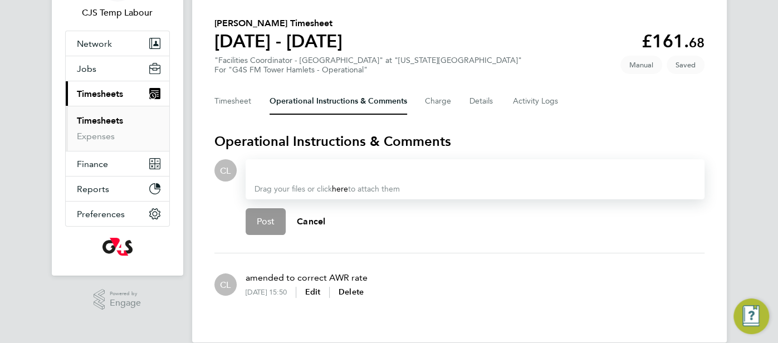
scroll to position [75, 0]
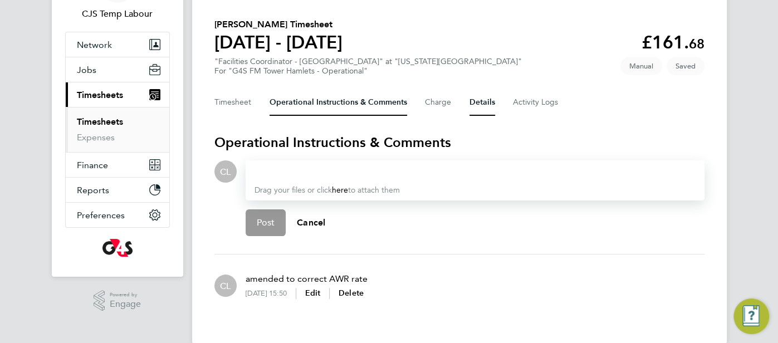
click at [482, 103] on button "Details" at bounding box center [483, 102] width 26 height 27
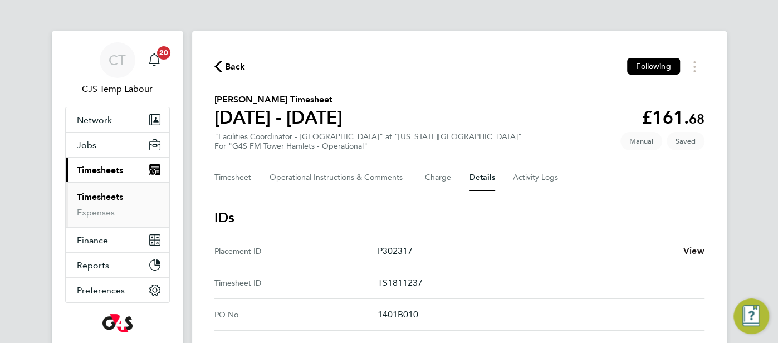
click at [698, 249] on span "View" at bounding box center [694, 251] width 21 height 11
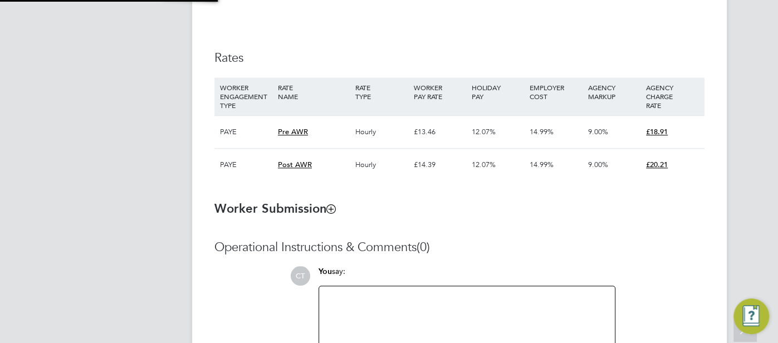
type input "[PERSON_NAME]"
type input "[DATE]"
type input "08:00"
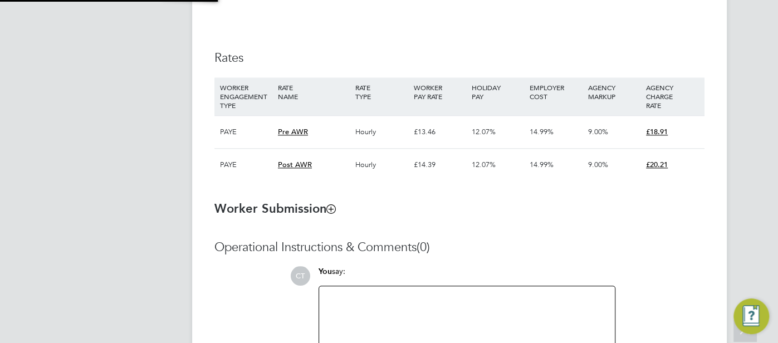
type input "16:00"
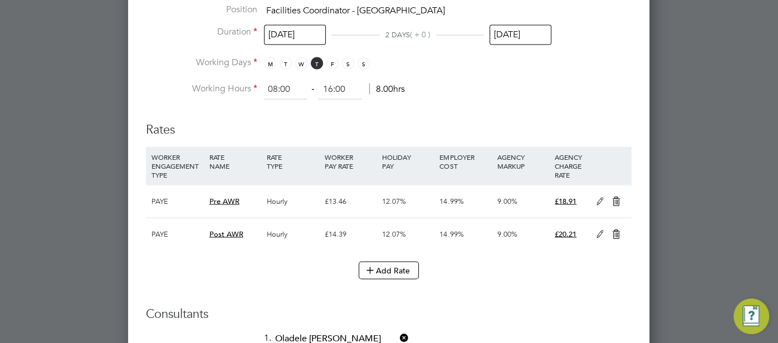
click at [595, 238] on icon at bounding box center [600, 234] width 14 height 9
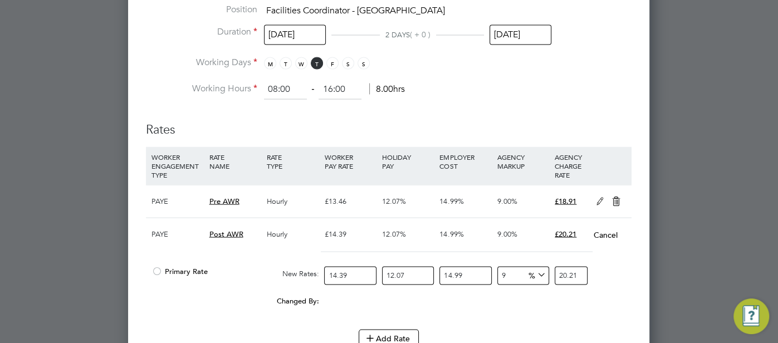
drag, startPoint x: 155, startPoint y: 269, endPoint x: 164, endPoint y: 271, distance: 9.2
click at [155, 270] on div at bounding box center [157, 274] width 11 height 8
click at [611, 199] on icon at bounding box center [617, 201] width 14 height 9
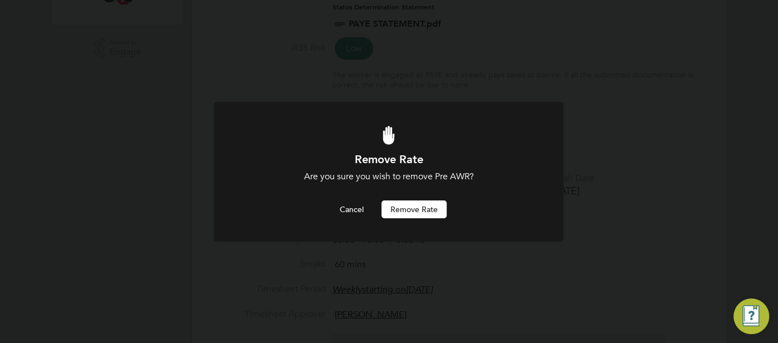
drag, startPoint x: 406, startPoint y: 212, endPoint x: 405, endPoint y: 217, distance: 5.7
click at [406, 212] on button "Remove rate" at bounding box center [414, 210] width 65 height 18
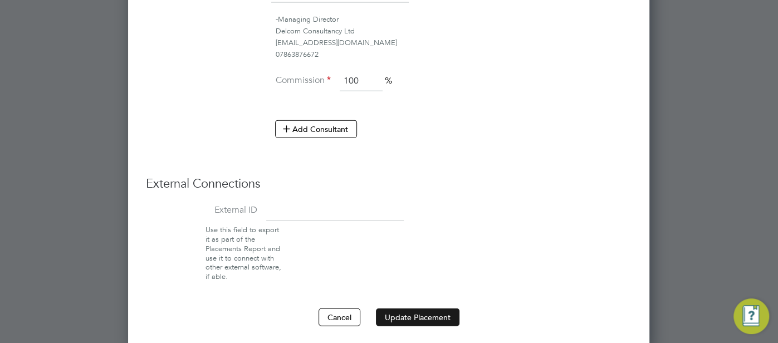
click at [421, 310] on button "Update Placement" at bounding box center [418, 318] width 84 height 18
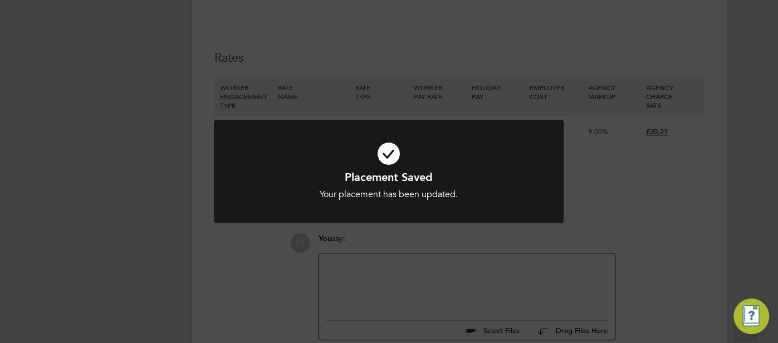
click at [387, 150] on icon at bounding box center [389, 153] width 290 height 43
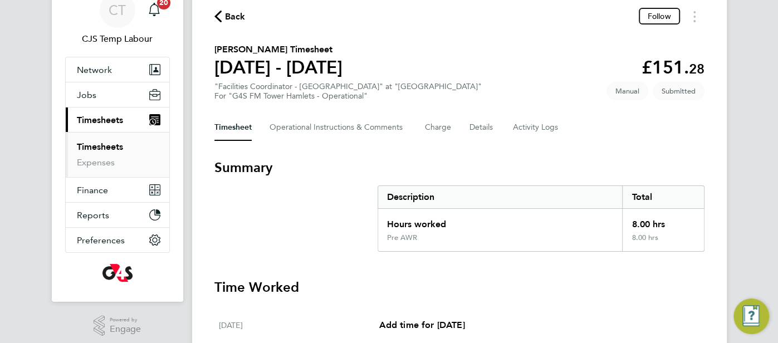
scroll to position [32, 0]
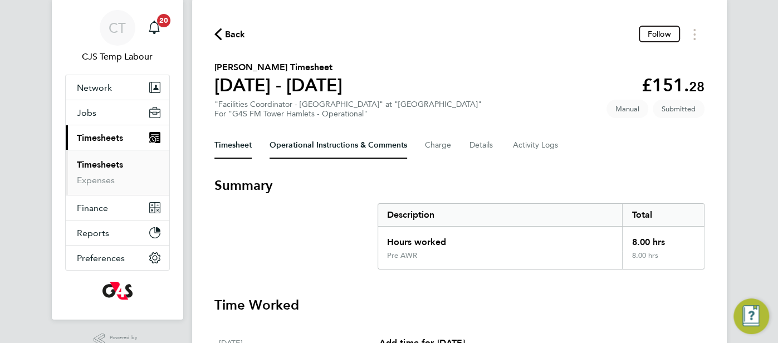
click at [327, 144] on Comments-tab "Operational Instructions & Comments" at bounding box center [339, 145] width 138 height 27
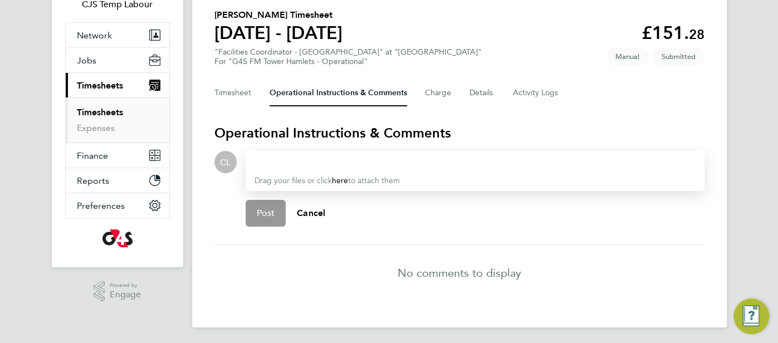
scroll to position [86, 0]
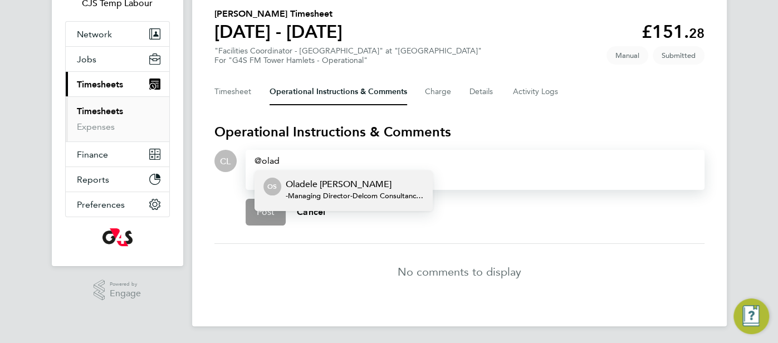
click at [410, 192] on span "-Managing Director - Delcom Consultancy Ltd" at bounding box center [355, 196] width 138 height 9
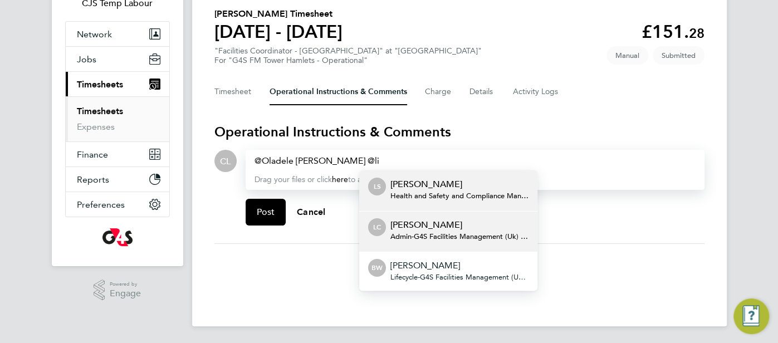
click at [460, 232] on span "Admin - G4S Facilities Management (Uk) Limited" at bounding box center [460, 236] width 138 height 9
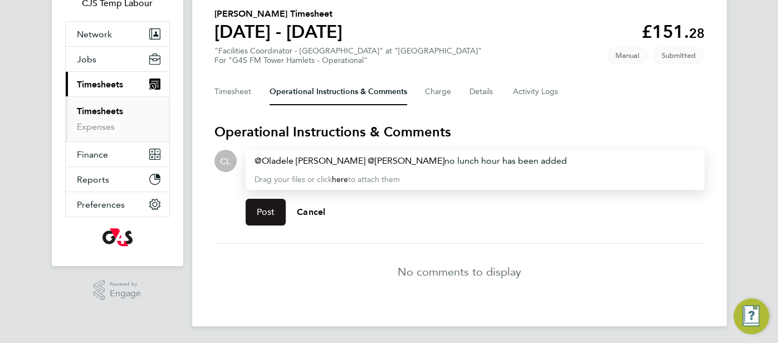
drag, startPoint x: 262, startPoint y: 210, endPoint x: 273, endPoint y: 211, distance: 11.2
click at [262, 211] on span "Post" at bounding box center [266, 212] width 18 height 11
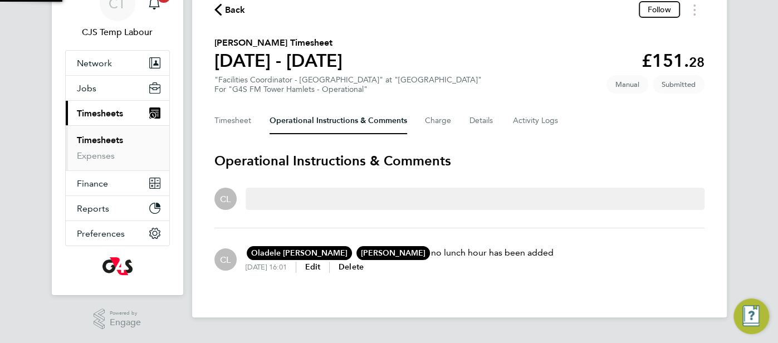
scroll to position [55, 0]
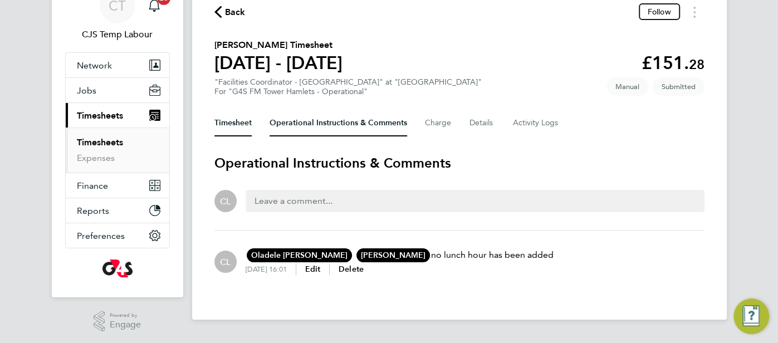
click at [226, 126] on button "Timesheet" at bounding box center [233, 123] width 37 height 27
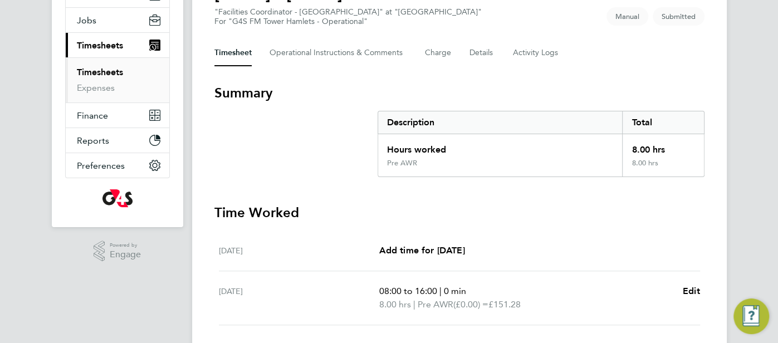
scroll to position [186, 0]
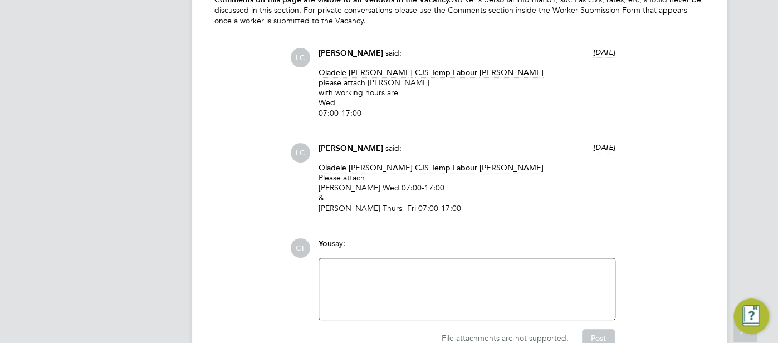
scroll to position [3108, 0]
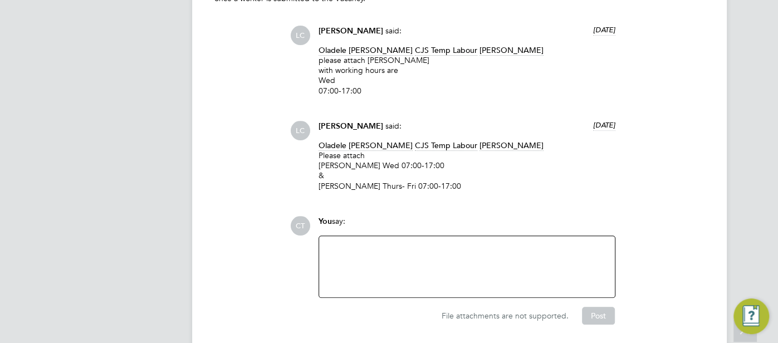
click at [354, 256] on div at bounding box center [467, 267] width 283 height 48
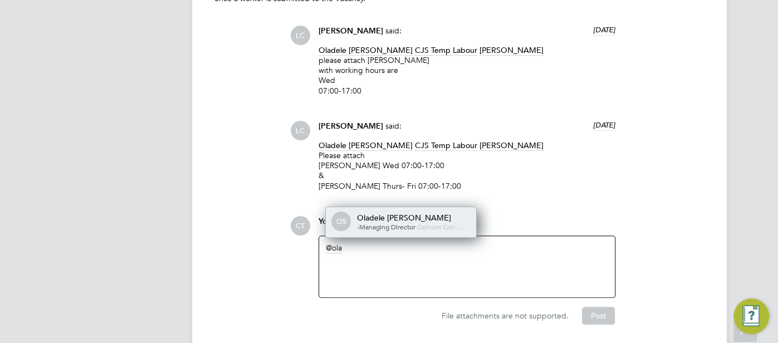
click at [379, 222] on span "-Managing Director" at bounding box center [386, 226] width 59 height 9
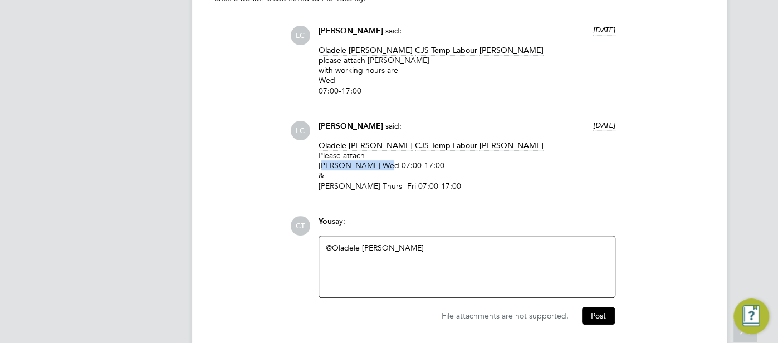
drag, startPoint x: 384, startPoint y: 157, endPoint x: 318, endPoint y: 152, distance: 66.5
click at [318, 152] on div "Lilingxi Chen said: 4 days ago Oladele Peter Shosanya CJS Temp Labour dharmisha…" at bounding box center [467, 160] width 308 height 79
copy p "Soremekun Akeem"
click at [445, 243] on div "@Oladele Peter Shosanya ​" at bounding box center [467, 267] width 283 height 48
paste div
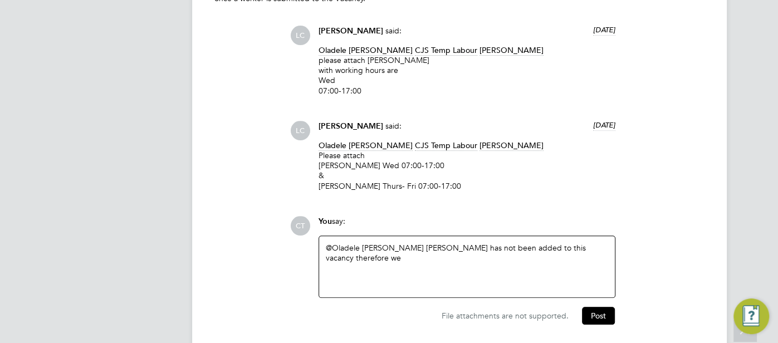
click at [408, 246] on div "@Oladele Peter Shosanya ​ Soremekun Akeem has not been added to this vacancy th…" at bounding box center [467, 267] width 283 height 48
click at [602, 307] on button "Post" at bounding box center [598, 316] width 33 height 18
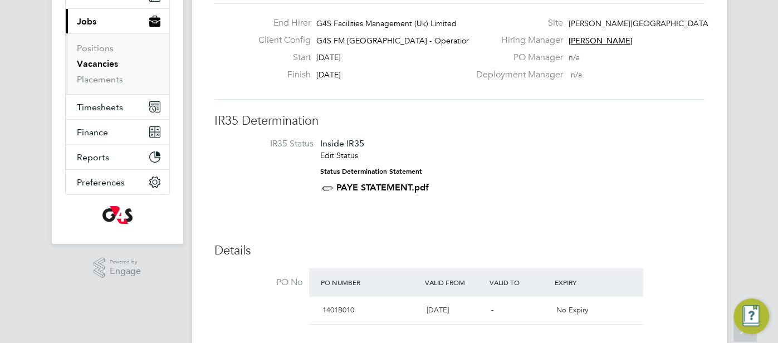
scroll to position [123, 0]
click at [113, 79] on link "Placements" at bounding box center [100, 80] width 46 height 11
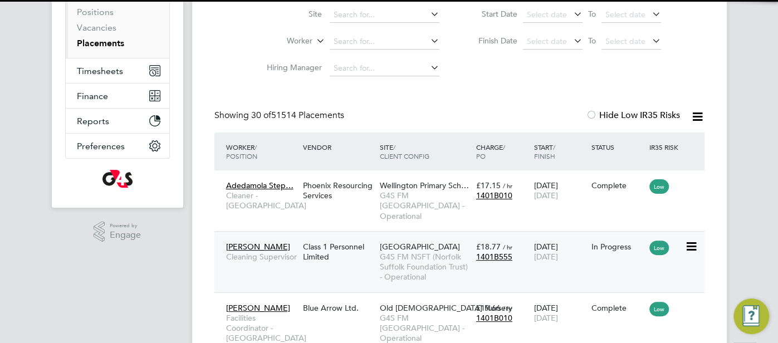
scroll to position [6, 6]
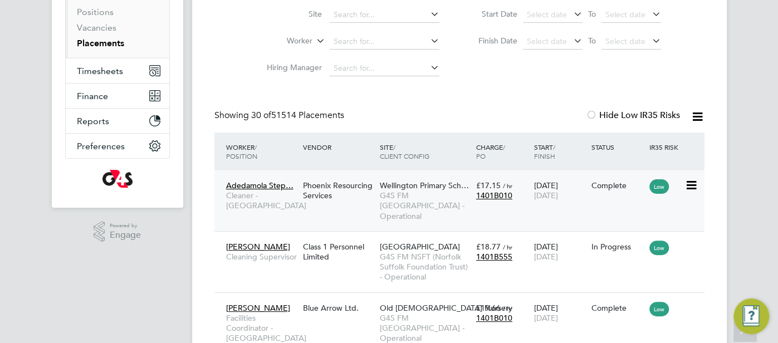
click at [422, 206] on span "G4S FM [GEOGRAPHIC_DATA] - Operational" at bounding box center [425, 206] width 91 height 31
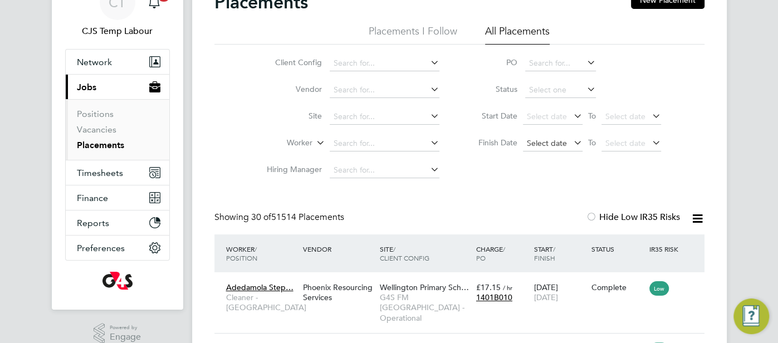
scroll to position [62, 0]
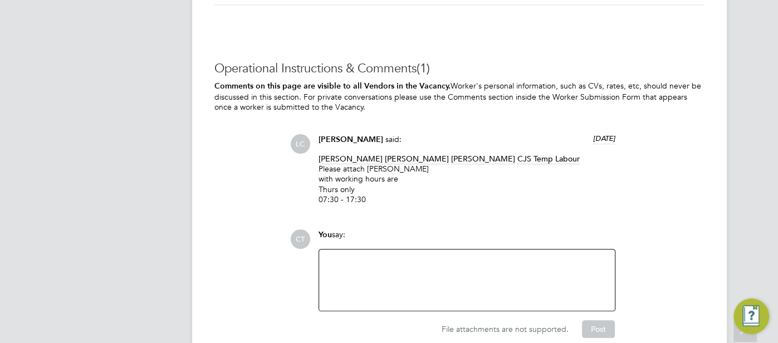
scroll to position [3015, 0]
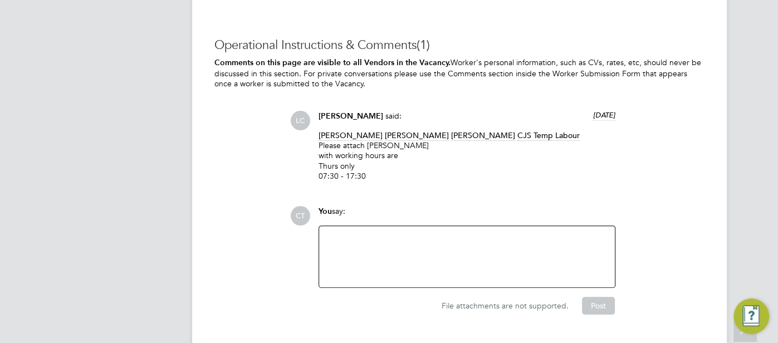
click at [363, 251] on div at bounding box center [467, 257] width 283 height 48
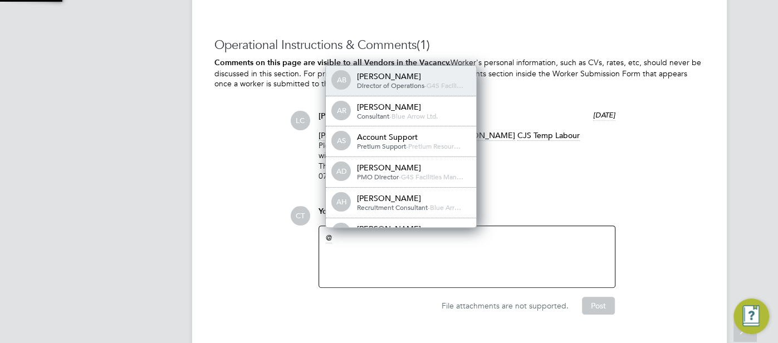
scroll to position [6, 6]
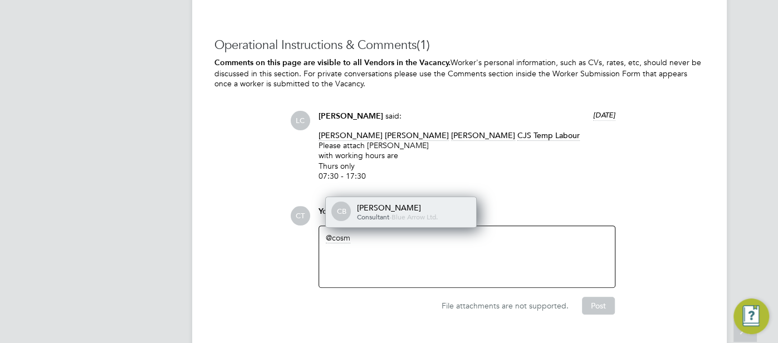
click at [381, 212] on span "Consultant" at bounding box center [373, 216] width 32 height 9
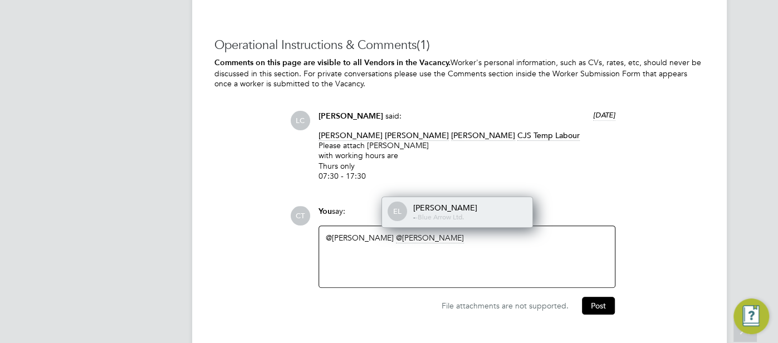
click at [425, 203] on div "Eric Lai" at bounding box center [468, 208] width 111 height 10
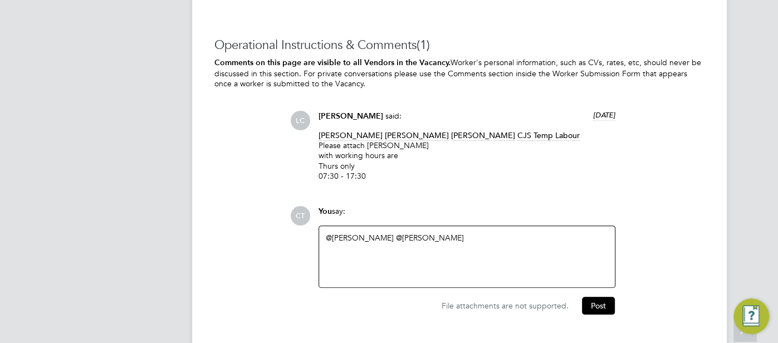
drag, startPoint x: 317, startPoint y: 137, endPoint x: 389, endPoint y: 170, distance: 79.8
click at [389, 170] on div "Lilingxi Chen said: 4 days ago Cosmin Balan Eric Lai dharmisha gohil CJS Temp L…" at bounding box center [467, 150] width 308 height 79
copy p "Please attach Moriamo Abiola Ajibaye with working hours are Thurs only 07:30 - …"
click at [422, 233] on div "@Cosmin Balan ​ @Eric Lai ​" at bounding box center [467, 257] width 283 height 48
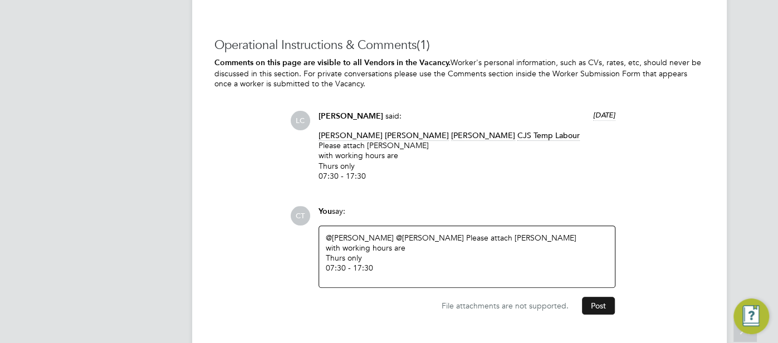
click at [595, 297] on button "Post" at bounding box center [598, 306] width 33 height 18
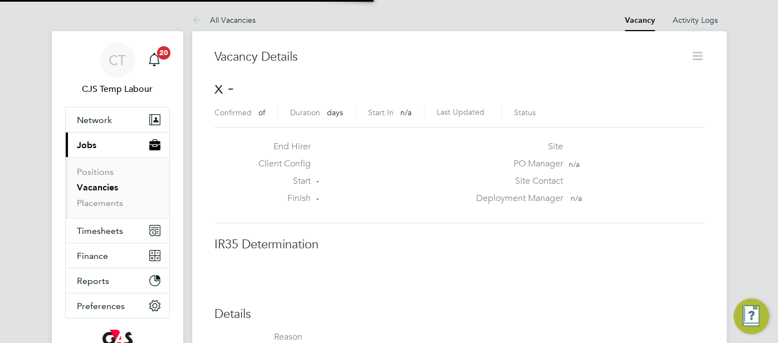
scroll to position [17, 240]
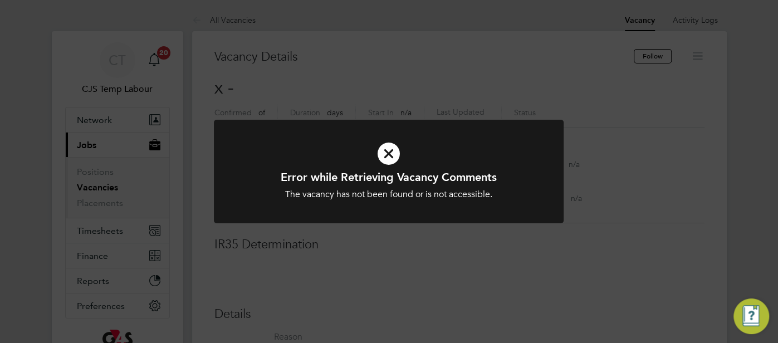
click at [391, 159] on icon at bounding box center [389, 153] width 290 height 43
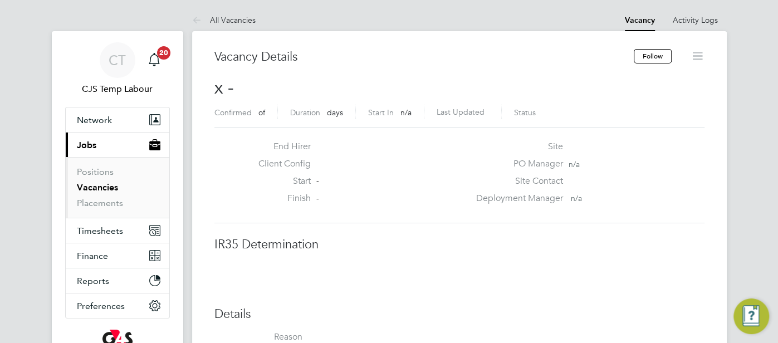
click at [365, 170] on div "Client Config" at bounding box center [360, 166] width 220 height 17
click at [198, 23] on icon at bounding box center [199, 21] width 14 height 14
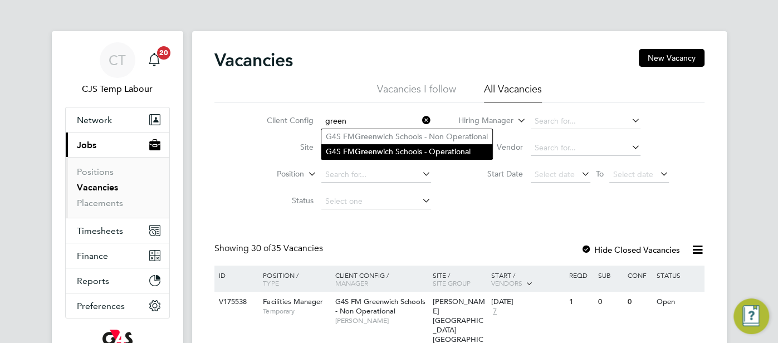
click at [389, 150] on li "G4S FM Green wich Schools - Operational" at bounding box center [407, 151] width 171 height 15
type input "G4S FM Greenwich Schools - Operational"
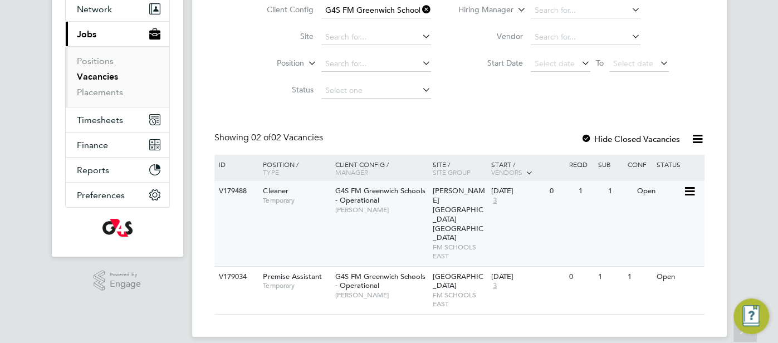
scroll to position [112, 0]
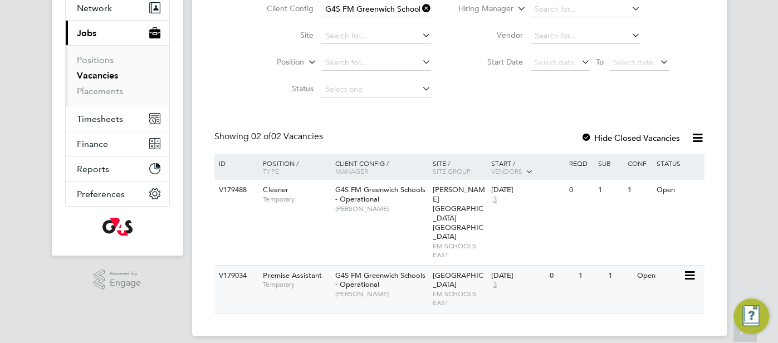
click at [618, 270] on div "V179034 Premise Assistant Temporary G4S FM Greenwich Schools - Operational Shir…" at bounding box center [460, 289] width 490 height 48
click at [659, 272] on div "V179034 Premise Assistant Temporary G4S FM Greenwich Schools - Operational Shir…" at bounding box center [460, 289] width 490 height 48
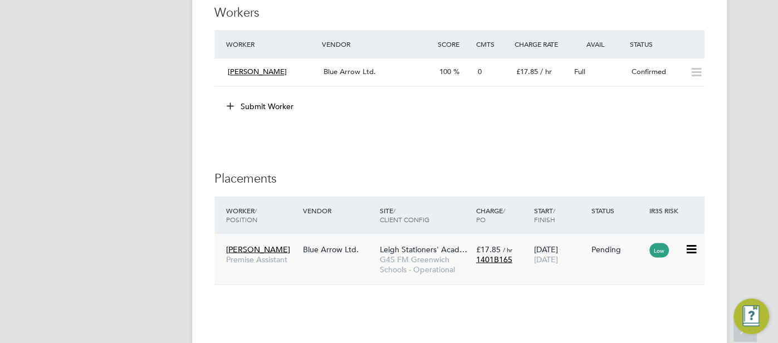
scroll to position [1186, 0]
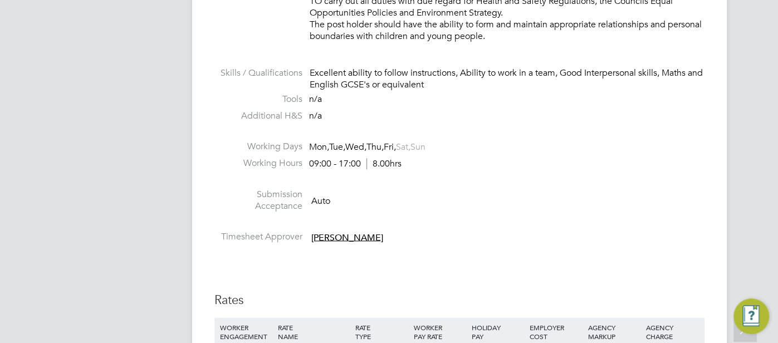
scroll to position [984, 0]
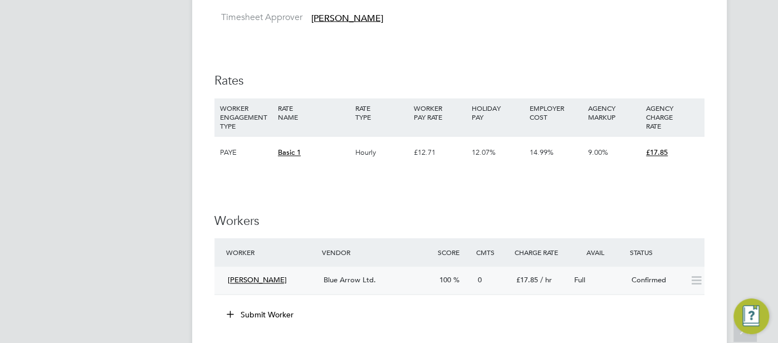
click at [266, 279] on span "[PERSON_NAME]" at bounding box center [257, 279] width 59 height 9
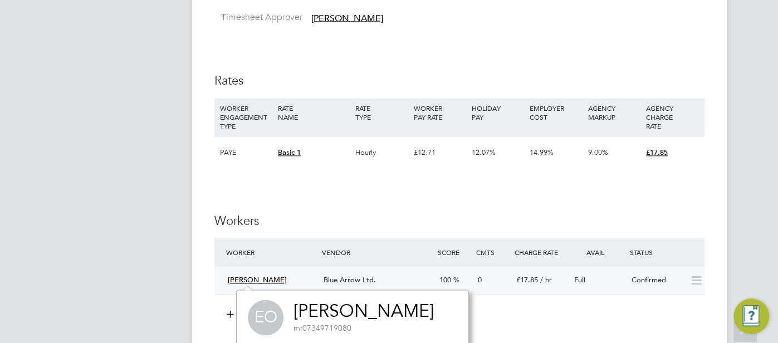
click at [579, 279] on span "Full" at bounding box center [579, 279] width 11 height 9
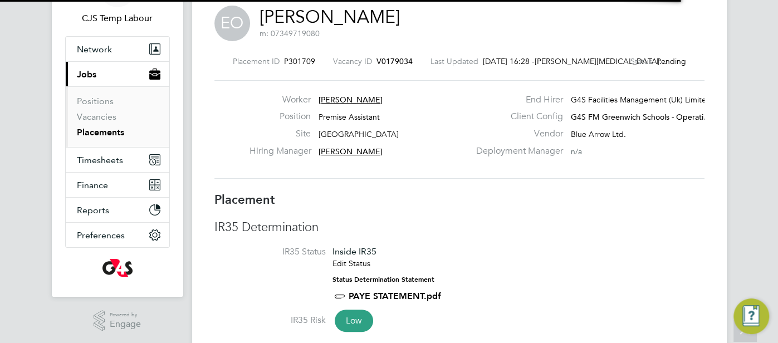
scroll to position [6, 5]
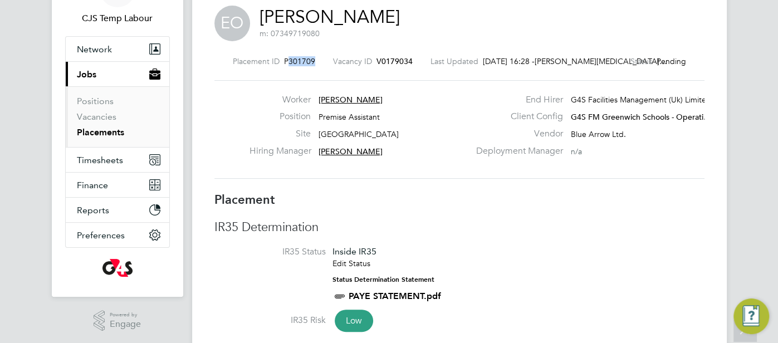
drag, startPoint x: 322, startPoint y: 64, endPoint x: 296, endPoint y: 62, distance: 25.7
click at [296, 62] on div "Placement ID P301709 Vacancy ID V0179034 Last Updated 31 Aug 2025, 16:28 - Cosm…" at bounding box center [460, 61] width 490 height 10
copy span "301709"
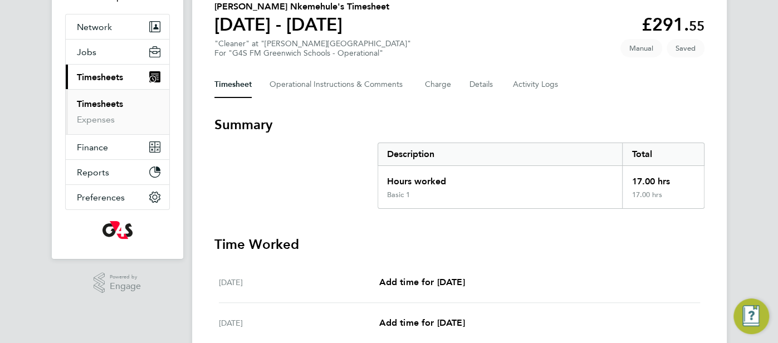
scroll to position [89, 0]
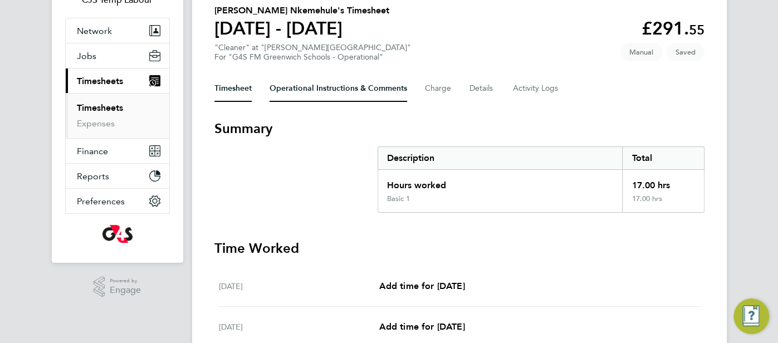
click at [313, 90] on Comments-tab "Operational Instructions & Comments" at bounding box center [339, 88] width 138 height 27
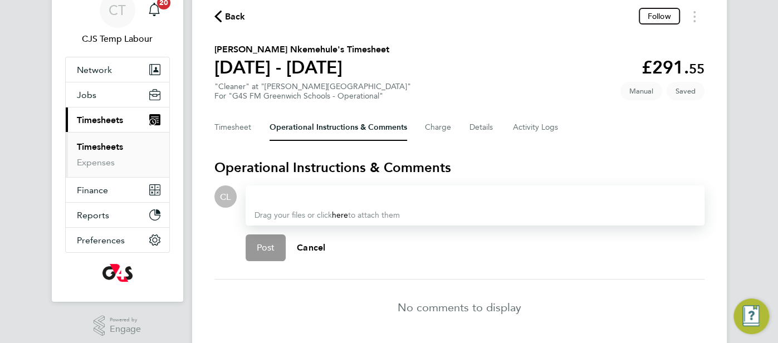
scroll to position [59, 0]
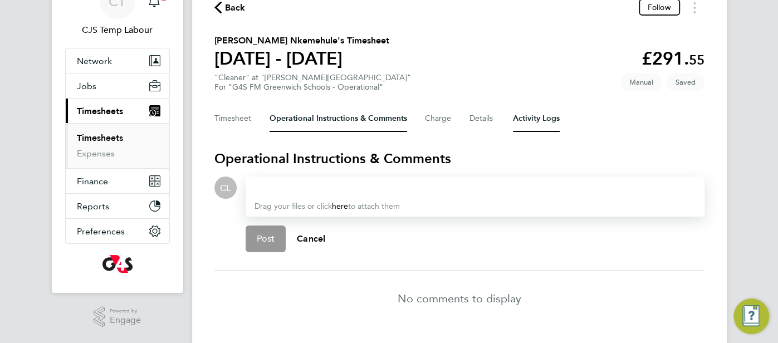
click at [543, 122] on Logs-tab "Activity Logs" at bounding box center [536, 118] width 47 height 27
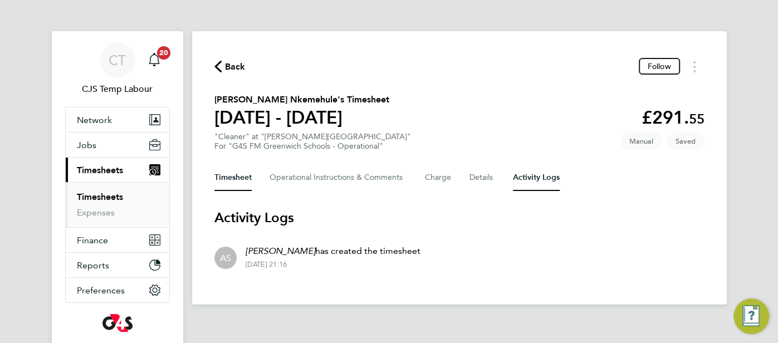
click at [218, 182] on button "Timesheet" at bounding box center [233, 177] width 37 height 27
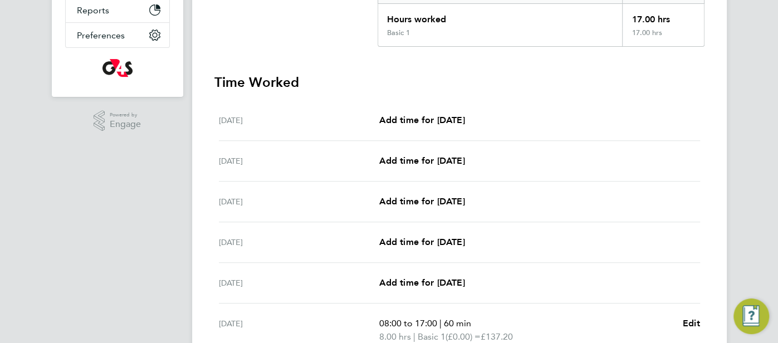
scroll to position [383, 0]
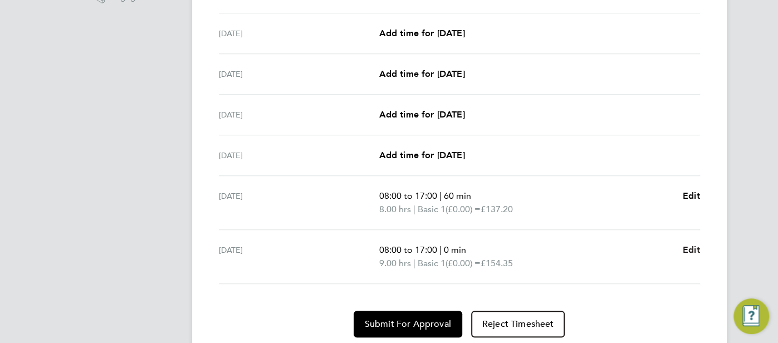
click at [685, 247] on span "Edit" at bounding box center [691, 250] width 17 height 11
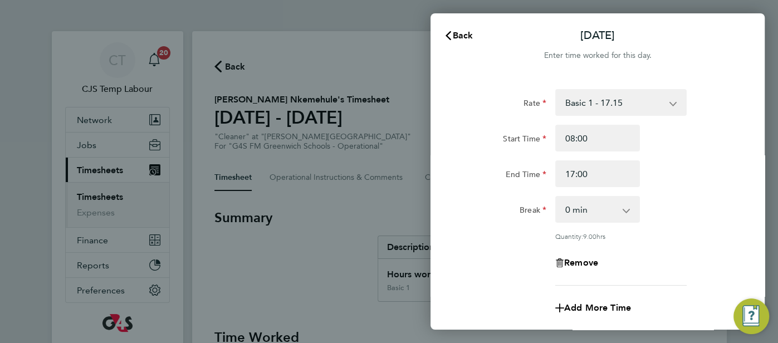
click at [627, 212] on app-icon-cross-button at bounding box center [632, 209] width 13 height 25
click at [620, 208] on select "0 min 15 min 30 min 45 min 60 min 75 min 90 min" at bounding box center [591, 209] width 69 height 25
select select "60"
click at [557, 197] on select "0 min 15 min 30 min 45 min 60 min 75 min 90 min" at bounding box center [591, 209] width 69 height 25
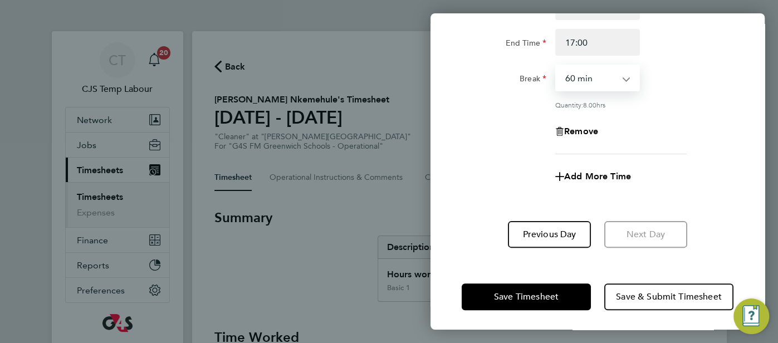
scroll to position [132, 0]
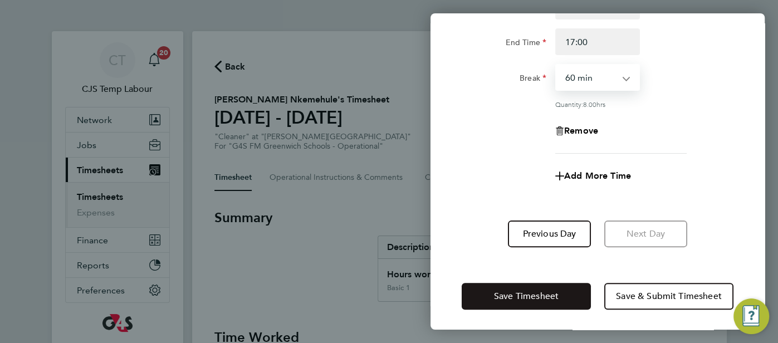
click at [547, 293] on span "Save Timesheet" at bounding box center [526, 296] width 65 height 11
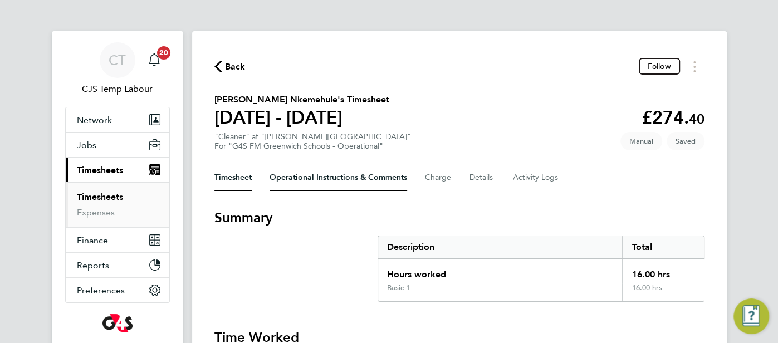
click at [325, 184] on Comments-tab "Operational Instructions & Comments" at bounding box center [339, 177] width 138 height 27
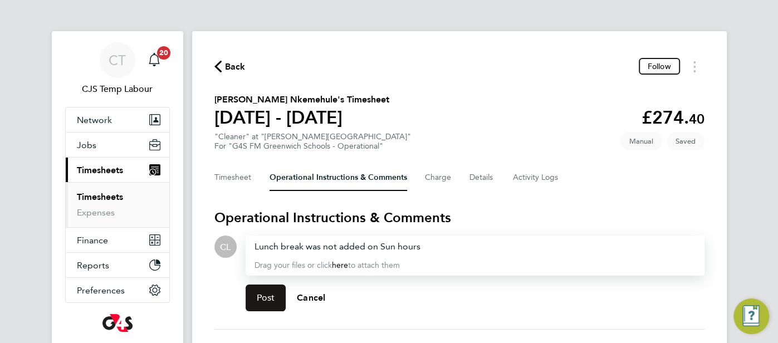
click at [257, 295] on span "Post" at bounding box center [266, 298] width 18 height 11
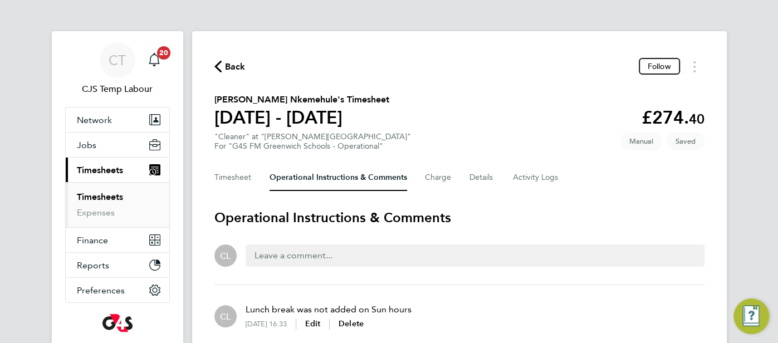
click at [222, 65] on span "Back" at bounding box center [230, 66] width 31 height 11
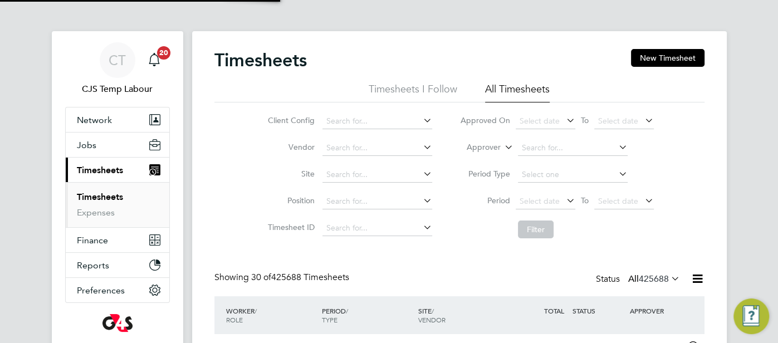
click at [503, 149] on icon at bounding box center [503, 144] width 0 height 10
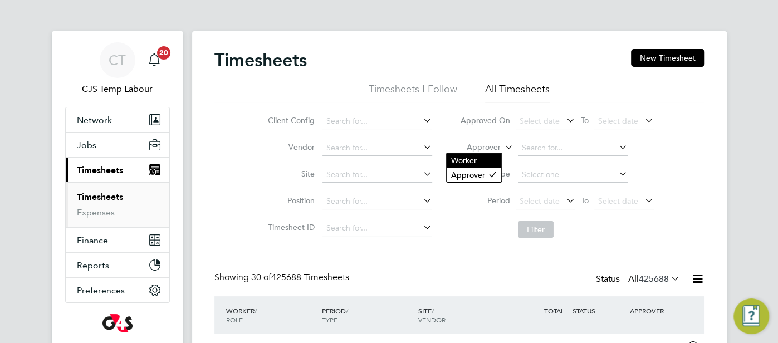
drag, startPoint x: 479, startPoint y: 160, endPoint x: 493, endPoint y: 158, distance: 14.6
click at [479, 160] on li "Worker" at bounding box center [474, 160] width 55 height 14
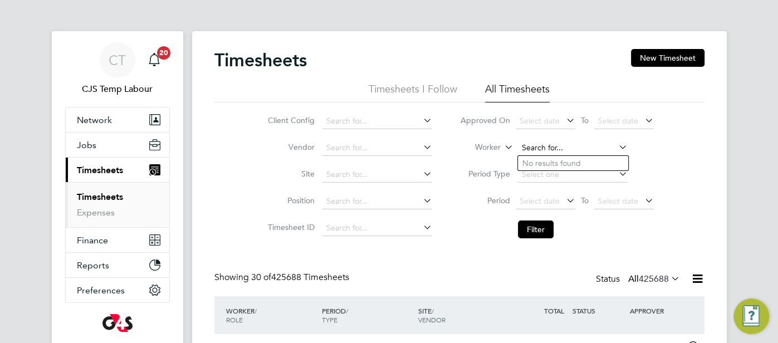
click at [522, 148] on input at bounding box center [573, 148] width 110 height 16
paste input "Wellington Odigie"
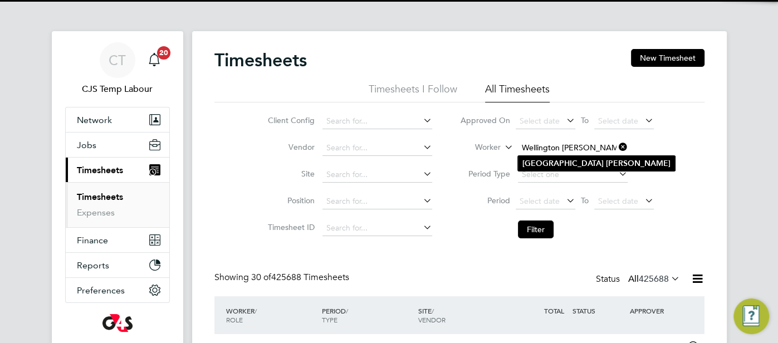
type input "Wellington Odigie"
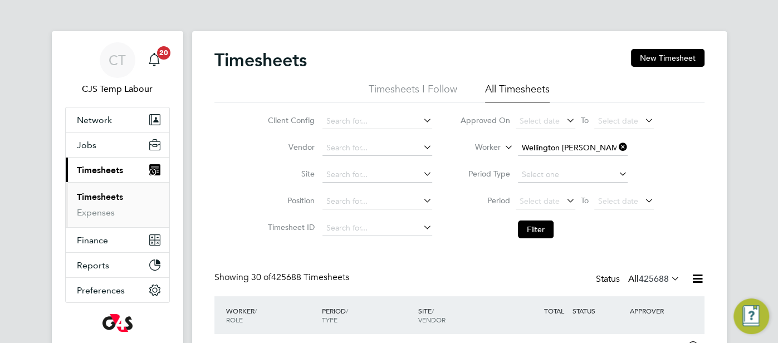
click at [537, 159] on b "Wellington" at bounding box center [563, 163] width 81 height 9
click at [540, 229] on button "Filter" at bounding box center [536, 230] width 36 height 18
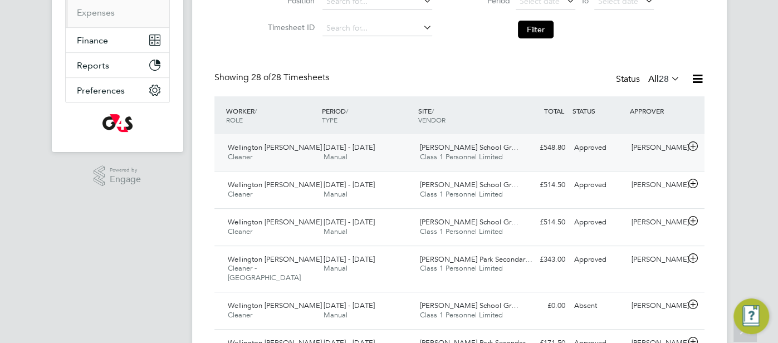
click at [593, 143] on div "Approved" at bounding box center [599, 148] width 58 height 18
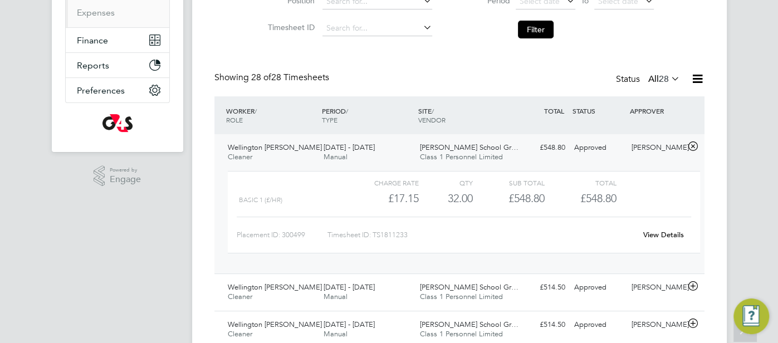
click at [679, 236] on link "View Details" at bounding box center [664, 234] width 41 height 9
click at [659, 234] on link "View Details" at bounding box center [664, 234] width 41 height 9
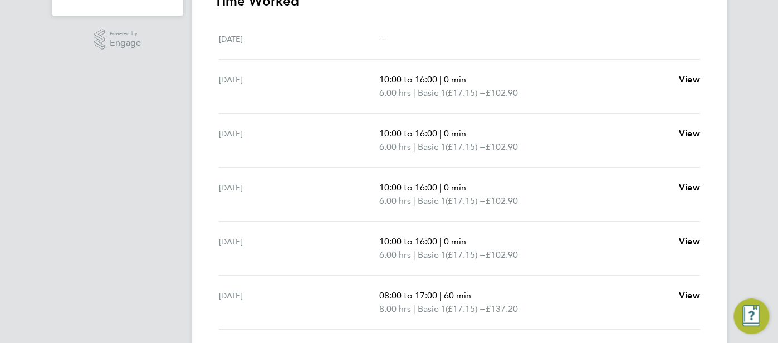
scroll to position [441, 0]
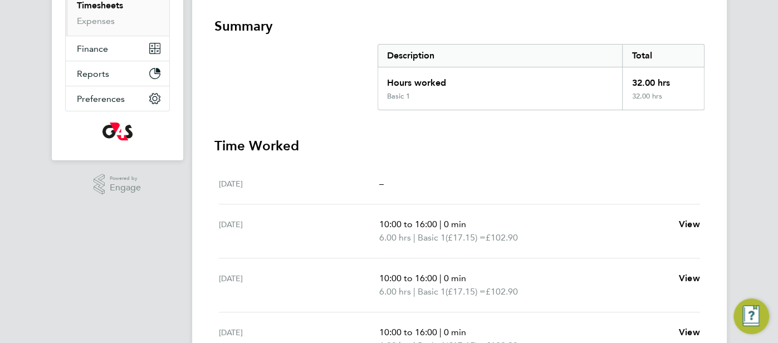
scroll to position [156, 0]
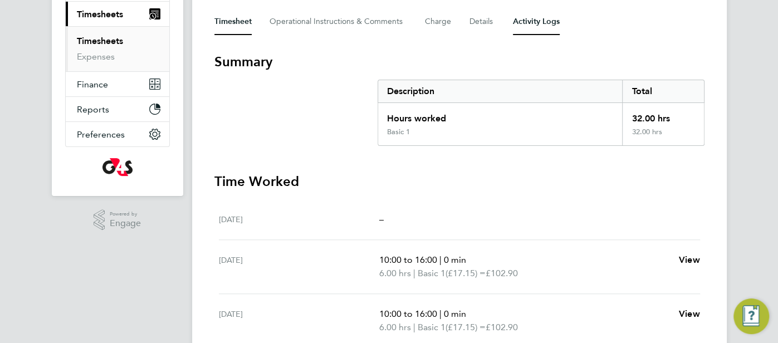
click at [542, 24] on Logs-tab "Activity Logs" at bounding box center [536, 21] width 47 height 27
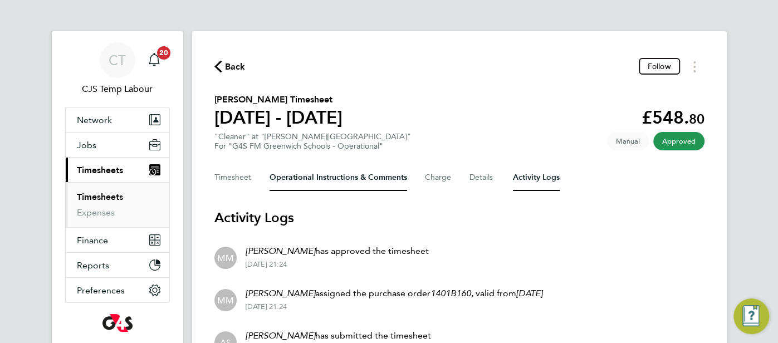
click at [324, 183] on Comments-tab "Operational Instructions & Comments" at bounding box center [339, 177] width 138 height 27
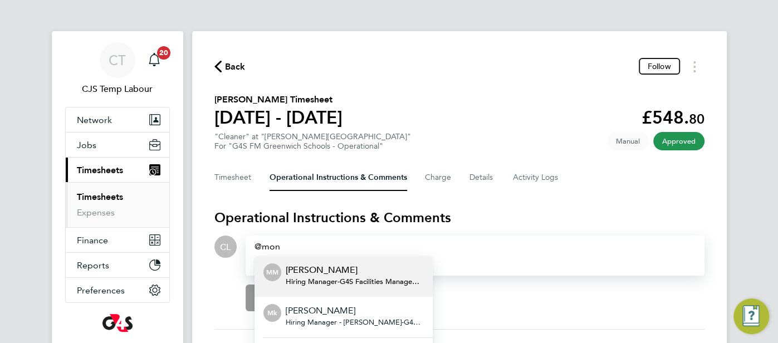
click at [337, 274] on p "Monique Maussant" at bounding box center [355, 270] width 138 height 13
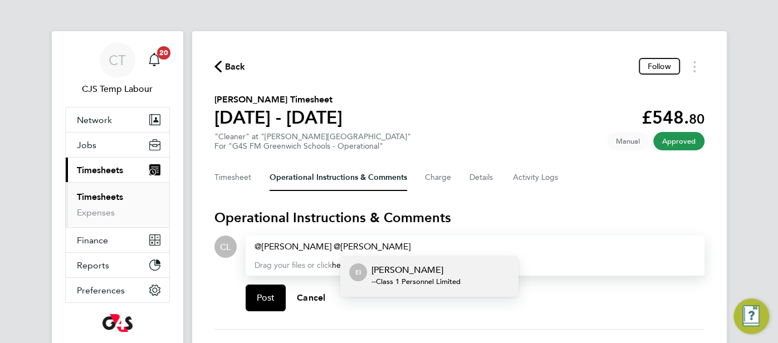
click at [397, 270] on p "Esther Isaac" at bounding box center [416, 270] width 89 height 13
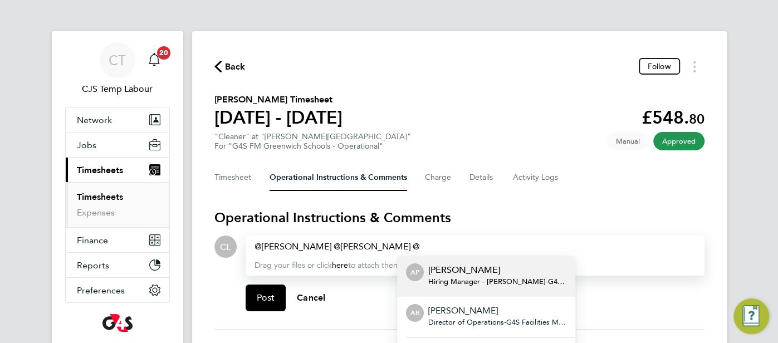
click at [410, 244] on div "Monique Maussant ​ Esther Isaac ​" at bounding box center [475, 246] width 441 height 13
click at [352, 310] on div "Post Cancel" at bounding box center [475, 298] width 459 height 45
click at [411, 249] on div "Monique Maussant ​ Esther Isaac ​" at bounding box center [475, 246] width 441 height 13
click at [451, 270] on p "Andrew Parry" at bounding box center [498, 270] width 138 height 13
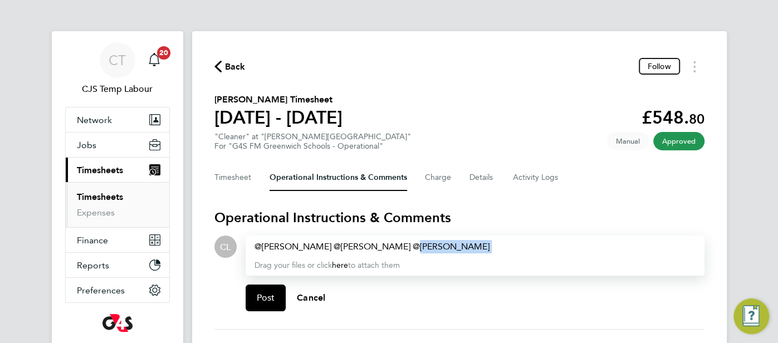
drag, startPoint x: 469, startPoint y: 247, endPoint x: 399, endPoint y: 249, distance: 70.2
click at [399, 249] on div "Monique Maussant ​ Esther Isaac ​ Andrew Parry ​" at bounding box center [475, 246] width 441 height 13
click at [536, 174] on Logs-tab "Activity Logs" at bounding box center [536, 177] width 47 height 27
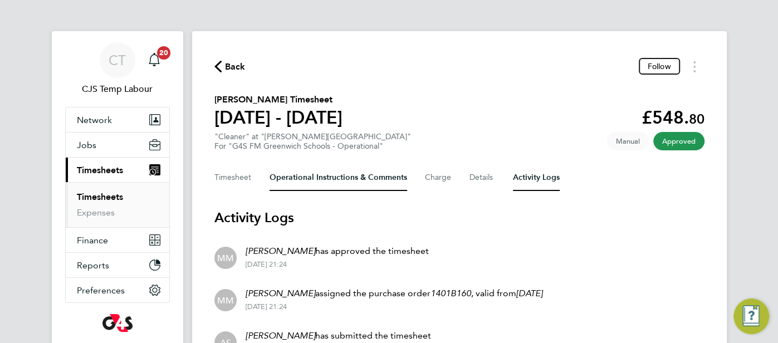
click at [324, 187] on Comments-tab "Operational Instructions & Comments" at bounding box center [339, 177] width 138 height 27
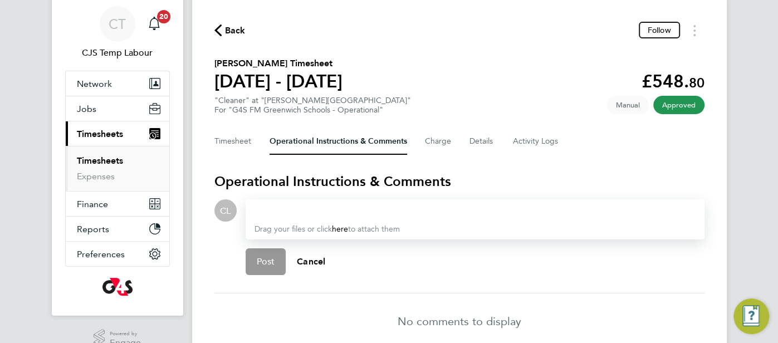
scroll to position [48, 0]
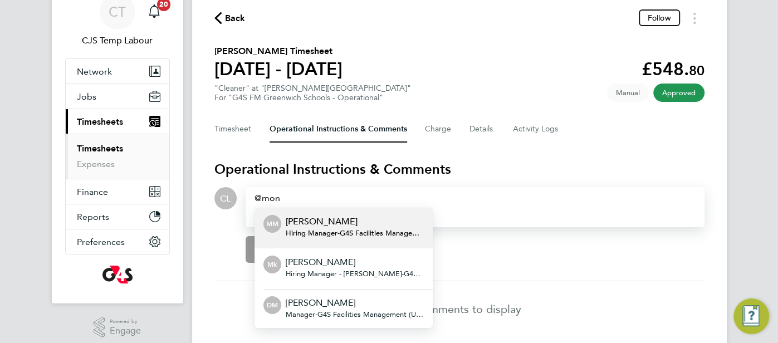
click at [366, 235] on span "Hiring Manager - G4S Facilities Management (Uk) Limited" at bounding box center [355, 233] width 138 height 9
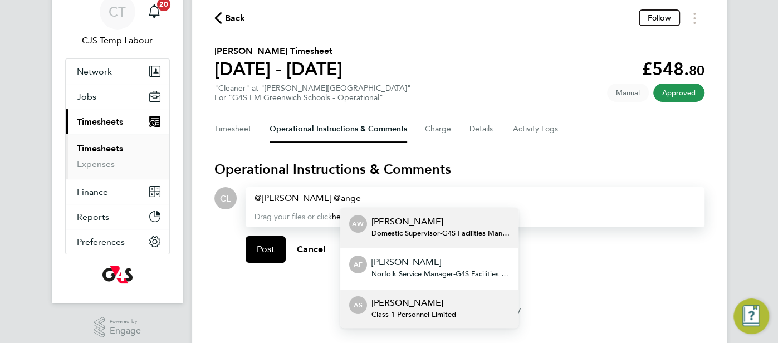
click at [423, 308] on p "Angela Sabaroche" at bounding box center [414, 302] width 85 height 13
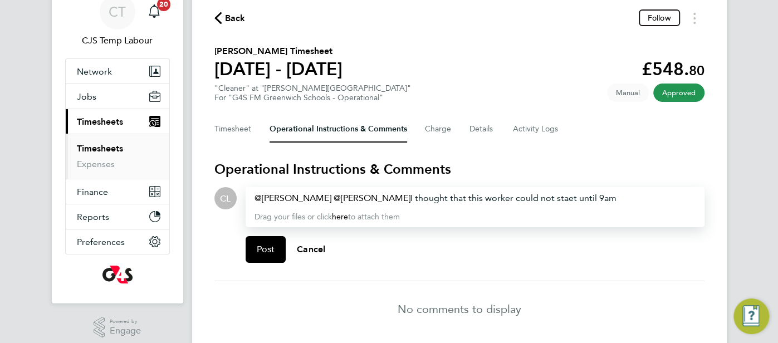
click at [637, 198] on div "Monique Maussant ​ Angela Sabaroche ​ I thought that this worker could not stae…" at bounding box center [475, 198] width 441 height 13
click at [585, 199] on div "Monique Maussant ​ Angela Sabaroche ​ I thought that this worker could not stae…" at bounding box center [475, 198] width 441 height 13
click at [625, 198] on div "Monique Maussant ​ Angela Sabaroche ​ I thought that this worker could not star…" at bounding box center [475, 198] width 441 height 13
click at [266, 247] on span "Post" at bounding box center [266, 249] width 18 height 11
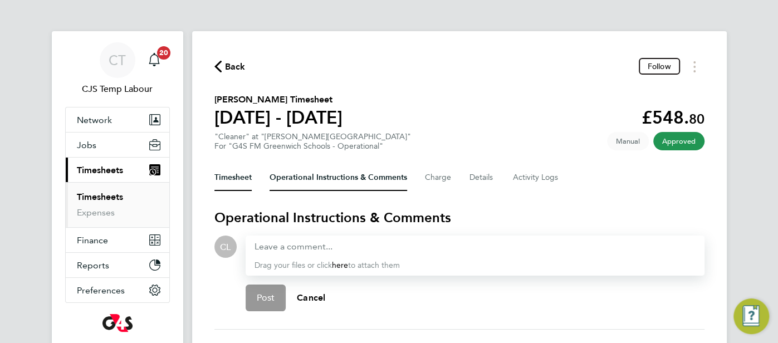
click at [240, 184] on button "Timesheet" at bounding box center [233, 177] width 37 height 27
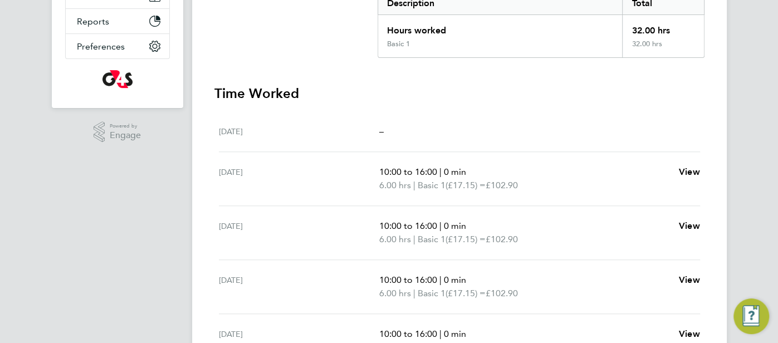
scroll to position [389, 0]
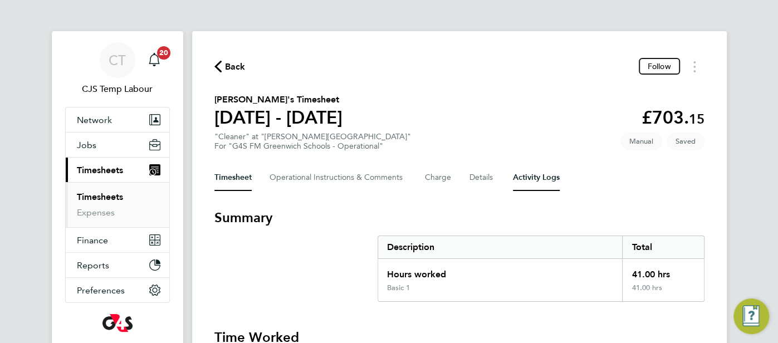
click at [542, 179] on Logs-tab "Activity Logs" at bounding box center [536, 177] width 47 height 27
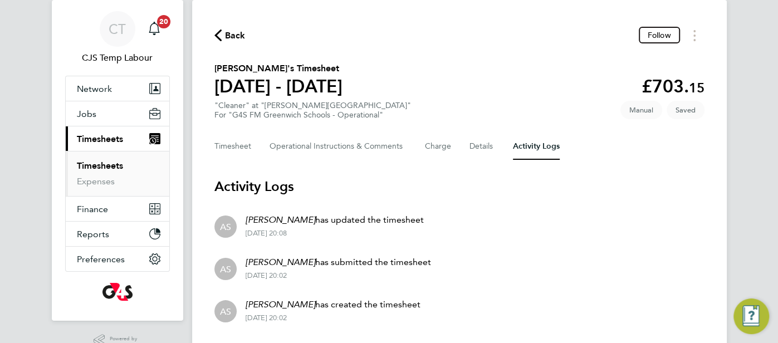
scroll to position [47, 0]
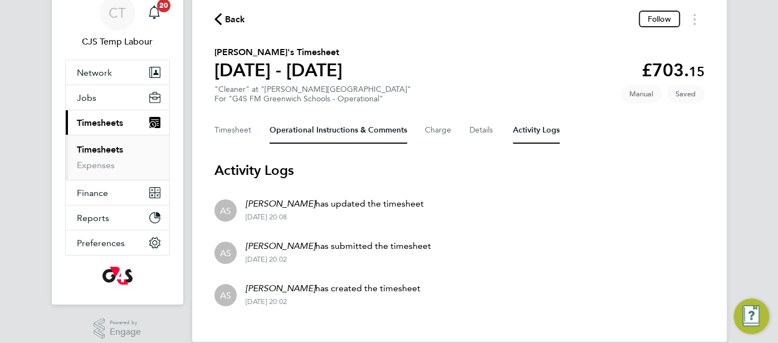
click at [320, 136] on Comments-tab "Operational Instructions & Comments" at bounding box center [339, 130] width 138 height 27
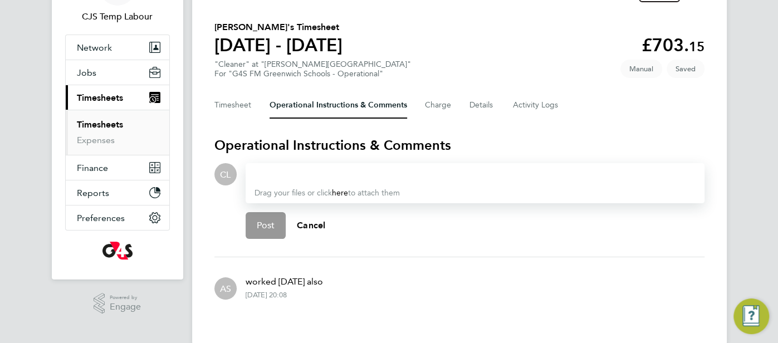
scroll to position [86, 0]
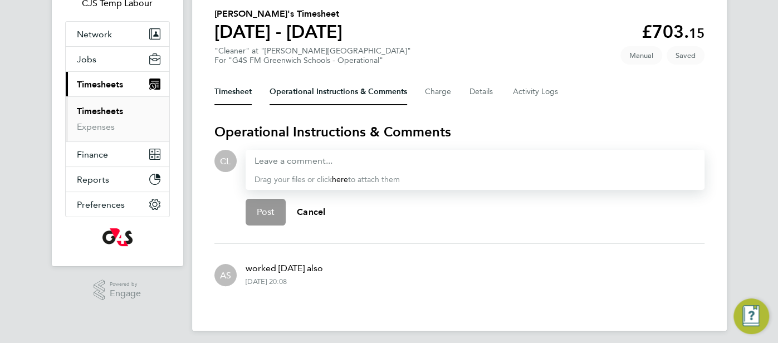
click at [235, 92] on button "Timesheet" at bounding box center [233, 92] width 37 height 27
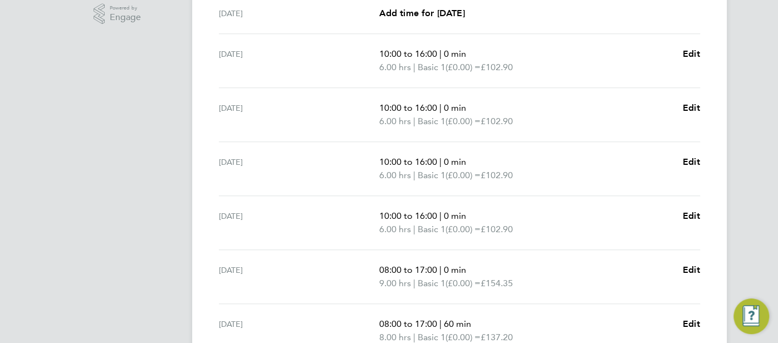
scroll to position [409, 0]
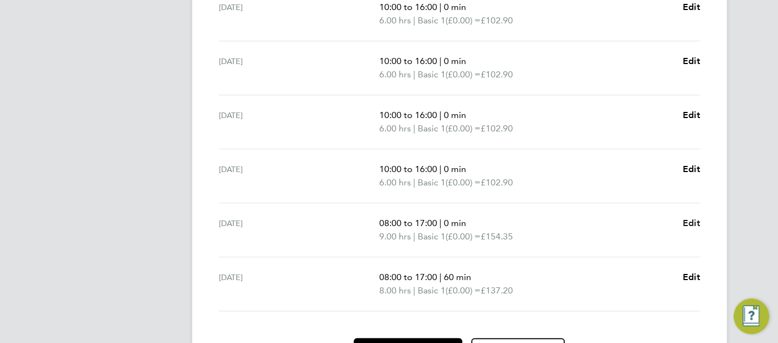
click at [686, 224] on span "Edit" at bounding box center [691, 223] width 17 height 11
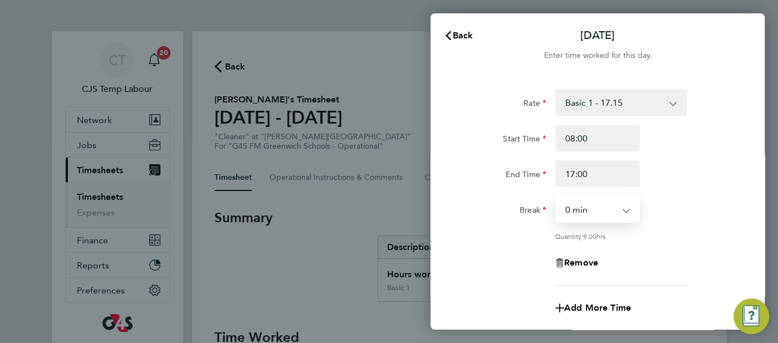
click at [625, 208] on select "0 min 15 min 30 min 45 min 60 min 75 min 90 min" at bounding box center [591, 209] width 69 height 25
select select "60"
click at [557, 197] on select "0 min 15 min 30 min 45 min 60 min 75 min 90 min" at bounding box center [591, 209] width 69 height 25
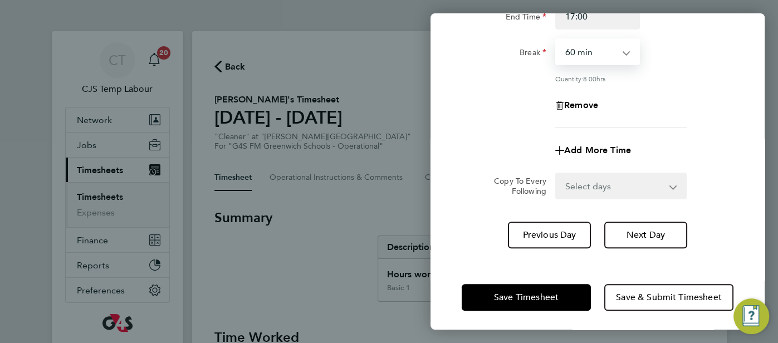
scroll to position [159, 0]
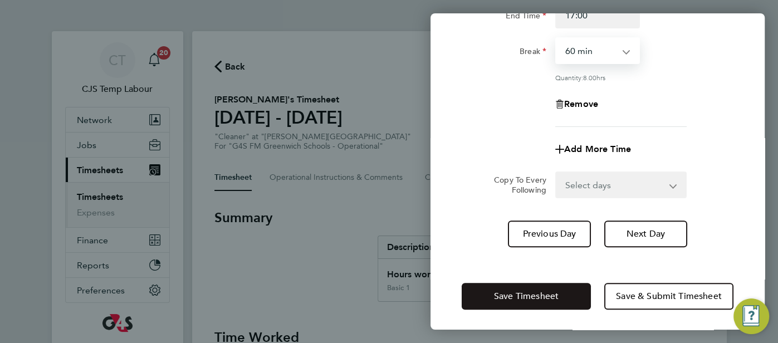
click at [548, 295] on span "Save Timesheet" at bounding box center [526, 296] width 65 height 11
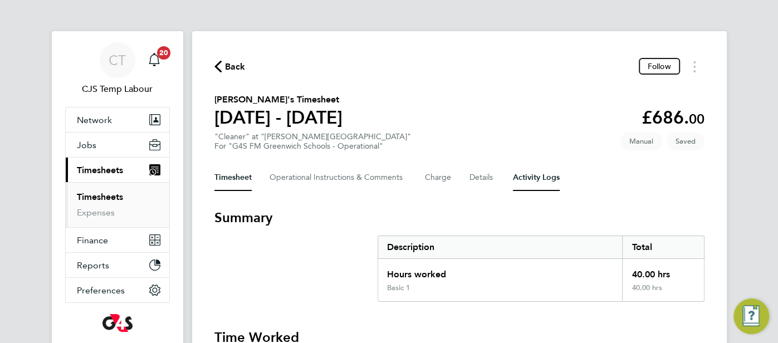
click at [520, 177] on Logs-tab "Activity Logs" at bounding box center [536, 177] width 47 height 27
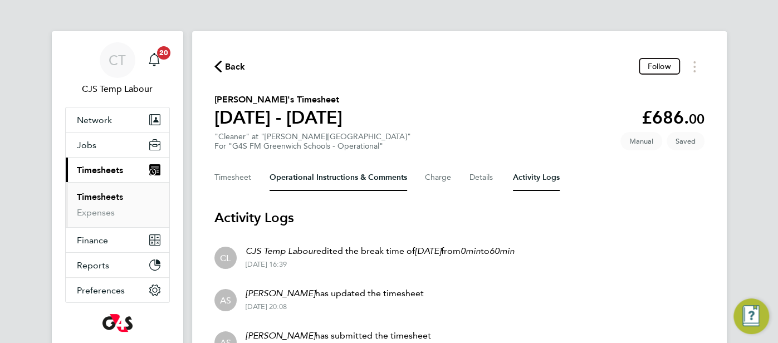
click at [325, 186] on Comments-tab "Operational Instructions & Comments" at bounding box center [339, 177] width 138 height 27
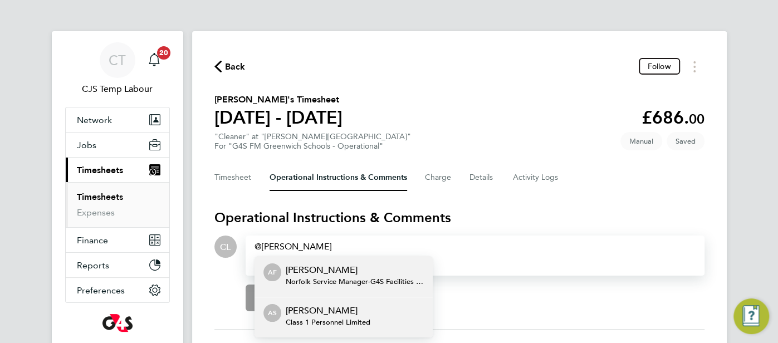
click at [329, 305] on p "Angela Sabaroche" at bounding box center [328, 310] width 85 height 13
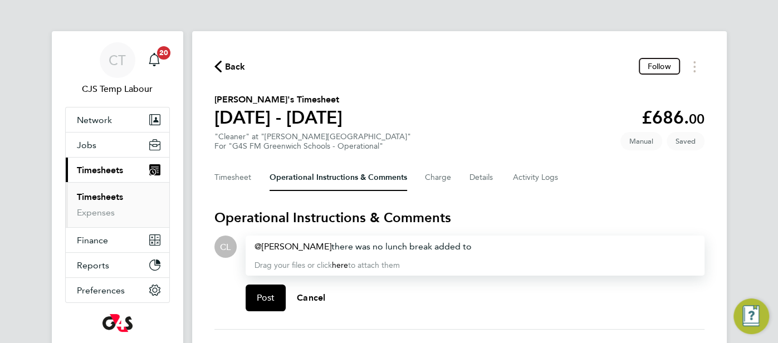
click at [481, 245] on div "Angela Sabaroche ​ there was no lunch break added to" at bounding box center [475, 246] width 441 height 13
click at [275, 301] on button "Post" at bounding box center [266, 298] width 41 height 27
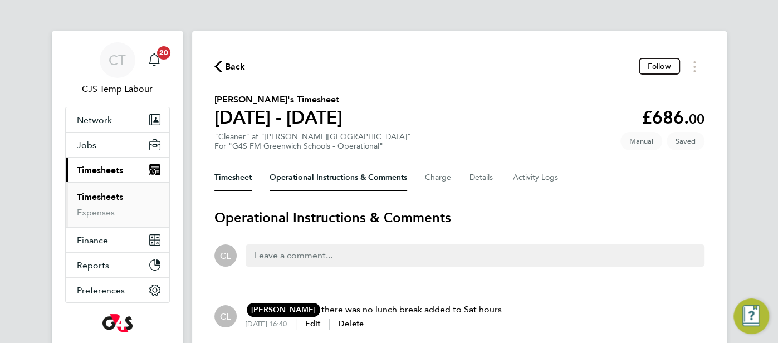
click at [234, 173] on button "Timesheet" at bounding box center [233, 177] width 37 height 27
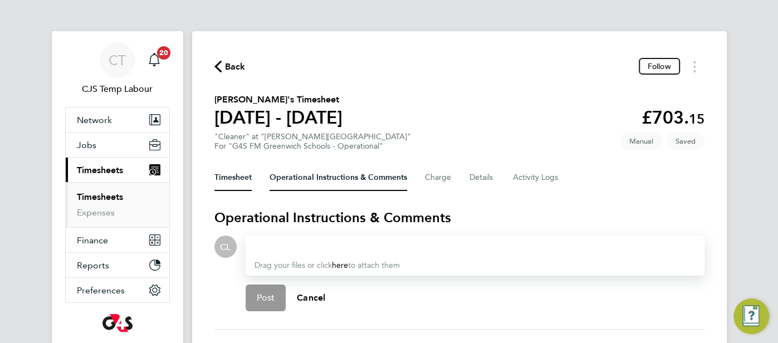
click at [224, 180] on button "Timesheet" at bounding box center [233, 177] width 37 height 27
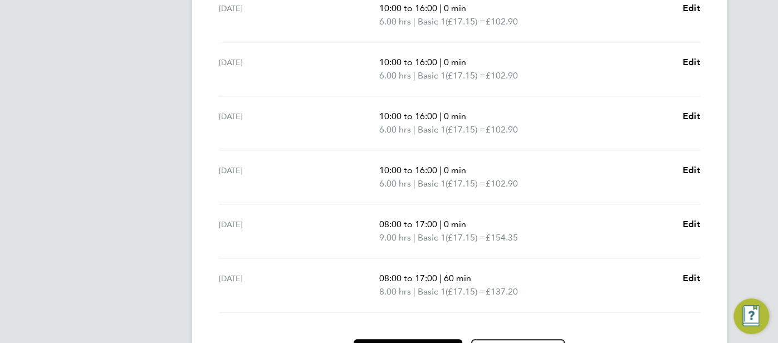
scroll to position [408, 0]
